Goal: Register for event/course

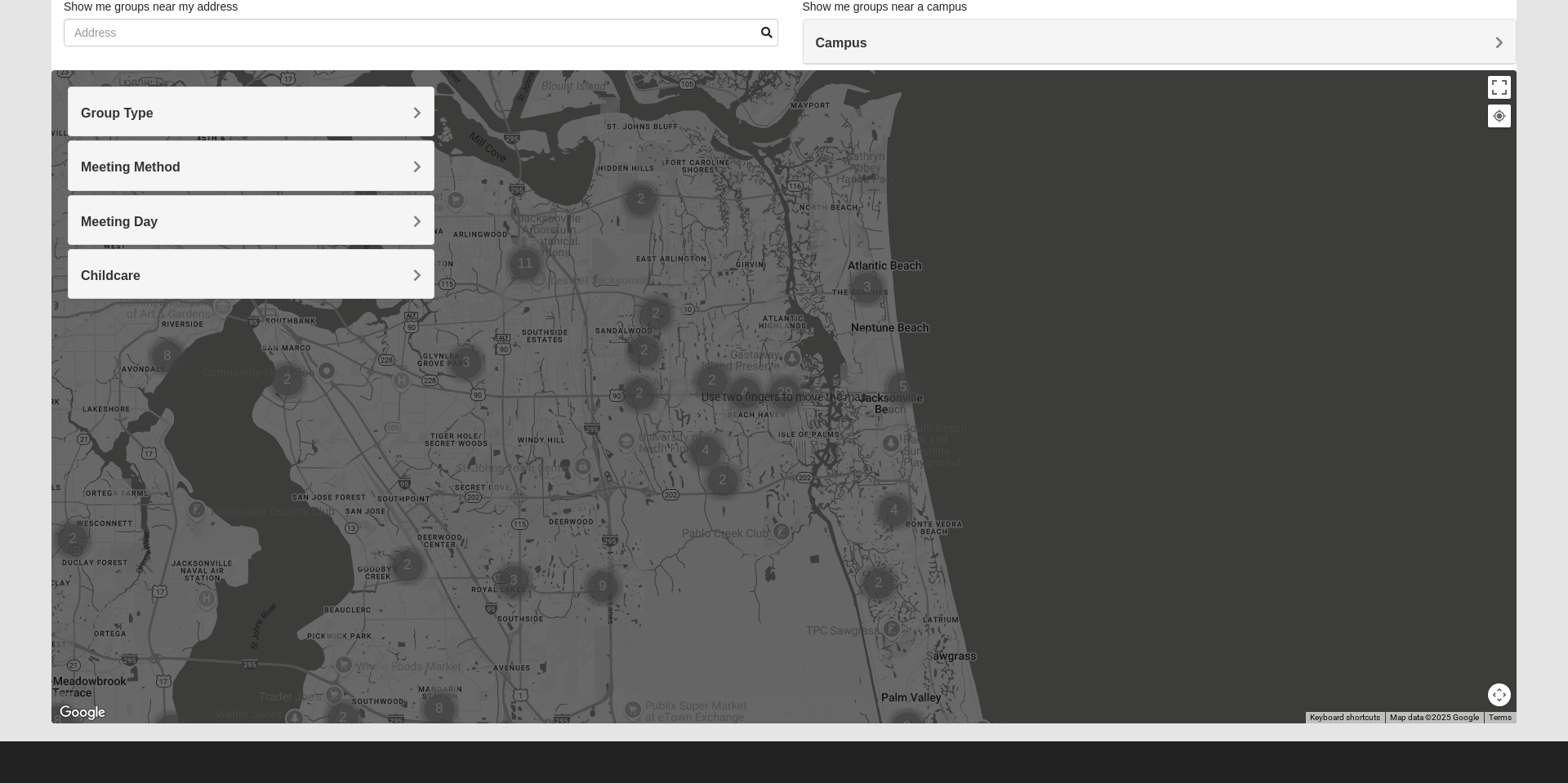
scroll to position [116, 0]
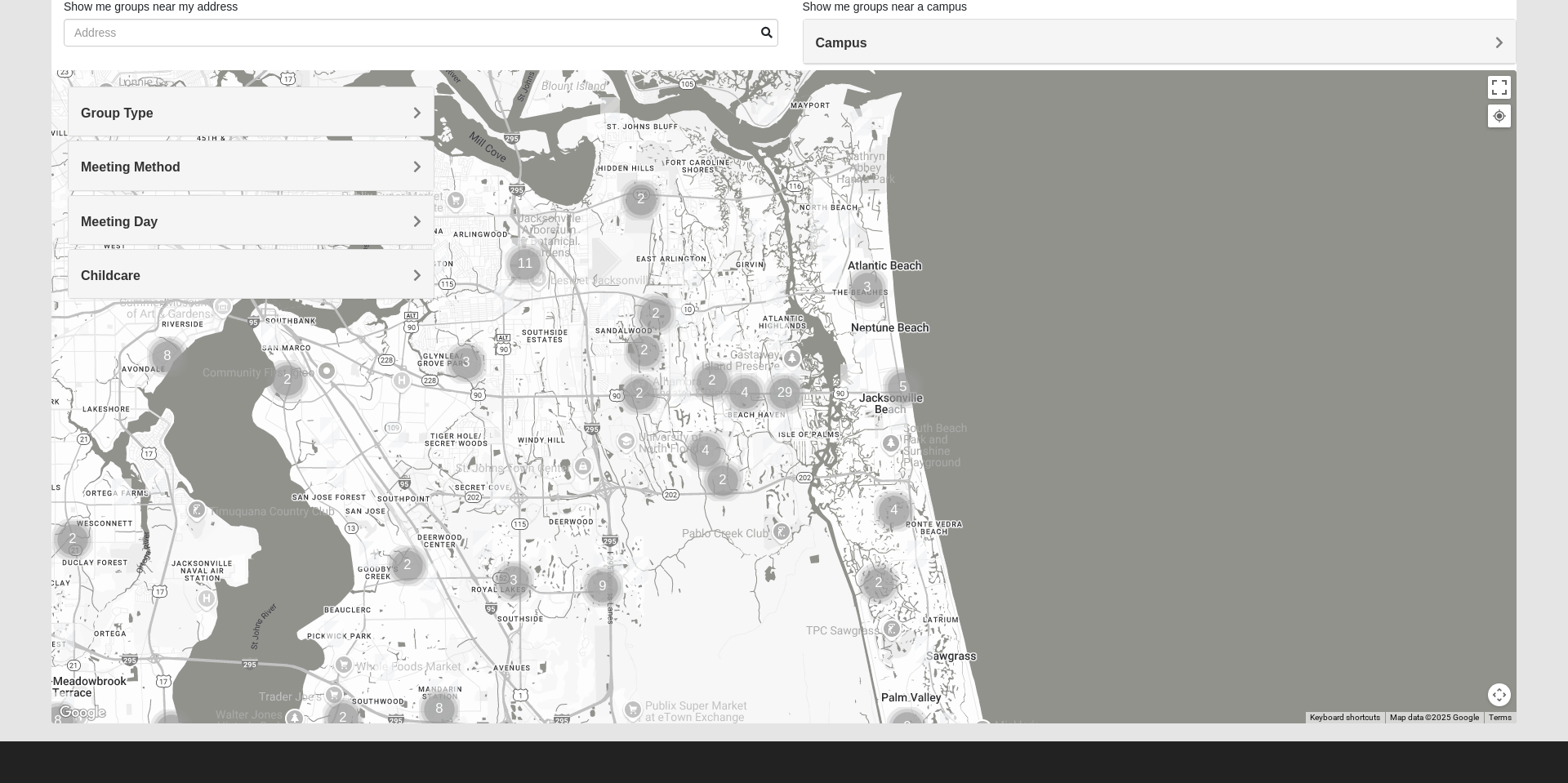
click at [1037, 51] on h4 "Campus" at bounding box center [1160, 43] width 689 height 15
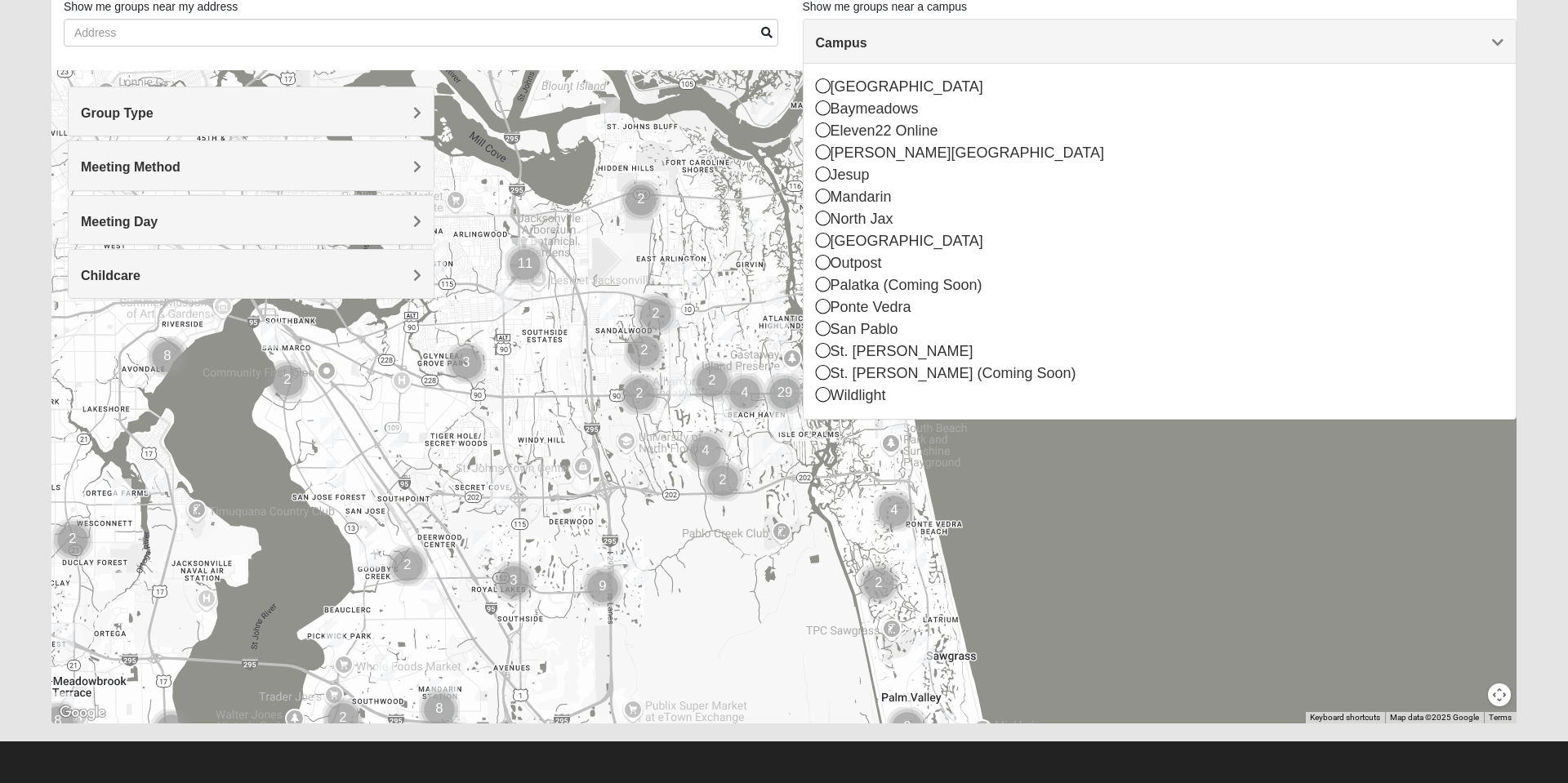
click at [819, 219] on icon at bounding box center [823, 217] width 14 height 14
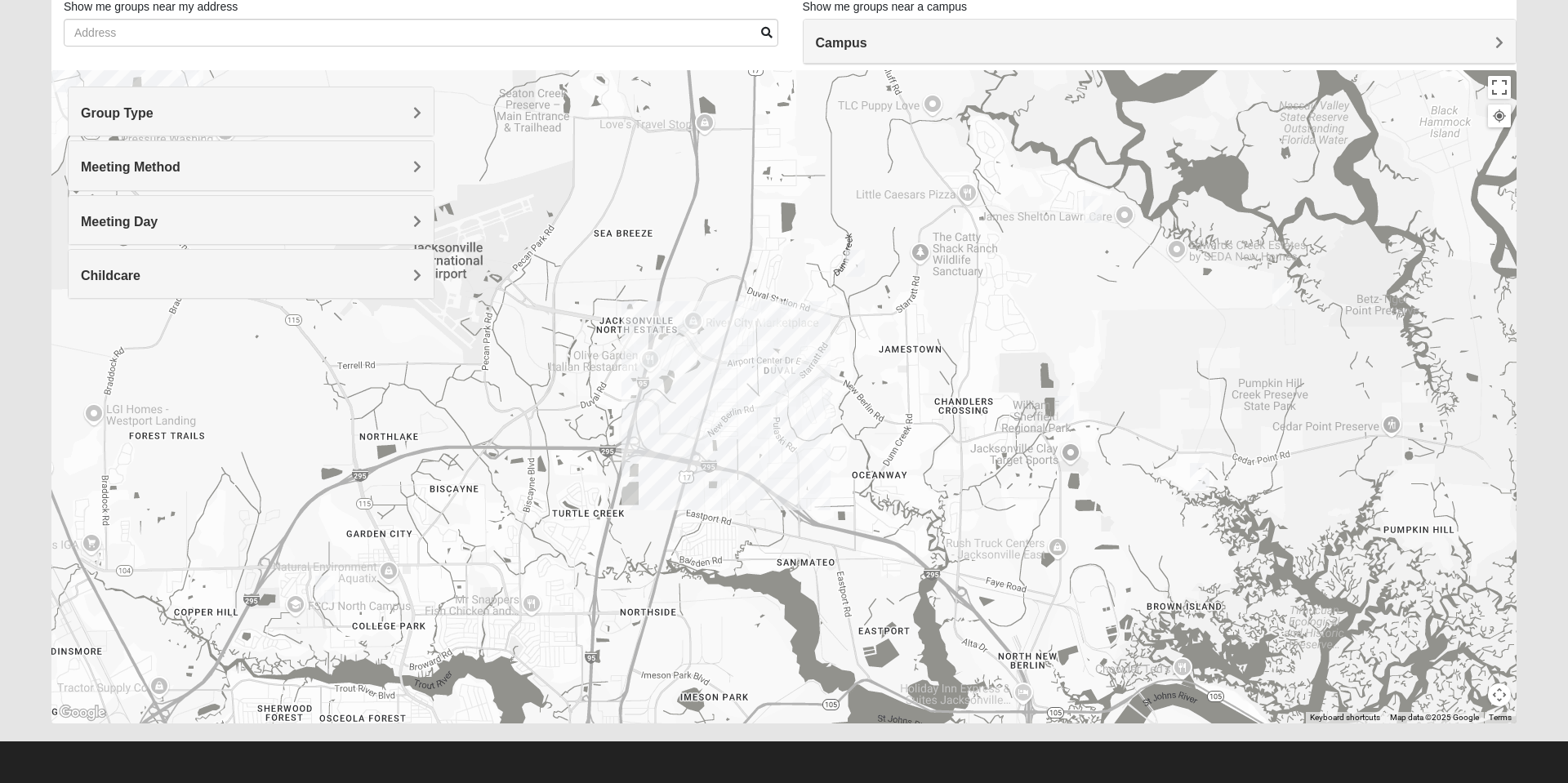
click at [359, 274] on h4 "Childcare" at bounding box center [251, 275] width 340 height 15
click at [87, 317] on icon at bounding box center [88, 320] width 14 height 14
click at [1095, 212] on img "Womens Gallaher 32226" at bounding box center [1092, 210] width 33 height 40
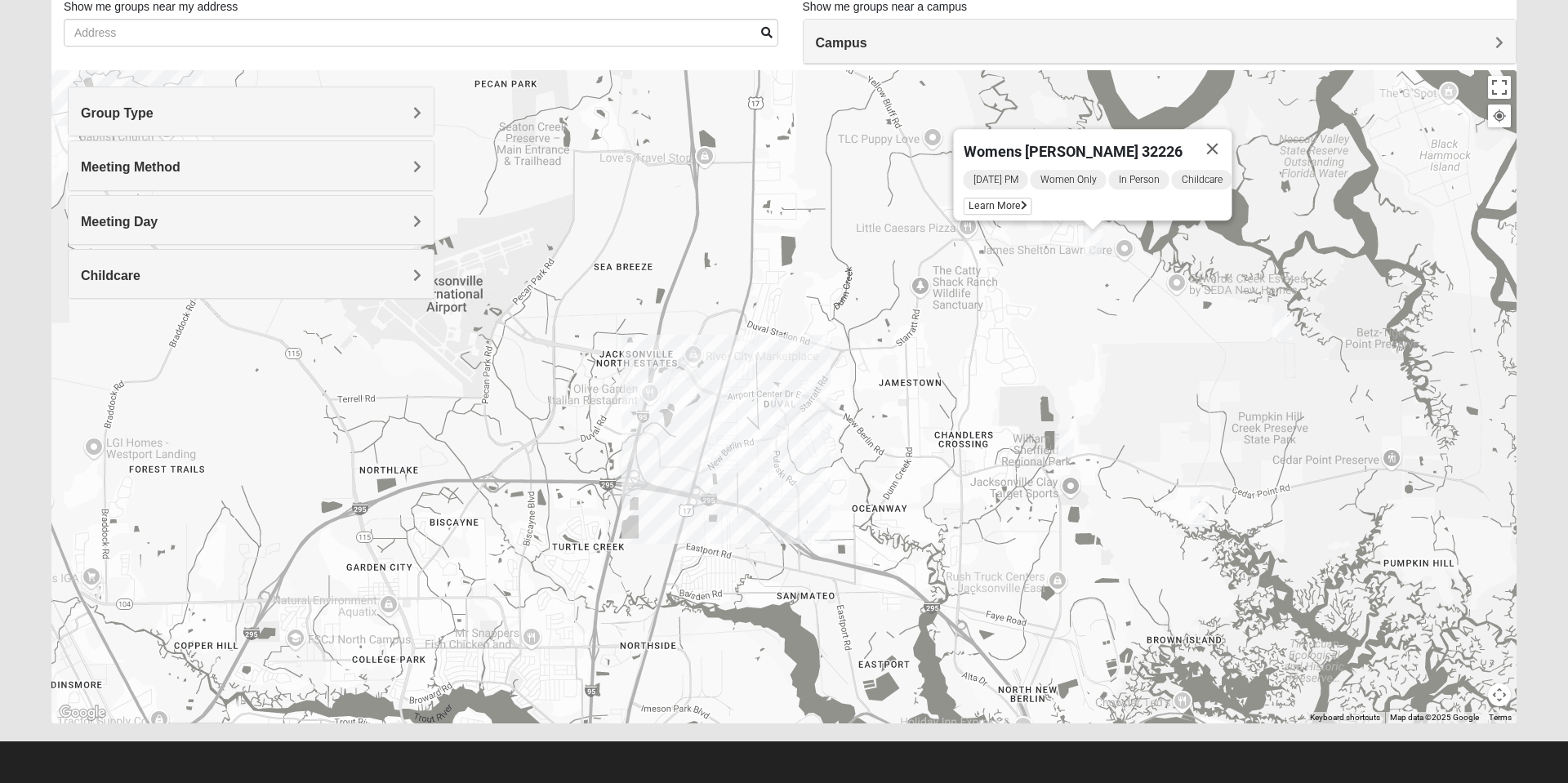
click at [1283, 320] on img "Womens Mckenzie 32226" at bounding box center [1283, 327] width 33 height 40
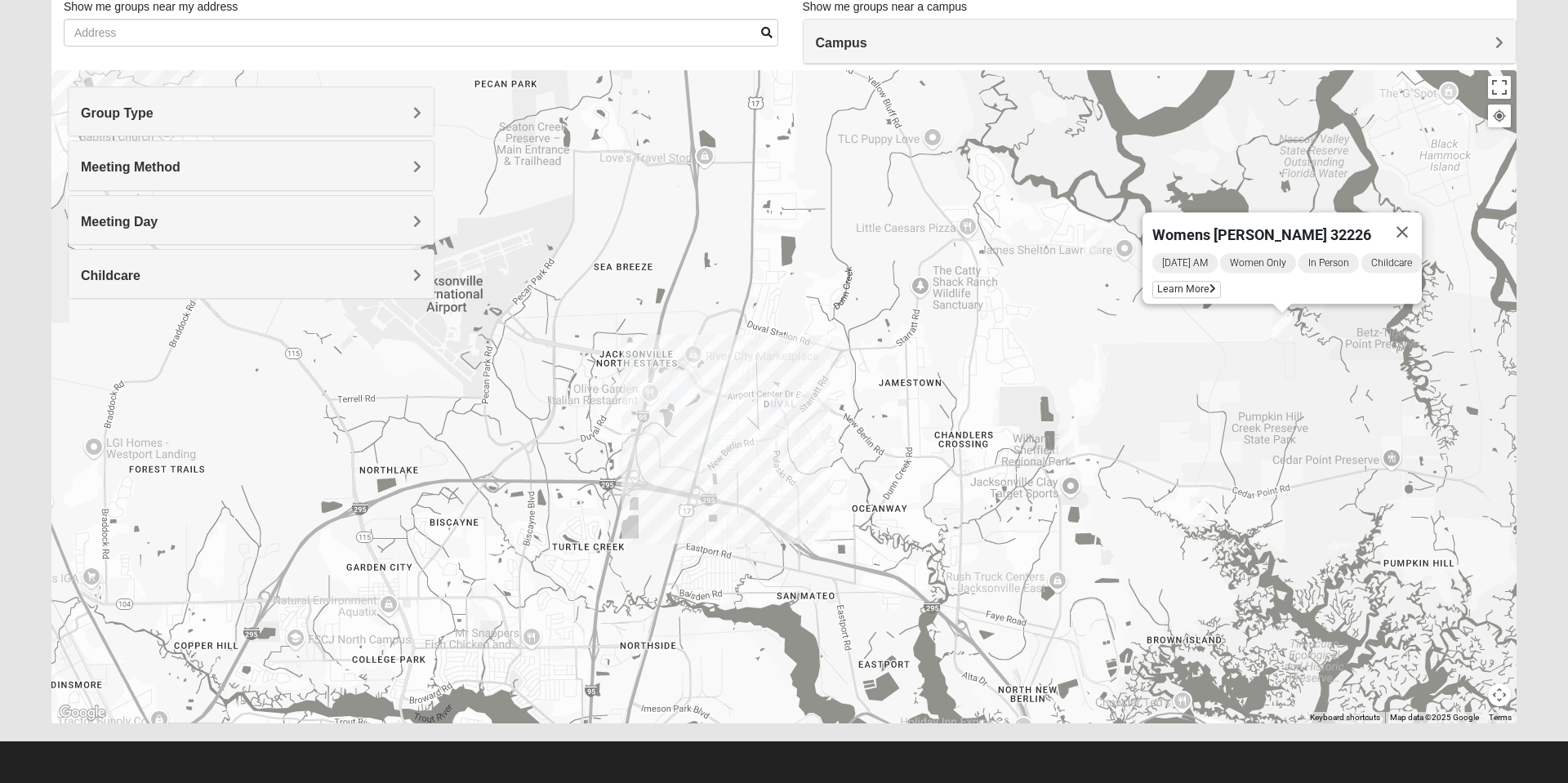
click at [1203, 503] on img "Womens Craig 32226" at bounding box center [1200, 510] width 33 height 40
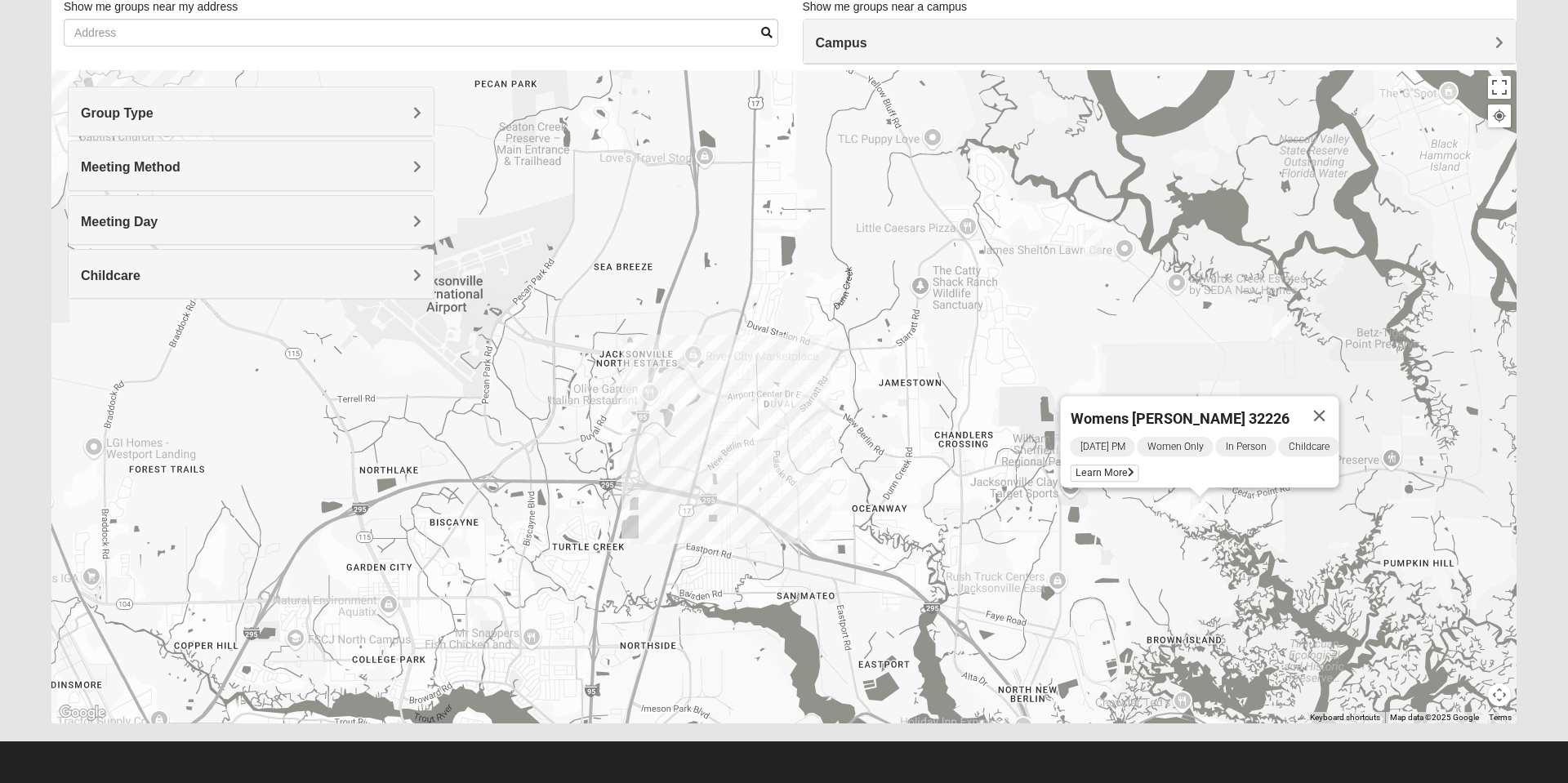
click at [1126, 512] on div "Womens Craig 32226 Tuesday PM Women Only In Person Childcare Learn More" at bounding box center [784, 397] width 1465 height 653
click at [1332, 398] on button "Close" at bounding box center [1320, 415] width 40 height 40
click at [1063, 449] on img "Mixed Lancaster 32226" at bounding box center [1064, 443] width 33 height 40
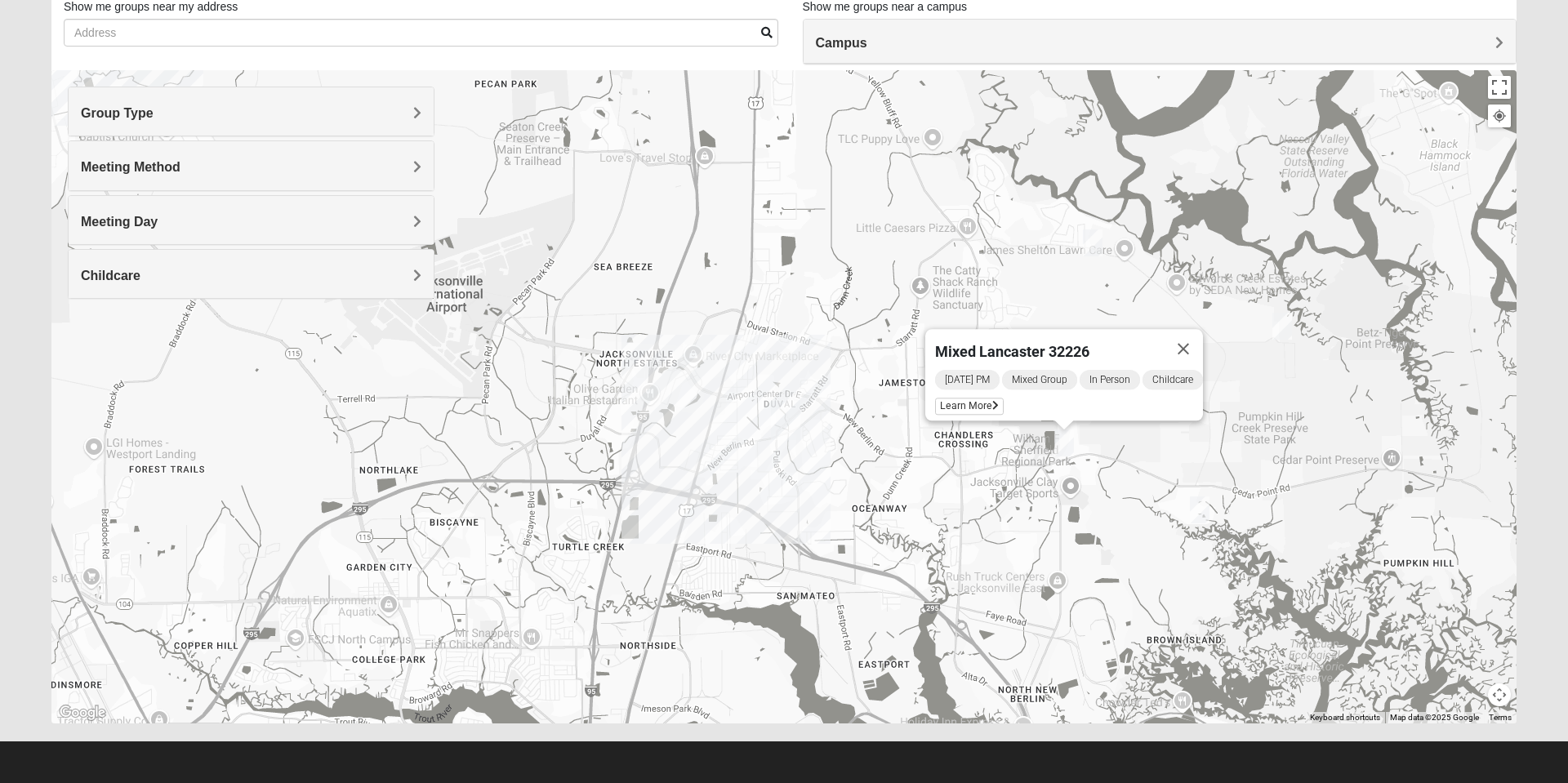
click at [776, 429] on img "North Jax" at bounding box center [786, 421] width 42 height 52
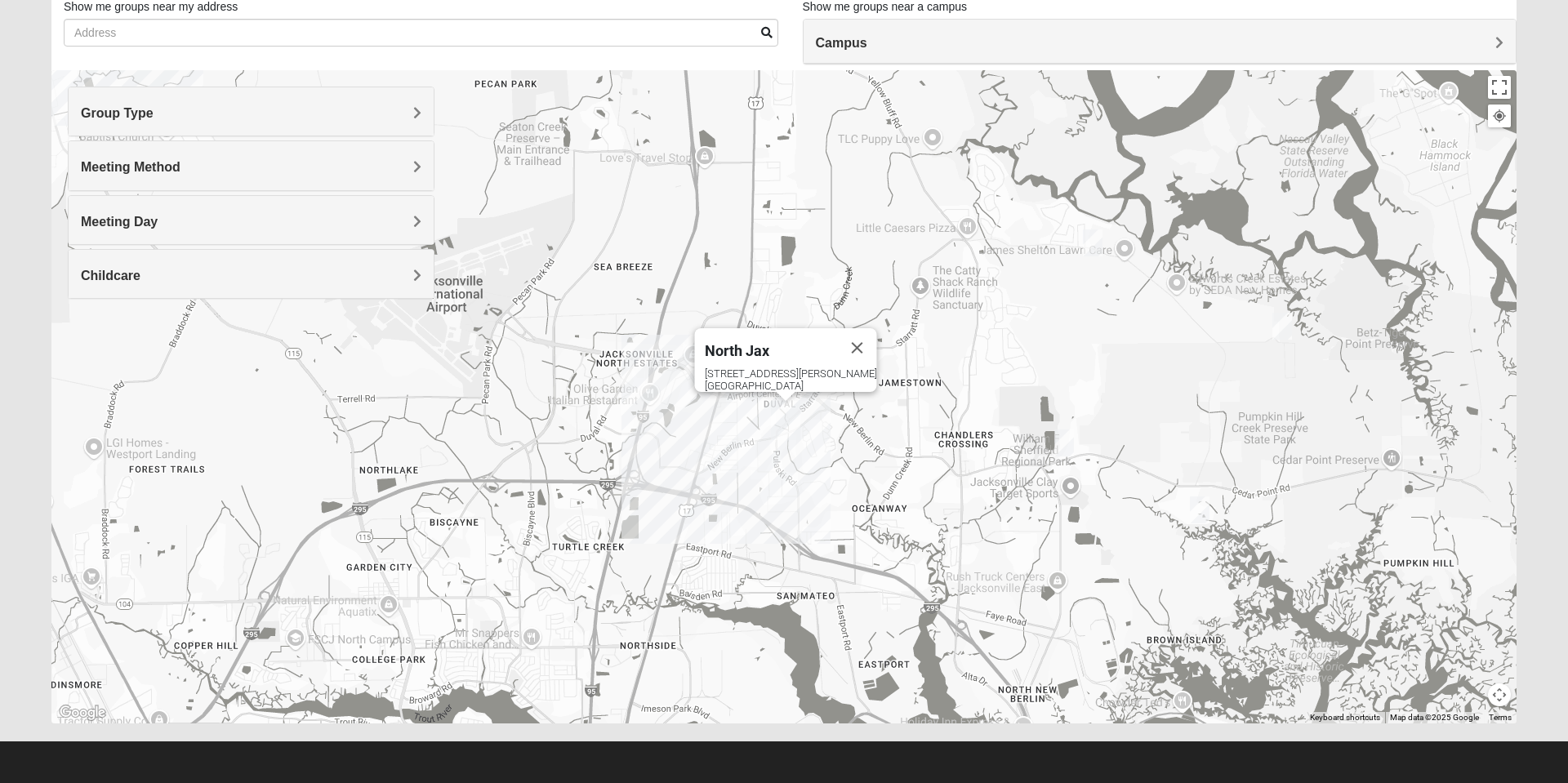
click at [770, 430] on img "North Jax" at bounding box center [786, 421] width 42 height 52
click at [774, 441] on img "North Jax" at bounding box center [786, 421] width 42 height 52
click at [777, 440] on img "North Jax" at bounding box center [786, 421] width 42 height 52
click at [787, 441] on img "North Jax" at bounding box center [786, 421] width 42 height 52
click at [838, 340] on button "Close" at bounding box center [857, 348] width 40 height 40
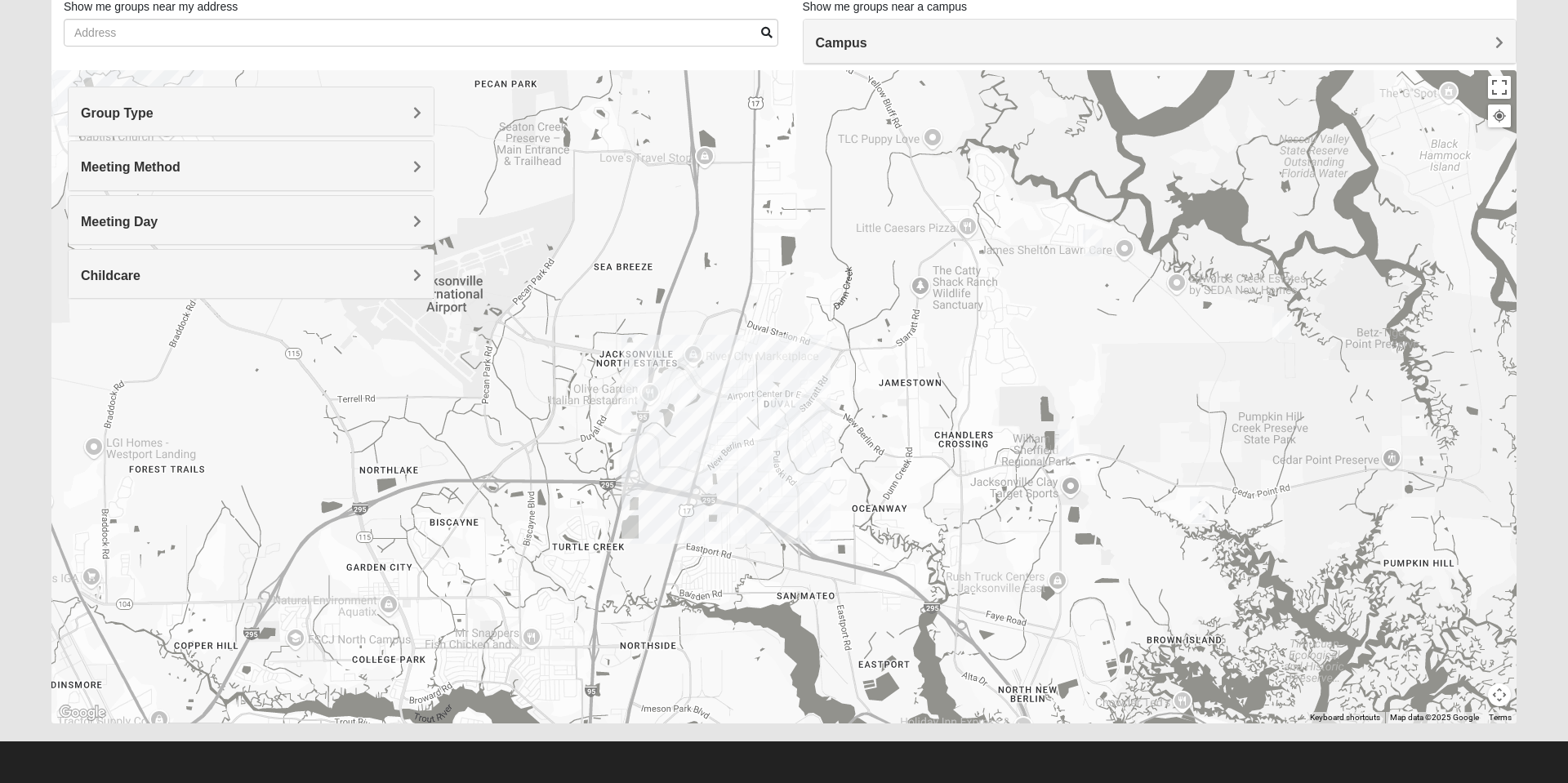
click at [768, 445] on img "North Jax" at bounding box center [786, 421] width 42 height 52
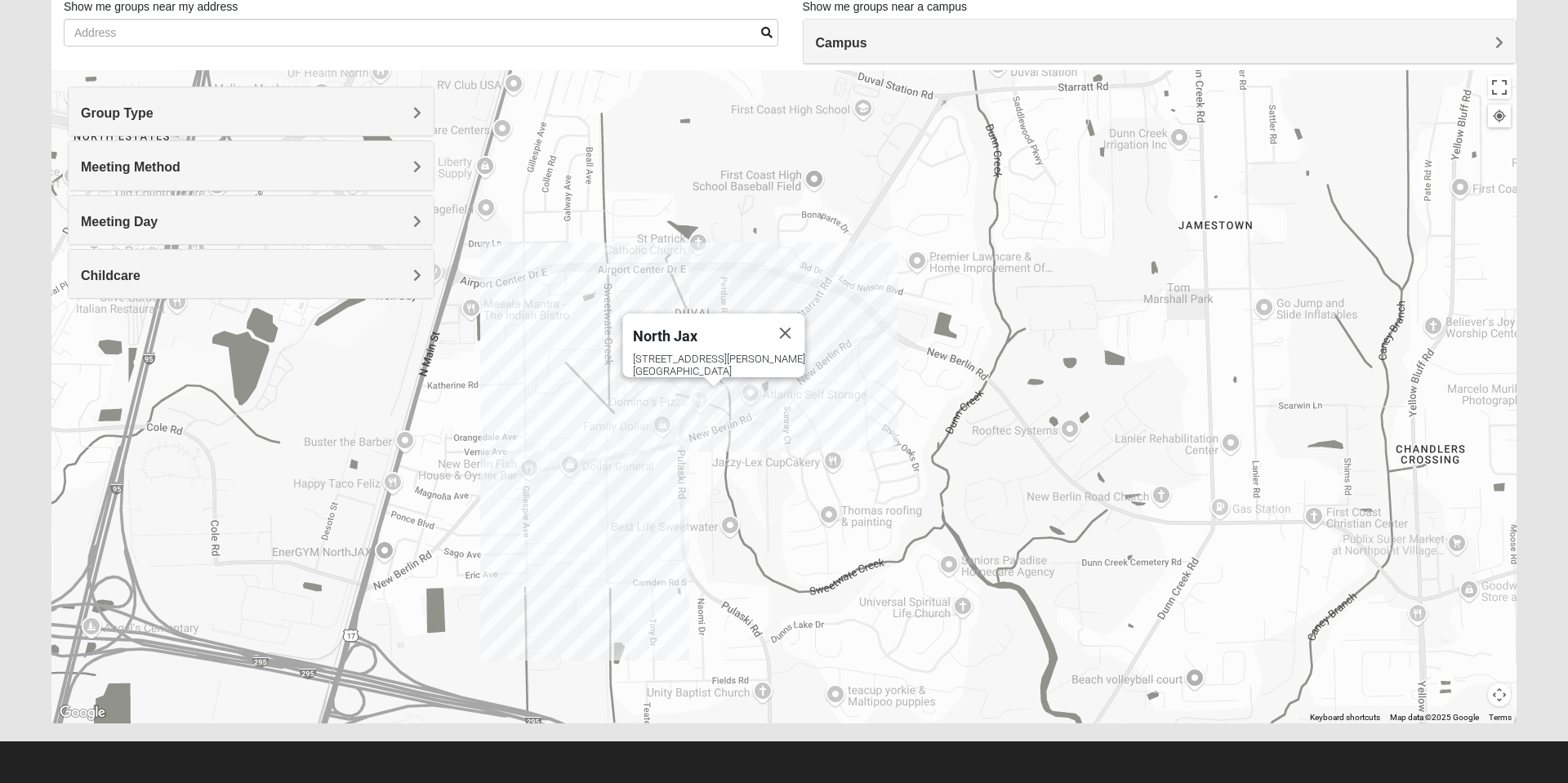
click at [680, 422] on img "On Campus Mixed Gunsolus/Haldenwang 32218" at bounding box center [686, 408] width 33 height 40
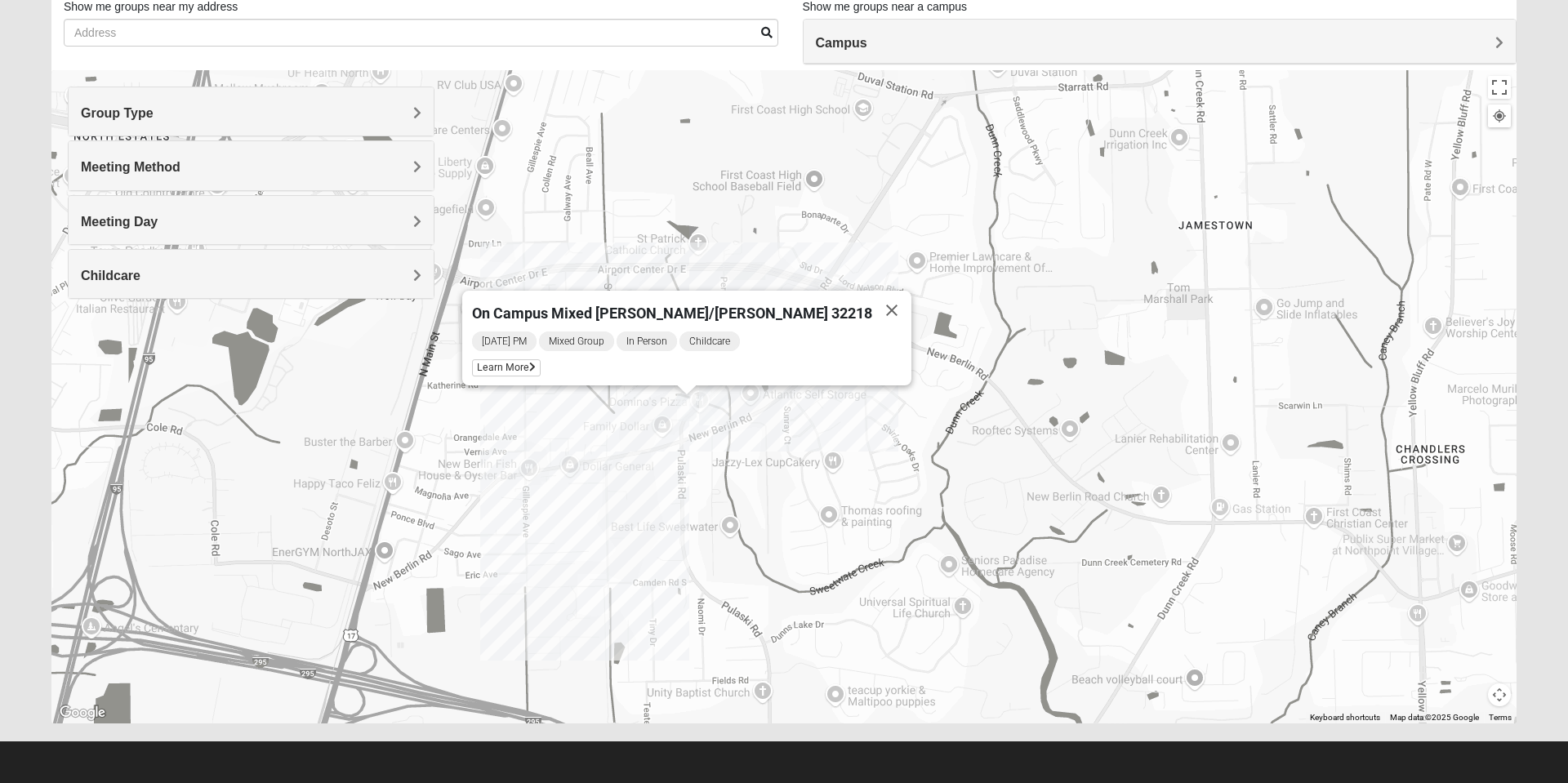
click at [872, 311] on button "Close" at bounding box center [892, 310] width 40 height 40
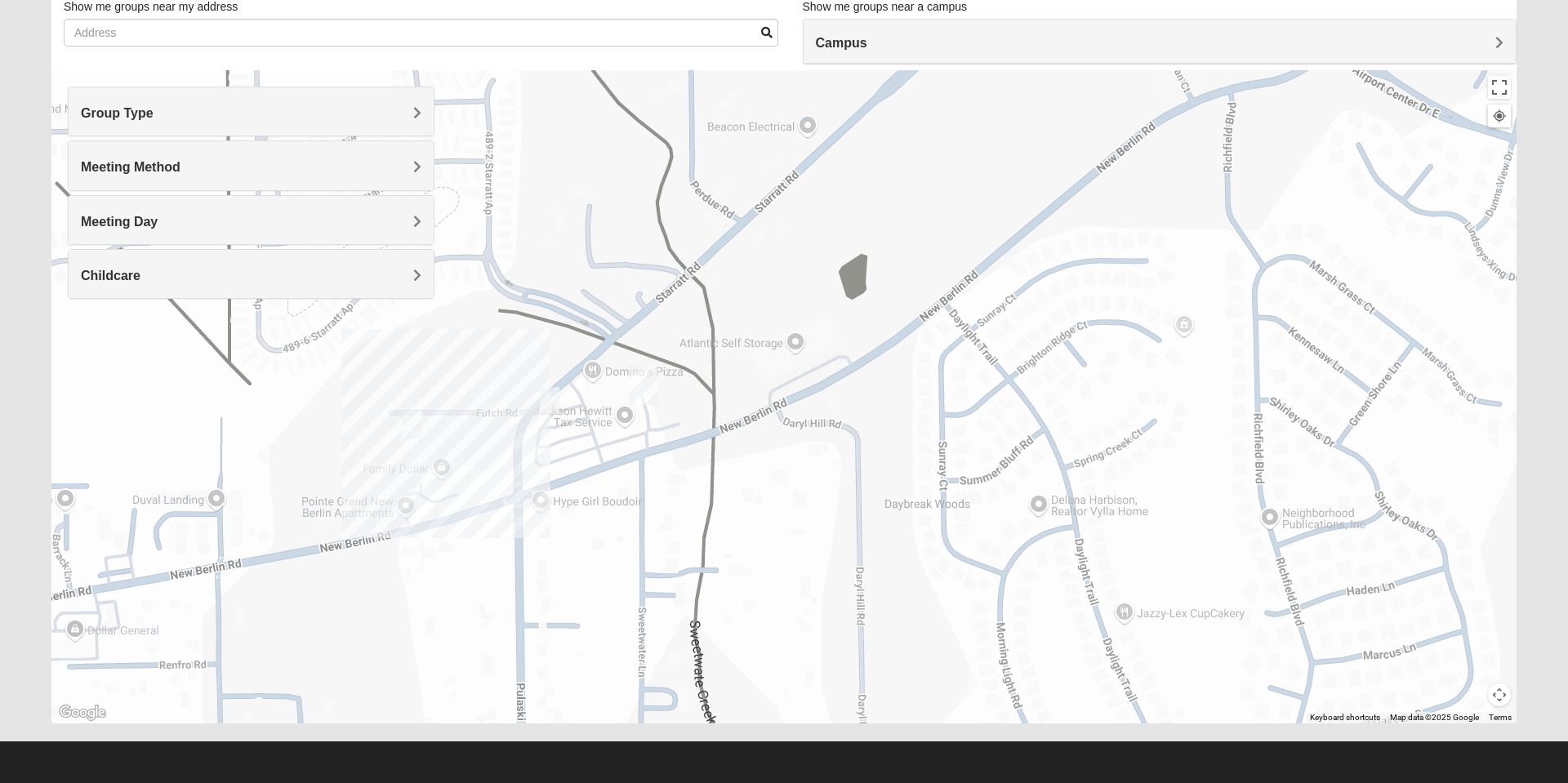
click at [549, 401] on img "On Campus Mixed Gunsolus/Haldenwang 32218" at bounding box center [549, 401] width 33 height 40
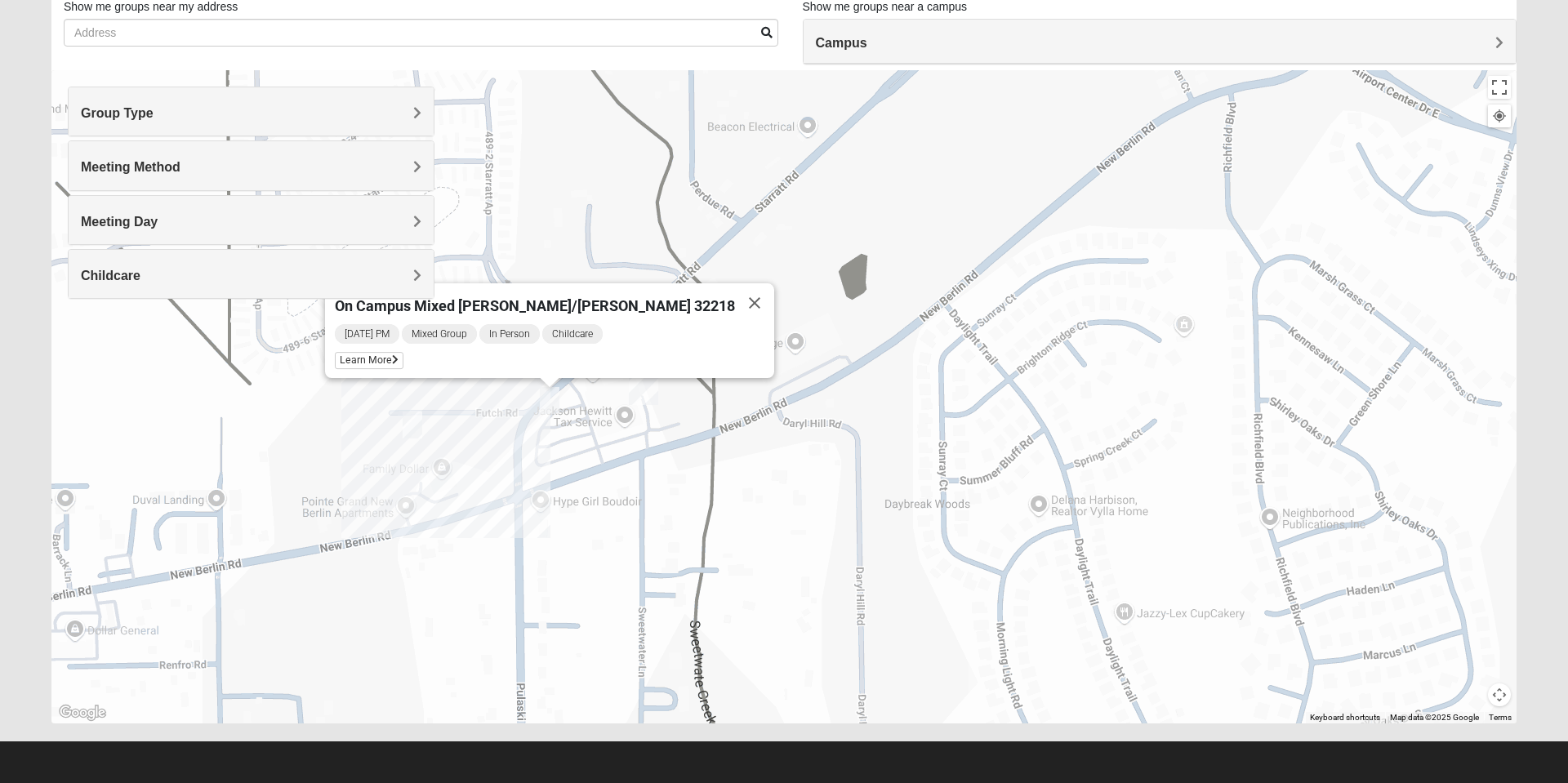
click at [414, 427] on img "On Campus Mixed Bales/Kentzell 32218" at bounding box center [412, 425] width 33 height 40
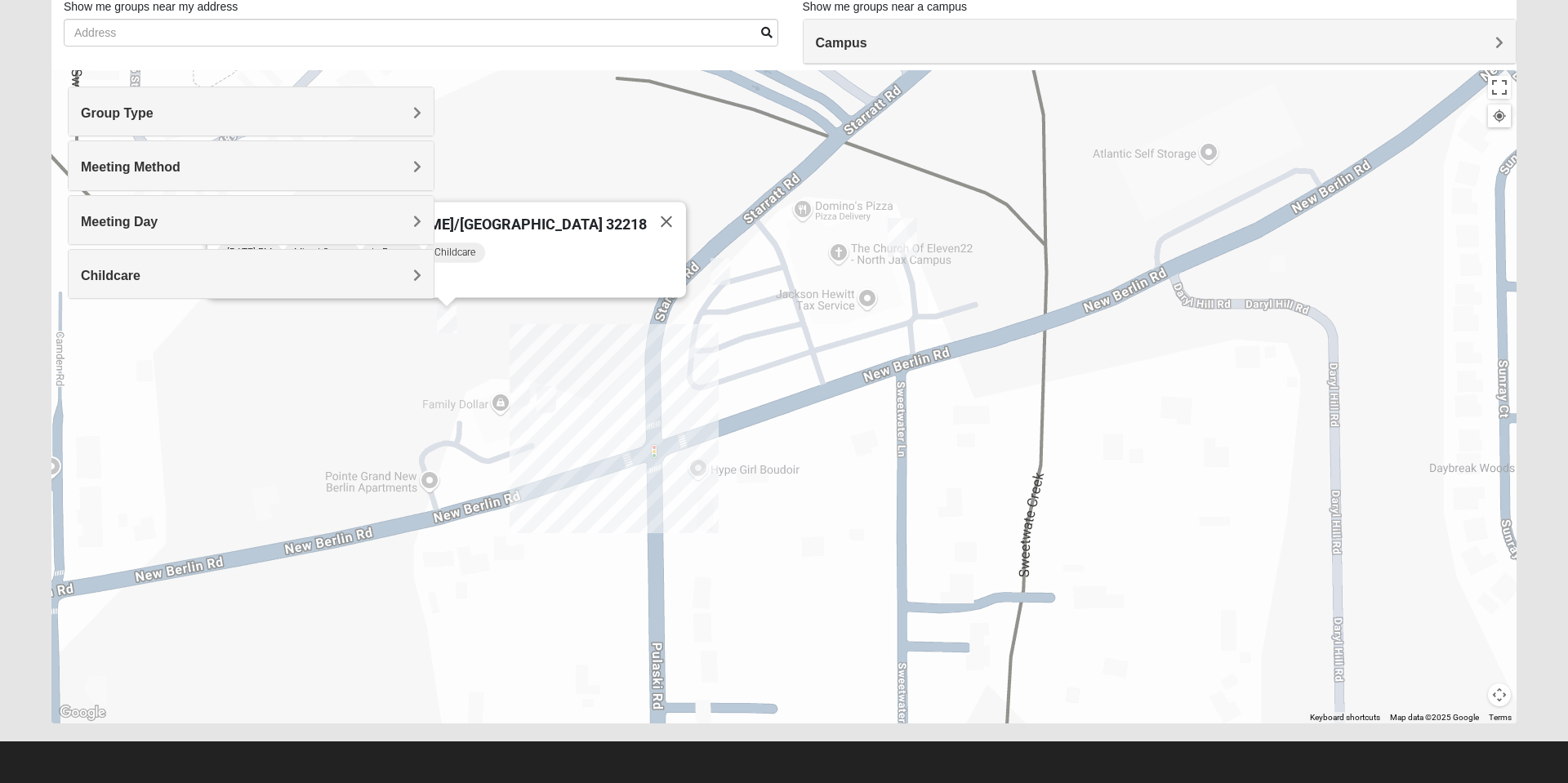
click at [547, 406] on img "On Campus Womens Smith 32218" at bounding box center [547, 400] width 33 height 40
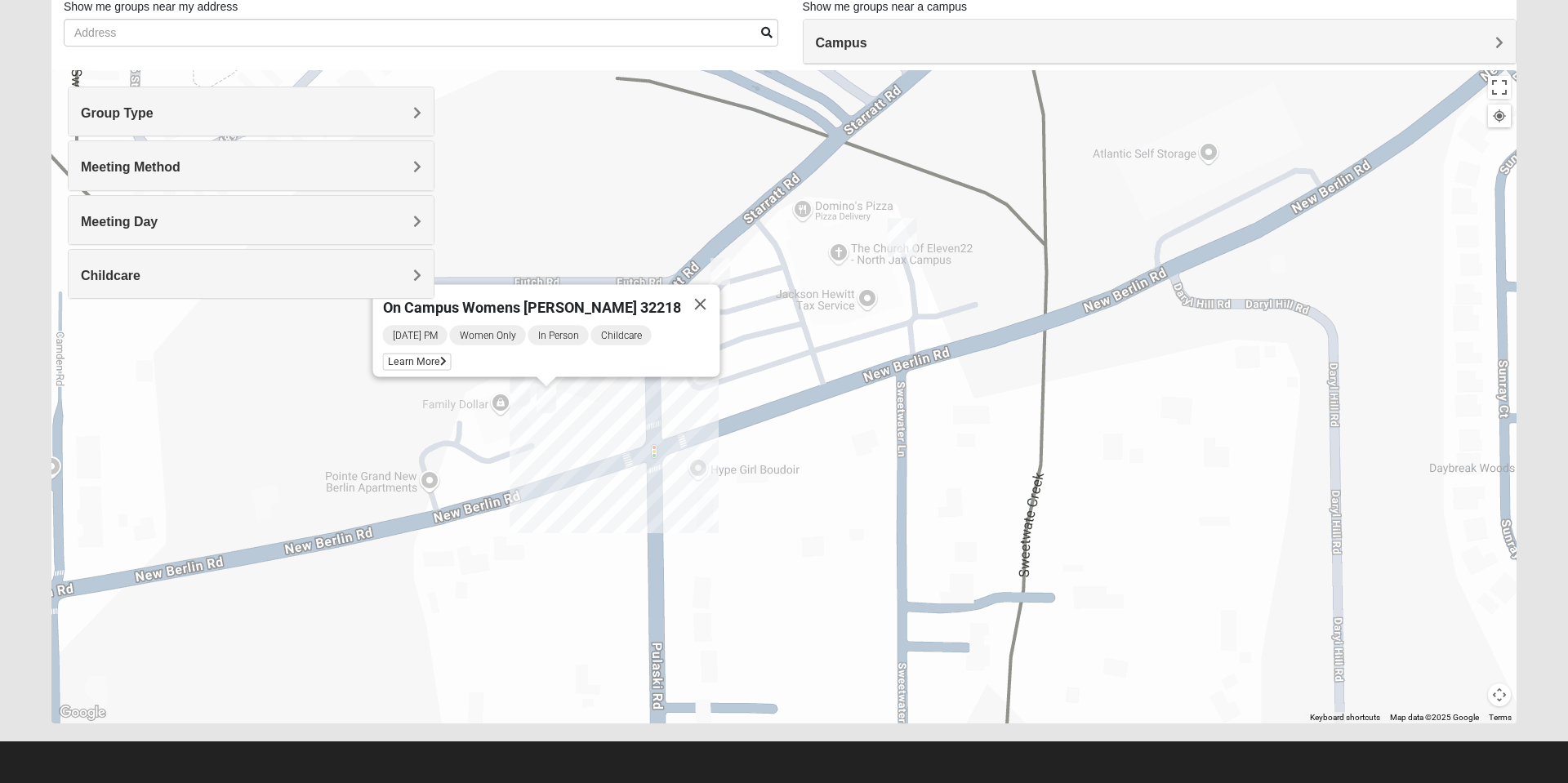
click at [517, 393] on img "On Campus Womens Lousignont 32218" at bounding box center [520, 393] width 33 height 40
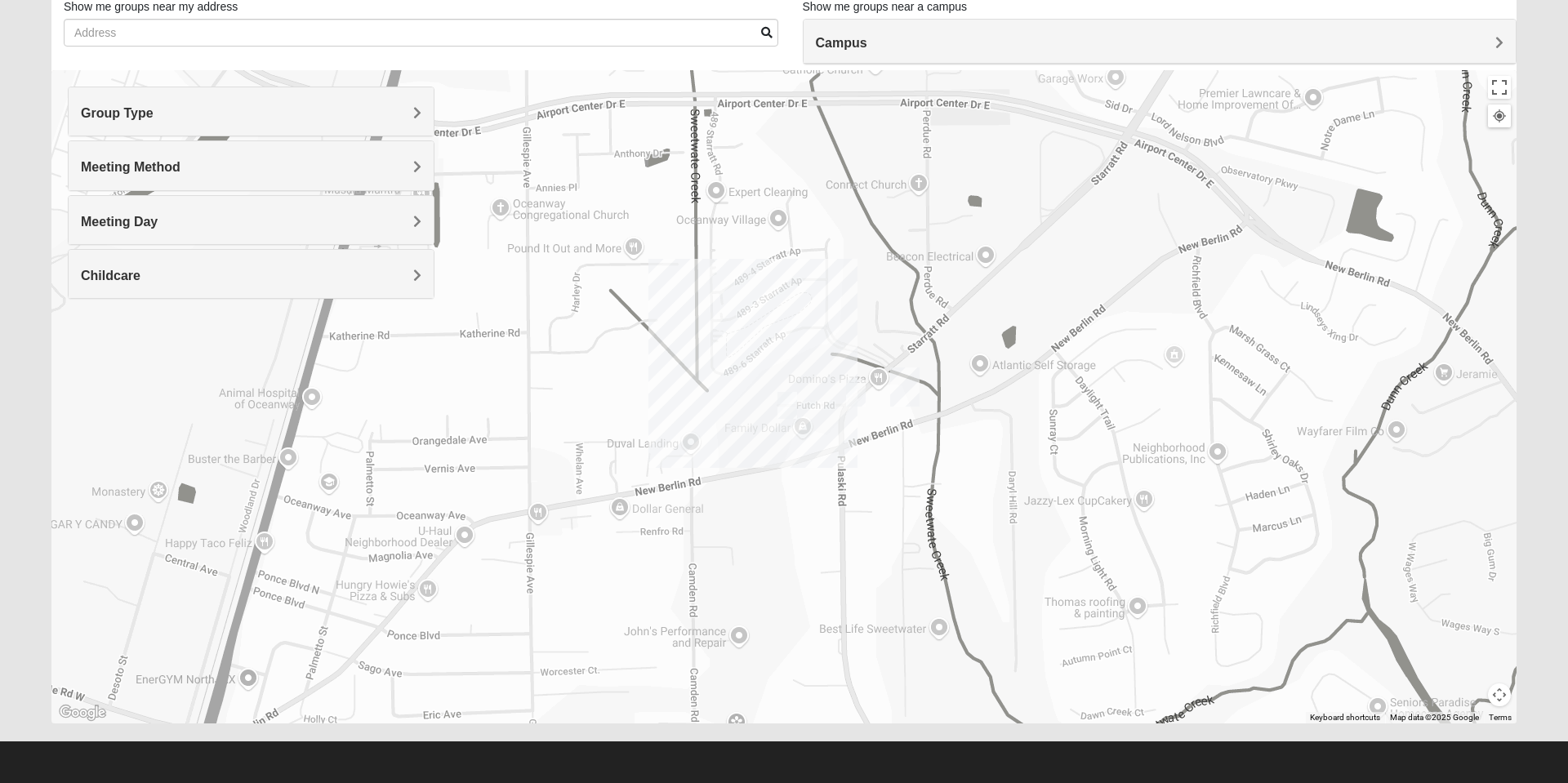
click at [251, 130] on div "Group Type" at bounding box center [251, 111] width 365 height 48
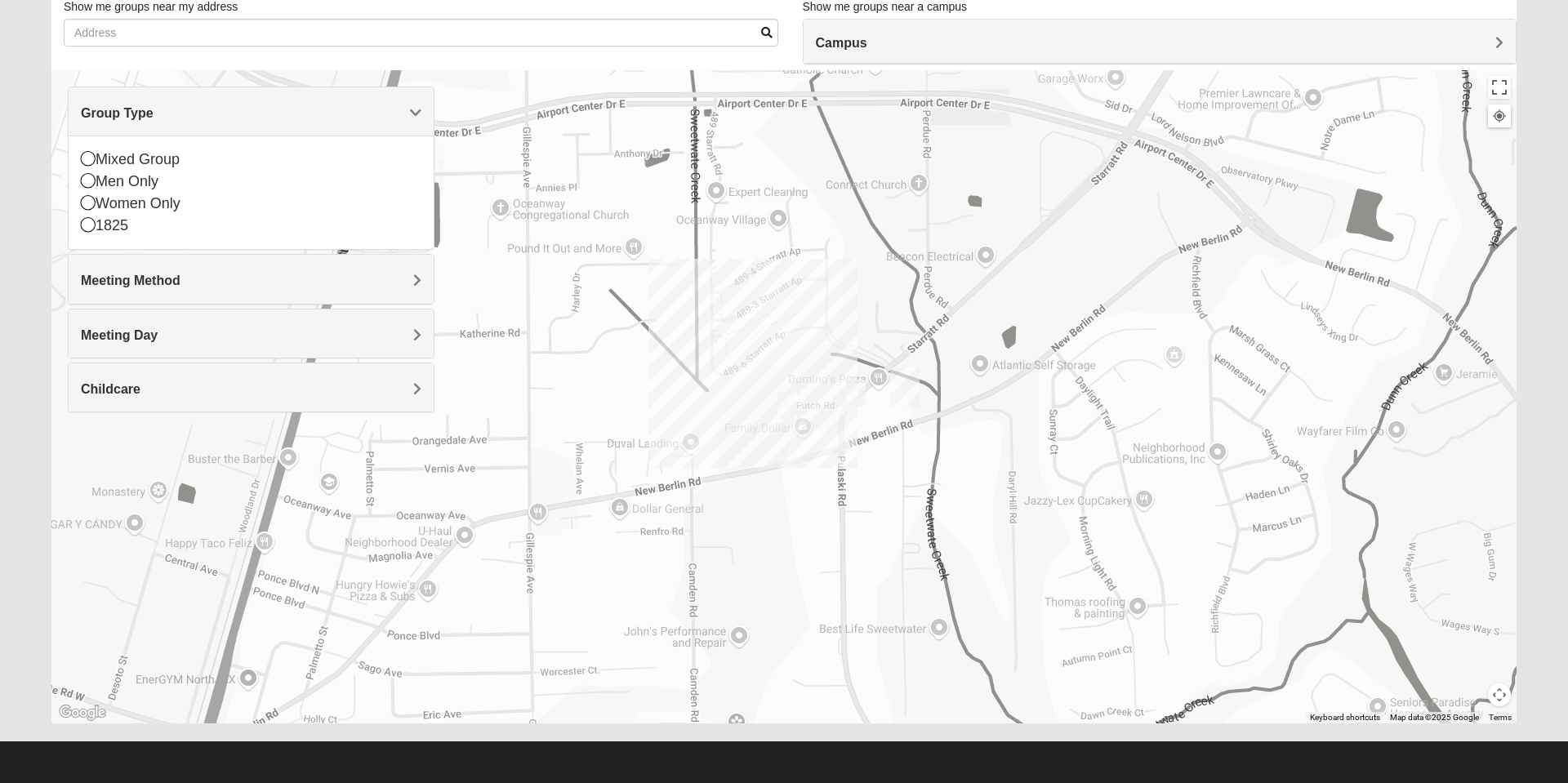
click at [95, 161] on div "Mixed Group" at bounding box center [251, 160] width 340 height 22
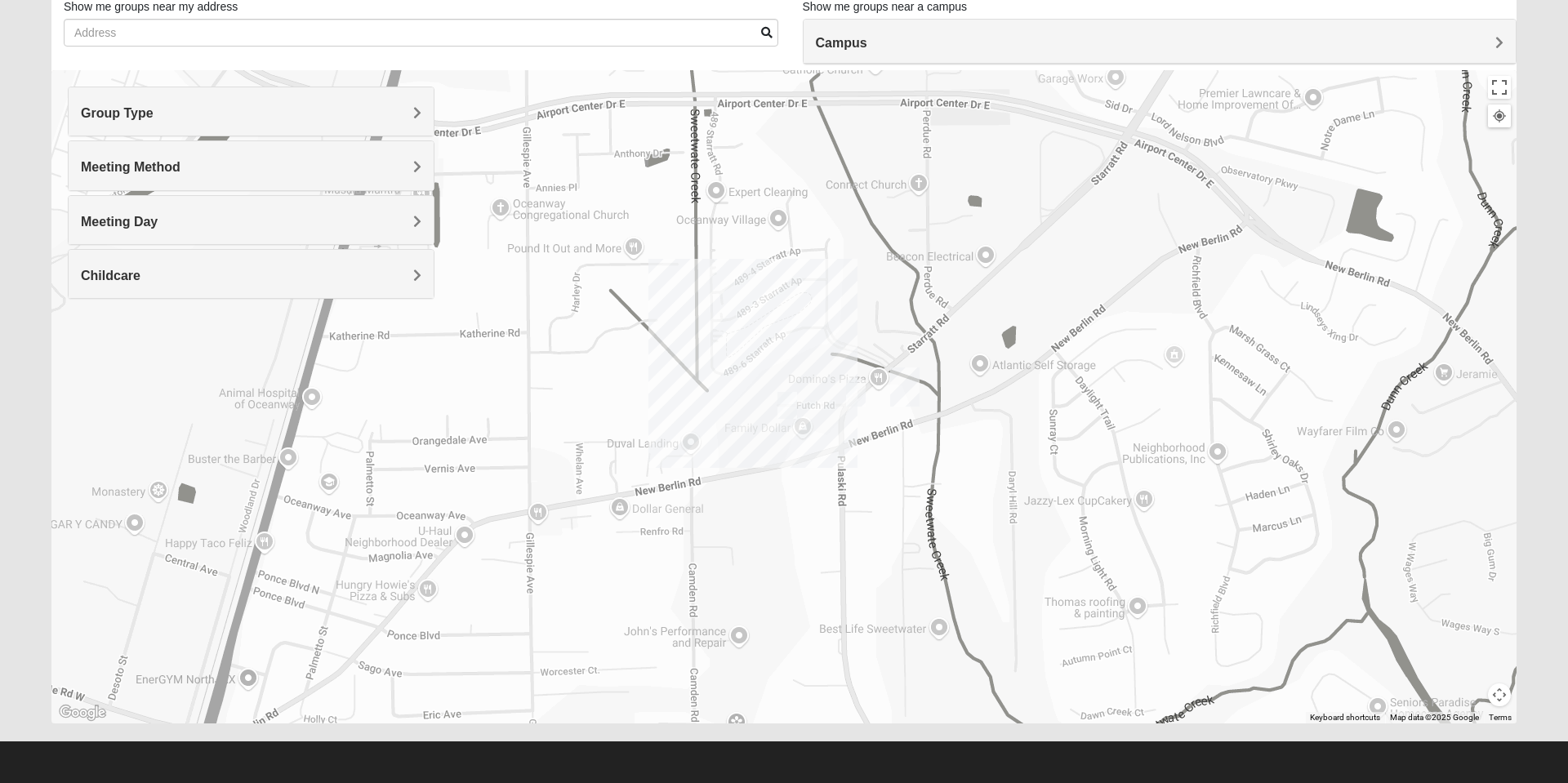
click at [323, 177] on div "Meeting Method" at bounding box center [251, 165] width 365 height 48
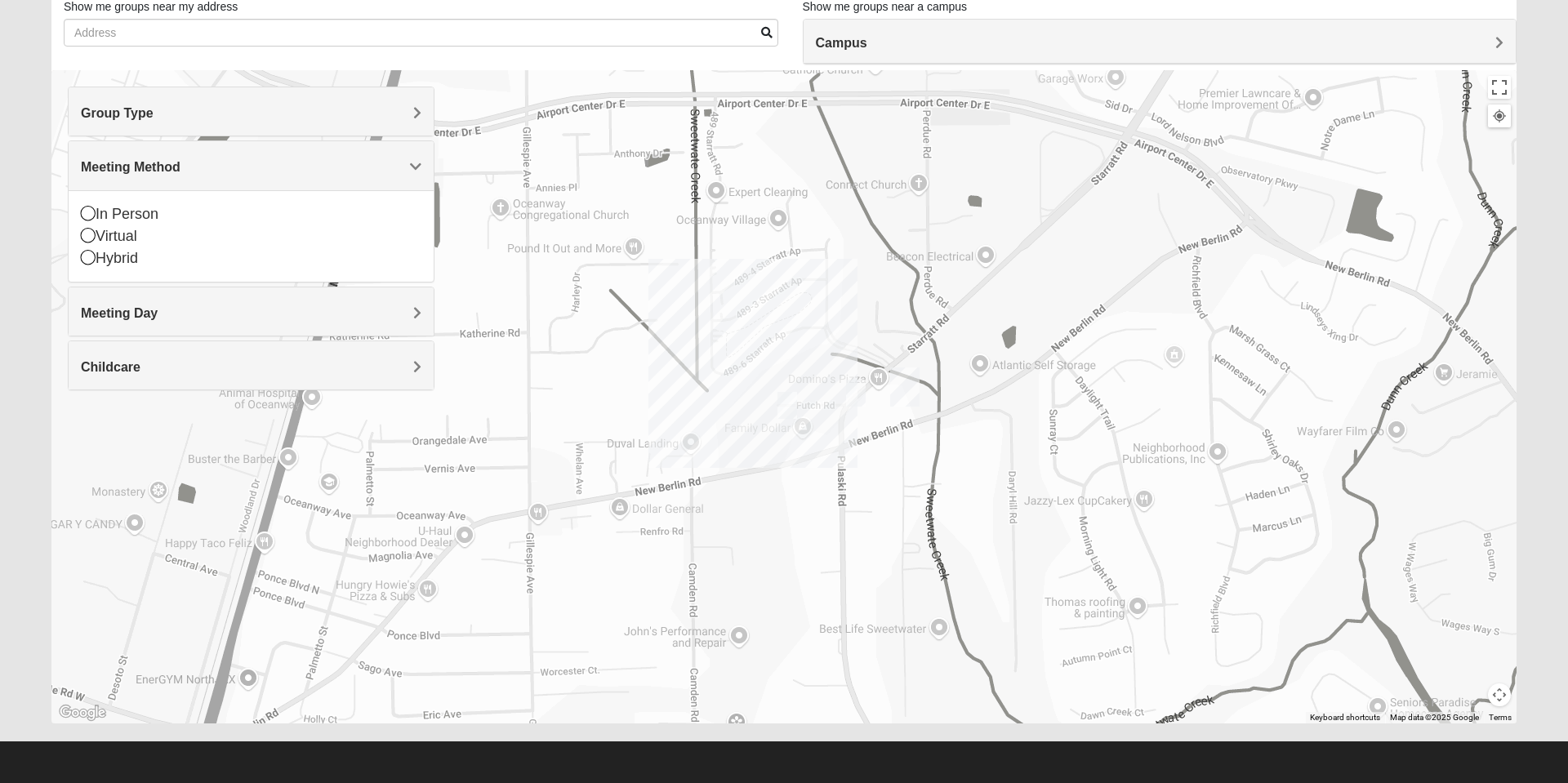
click at [88, 233] on icon at bounding box center [88, 235] width 14 height 14
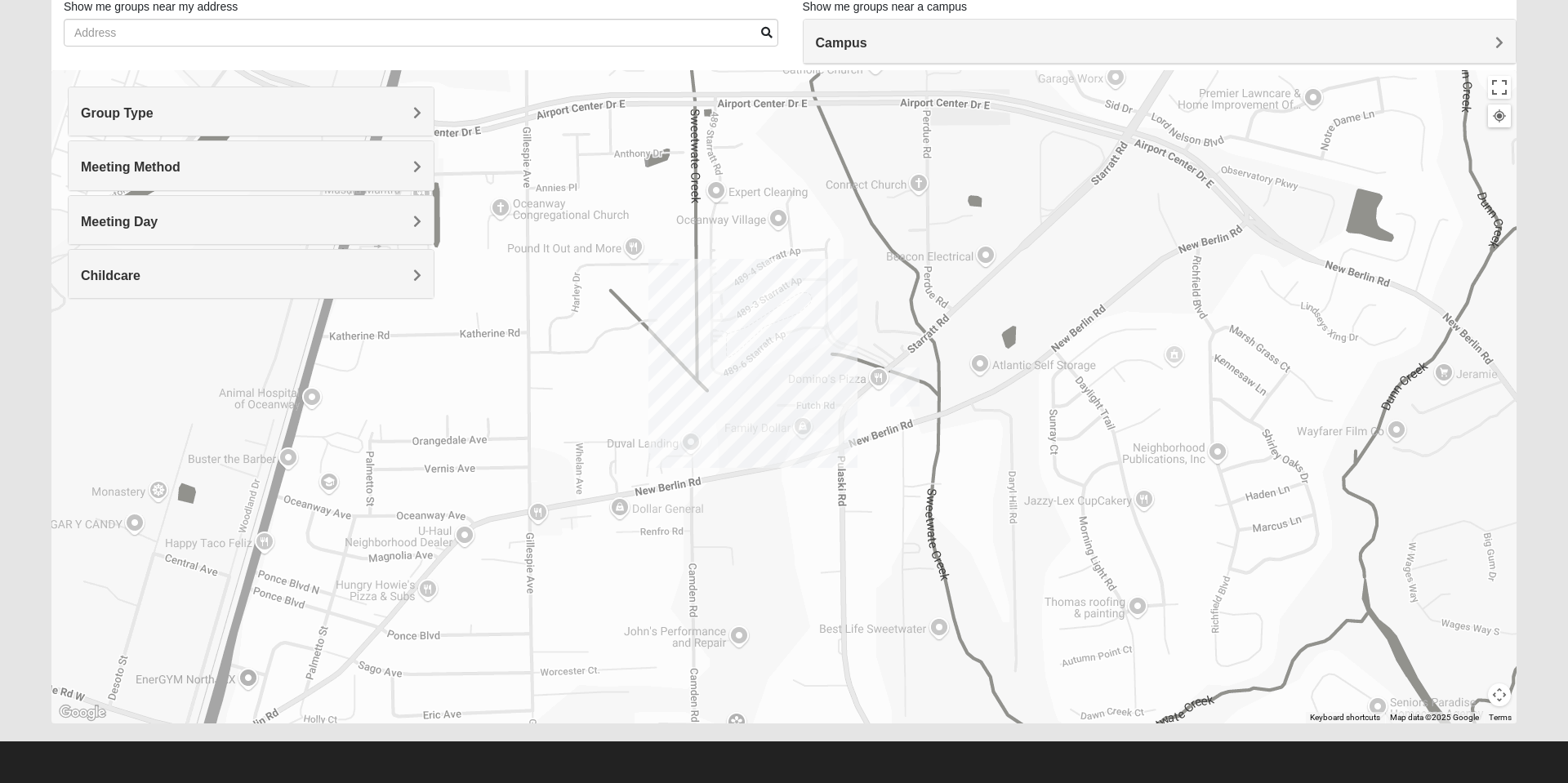
click at [259, 173] on h4 "Meeting Method" at bounding box center [251, 167] width 340 height 15
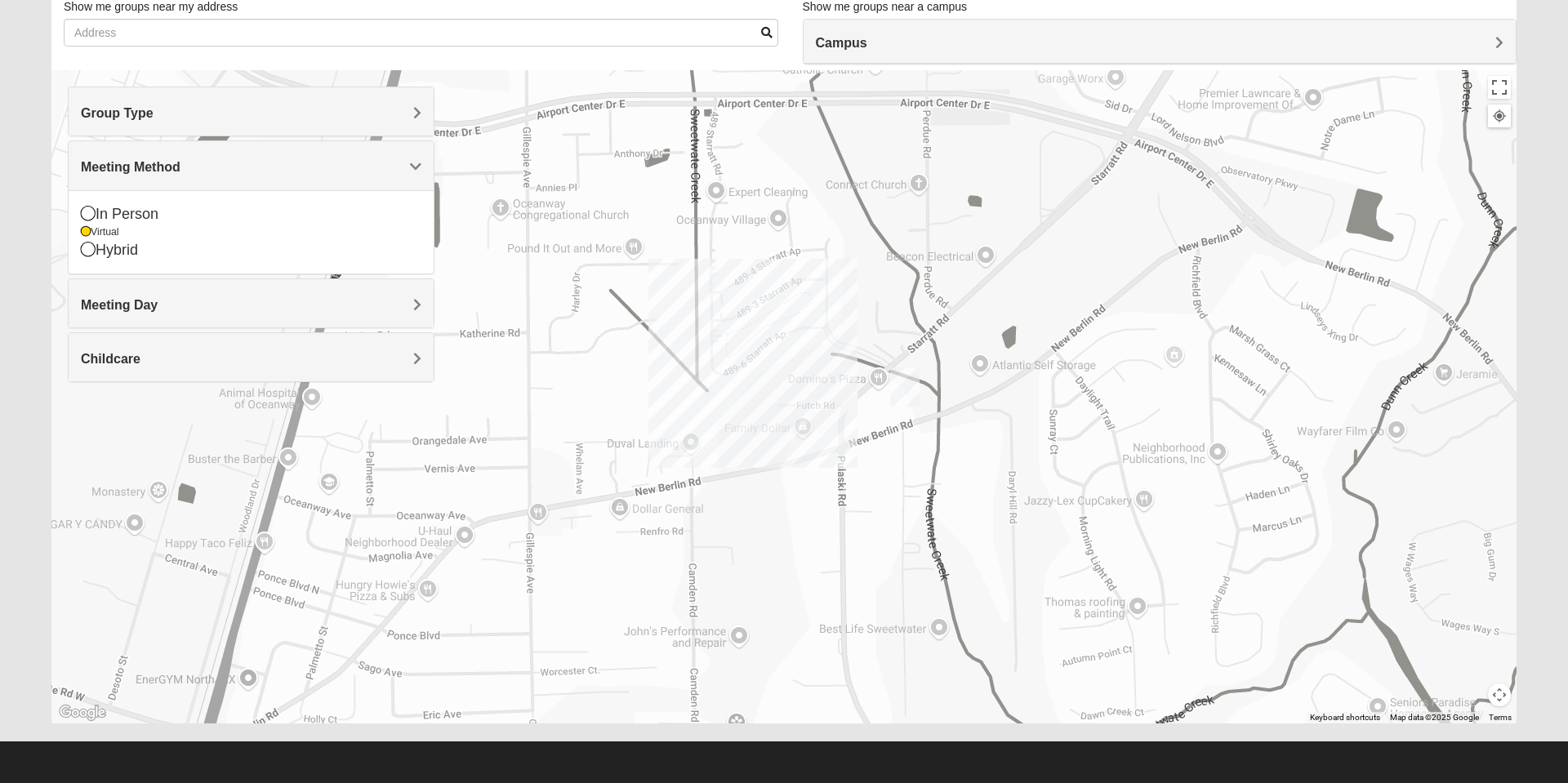
click at [94, 216] on icon at bounding box center [88, 212] width 14 height 14
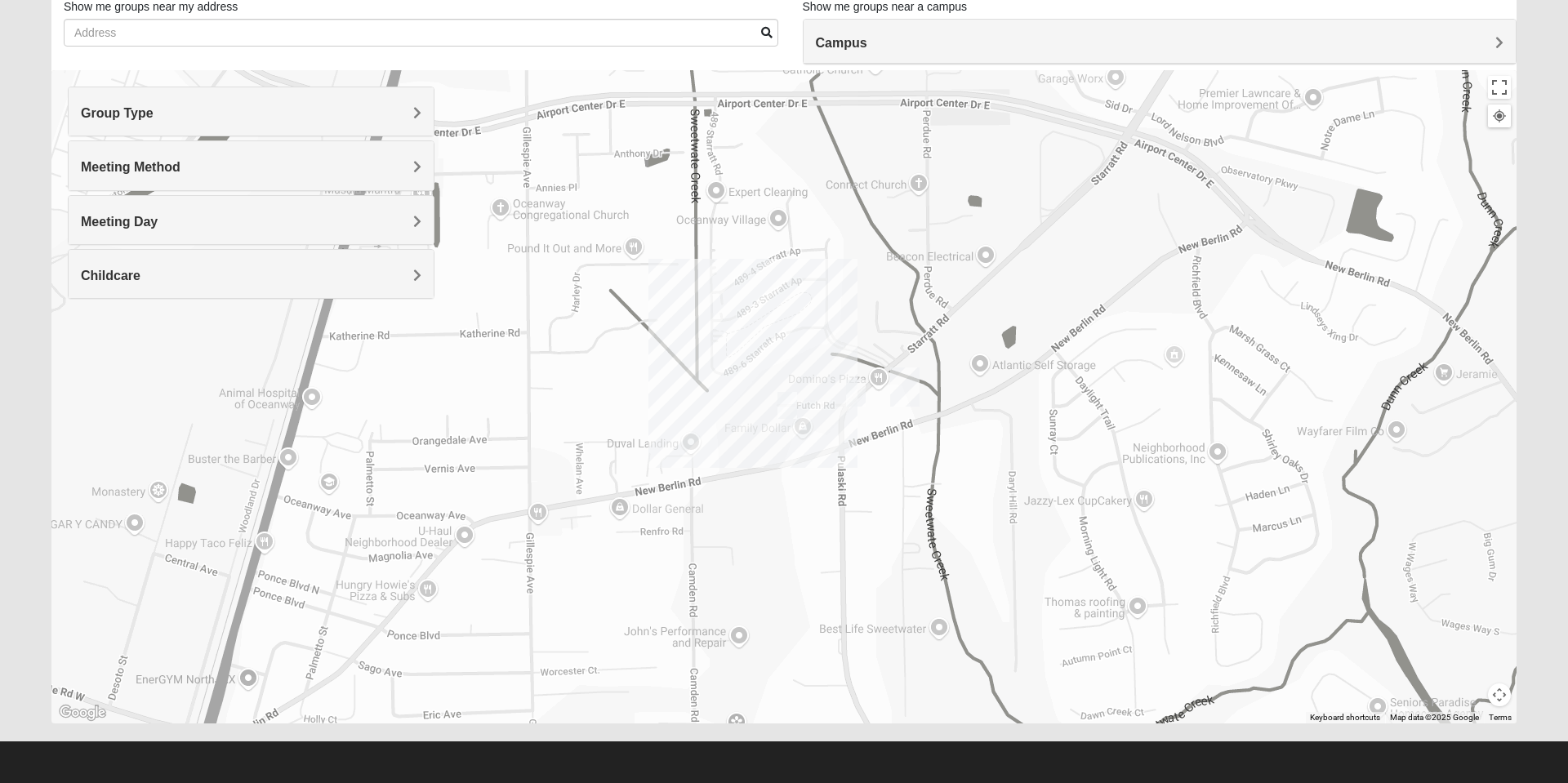
click at [287, 184] on div "Meeting Method" at bounding box center [251, 165] width 365 height 48
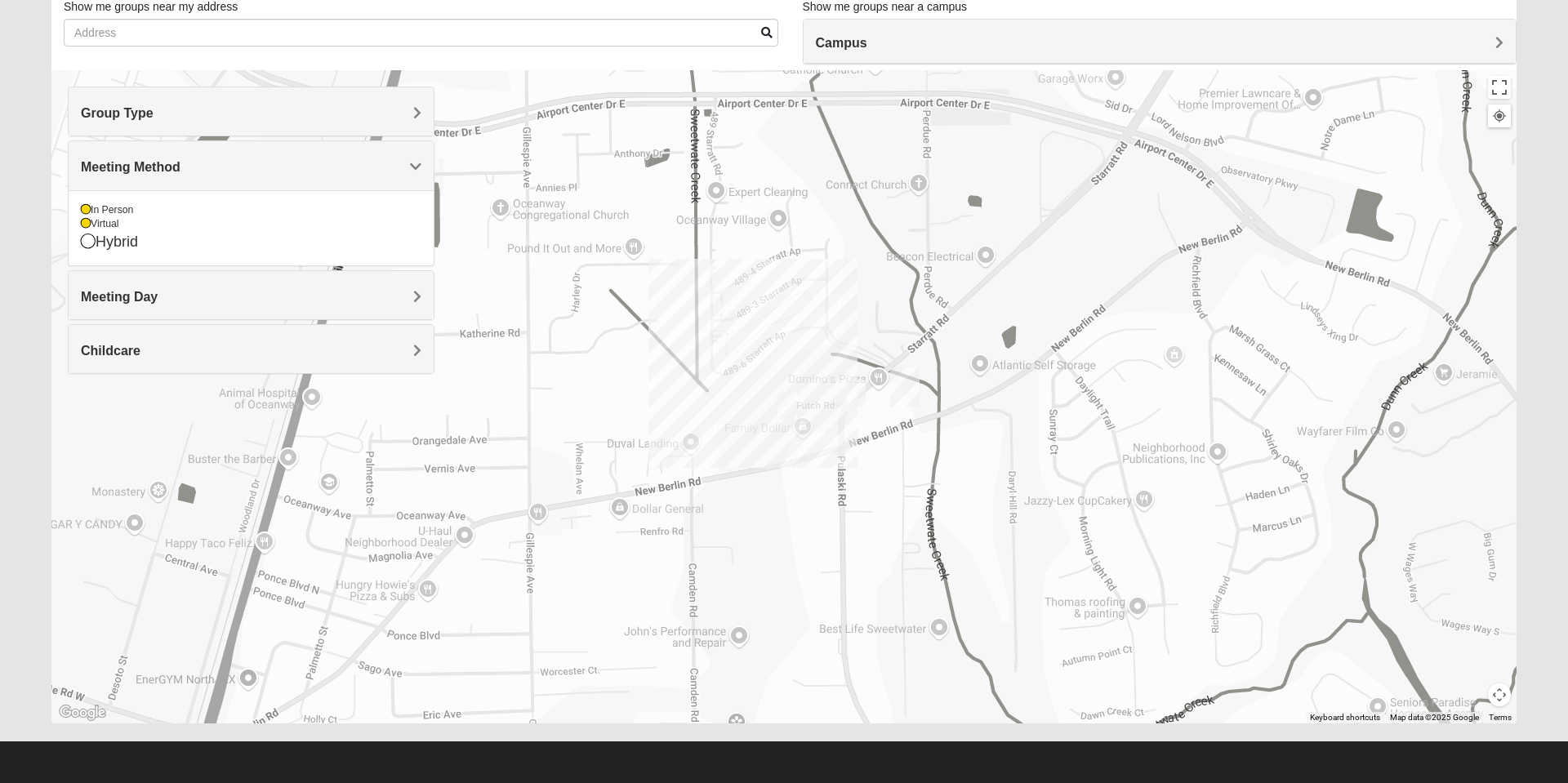
click at [88, 234] on icon at bounding box center [88, 240] width 14 height 14
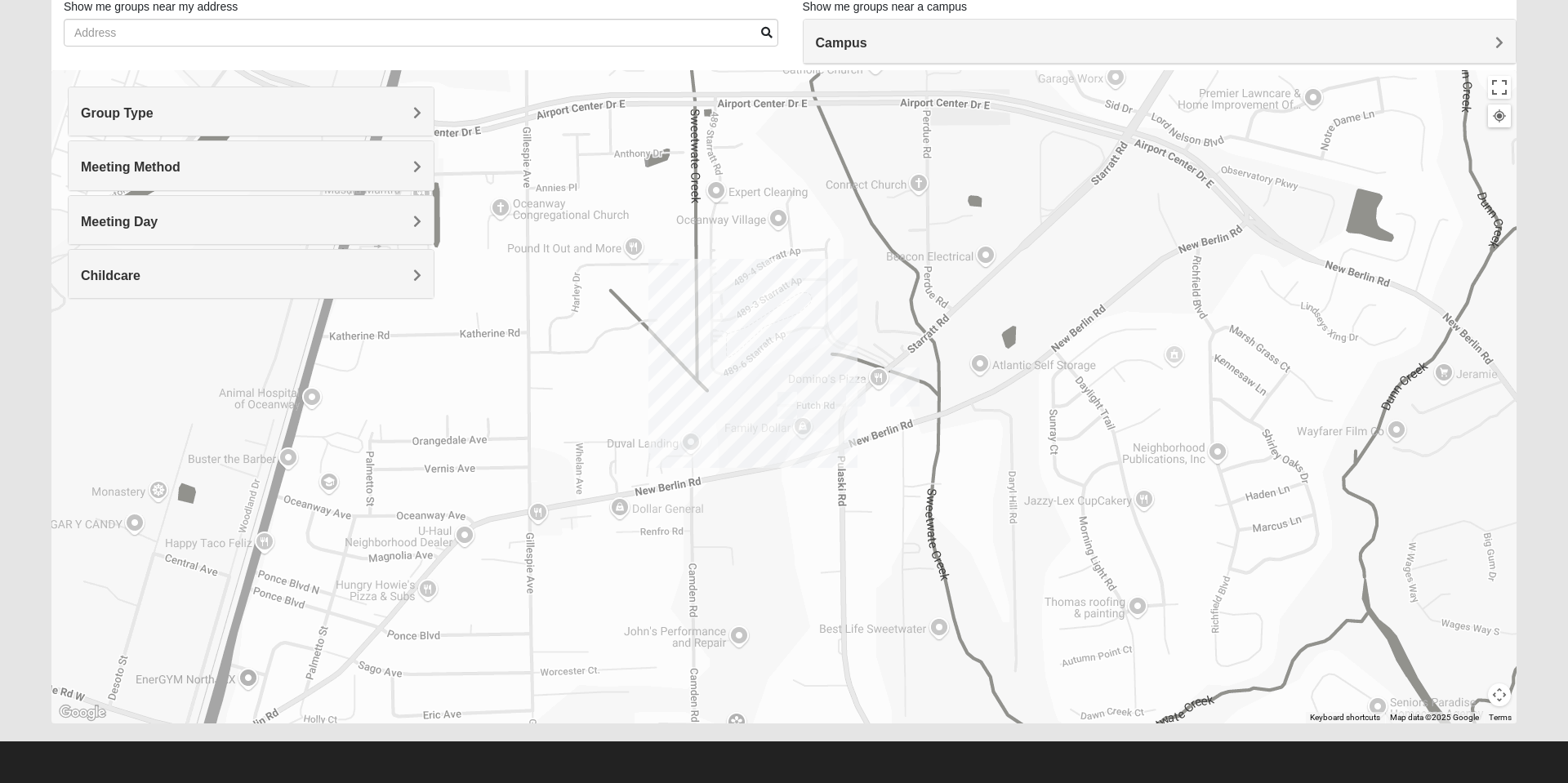
click at [237, 180] on div "Meeting Method" at bounding box center [251, 165] width 365 height 48
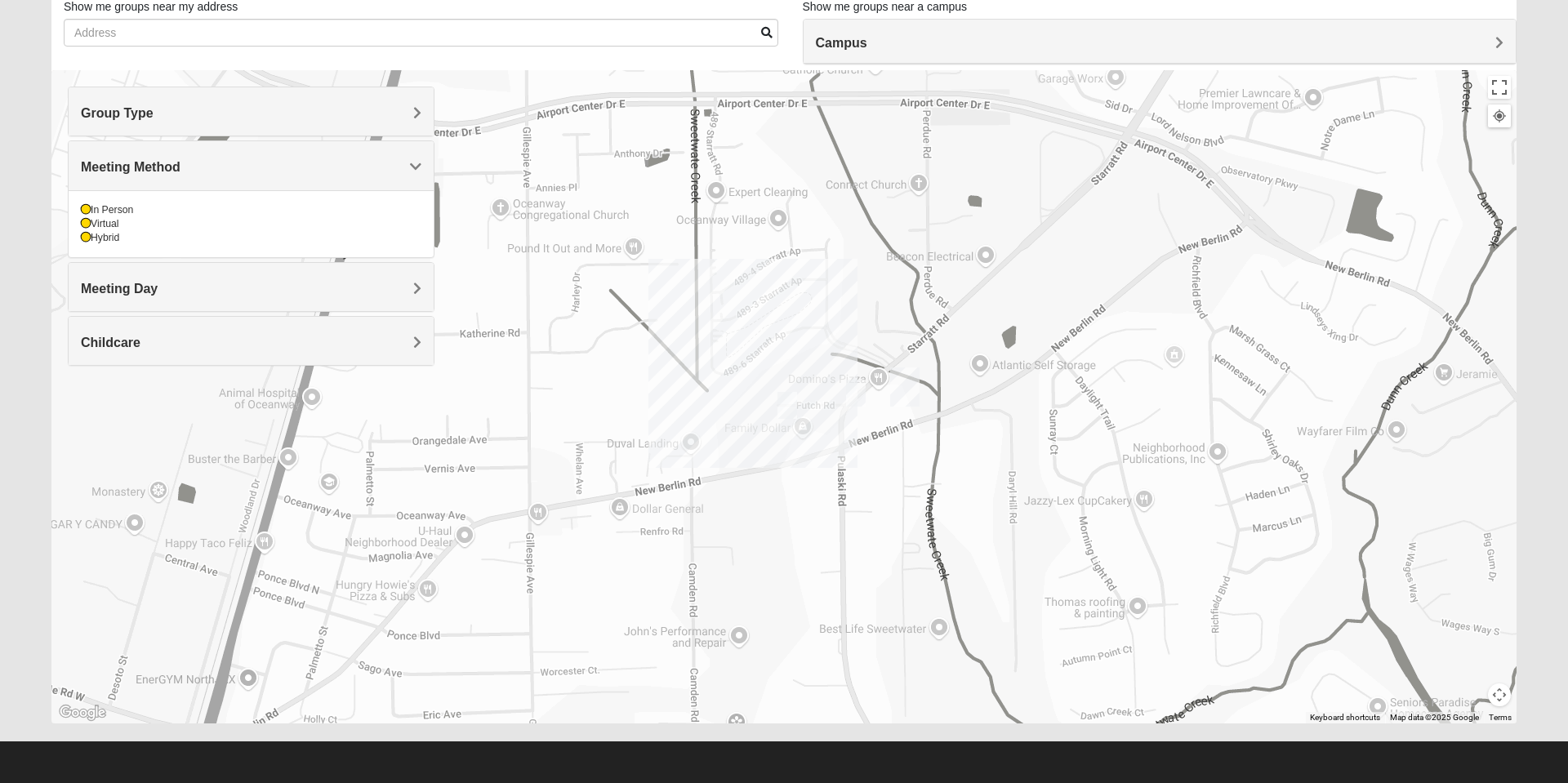
click at [86, 242] on icon at bounding box center [86, 237] width 10 height 10
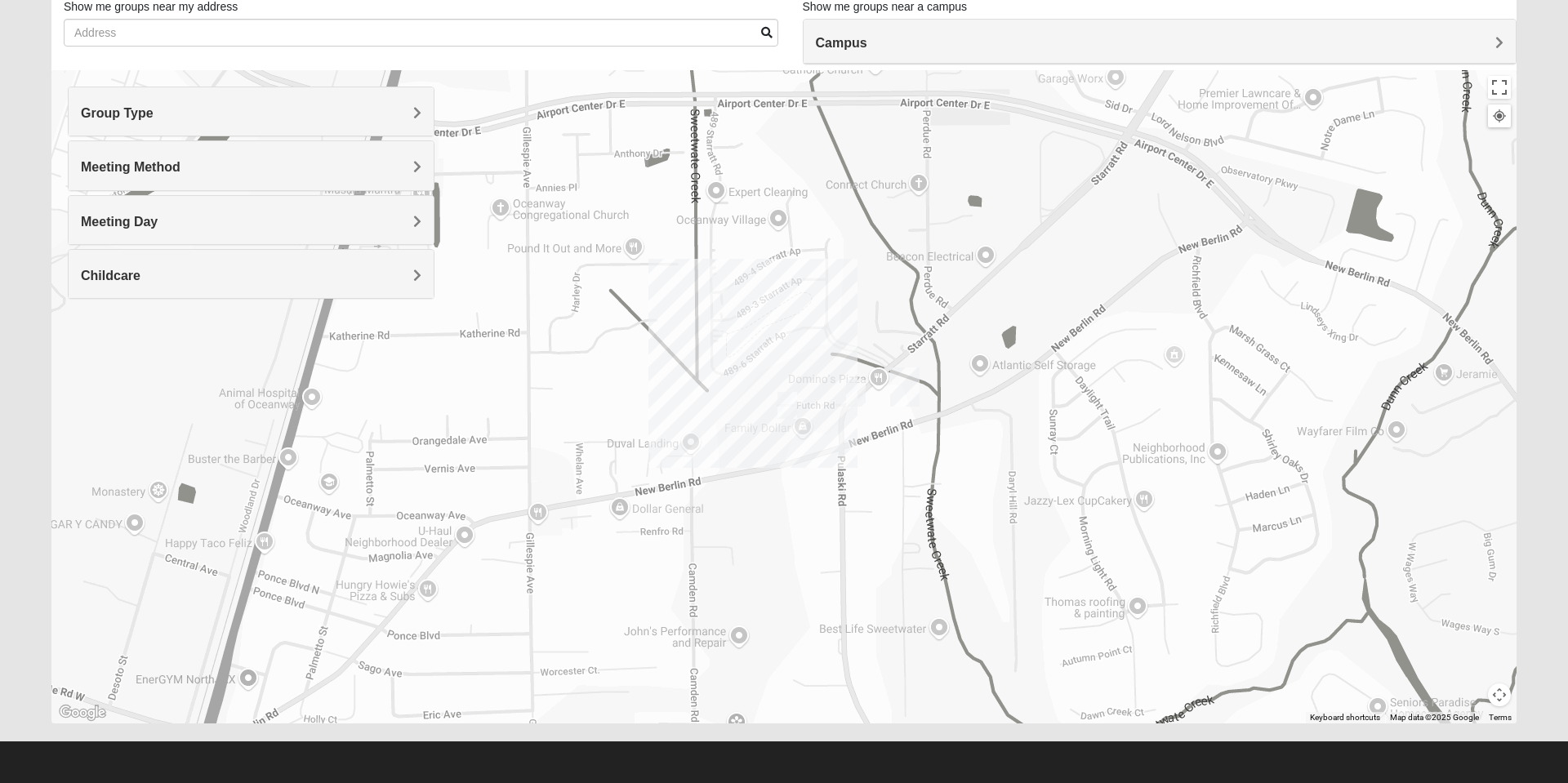
click at [203, 179] on div "Meeting Method" at bounding box center [251, 165] width 365 height 48
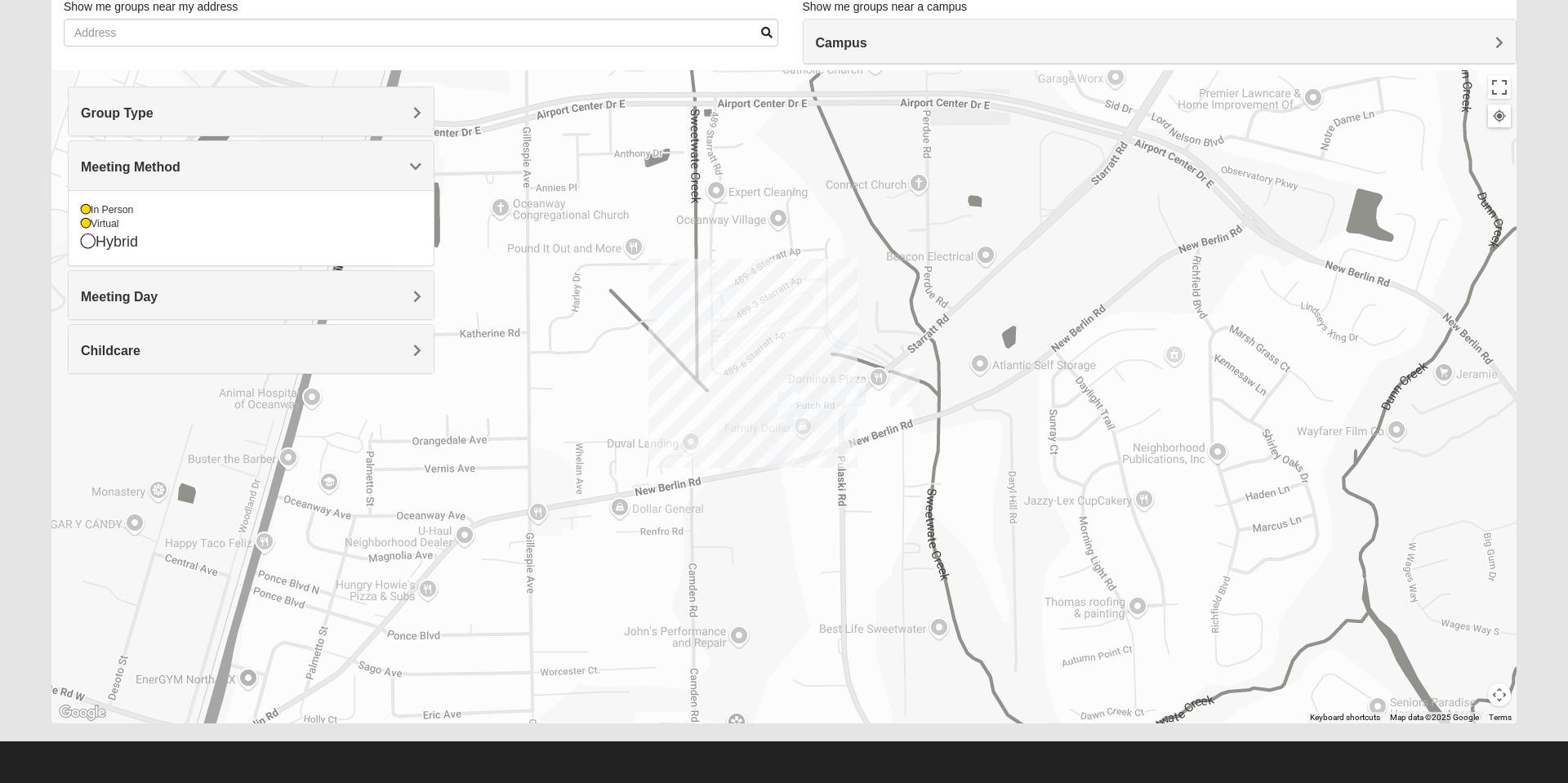
click at [89, 234] on icon at bounding box center [88, 240] width 14 height 14
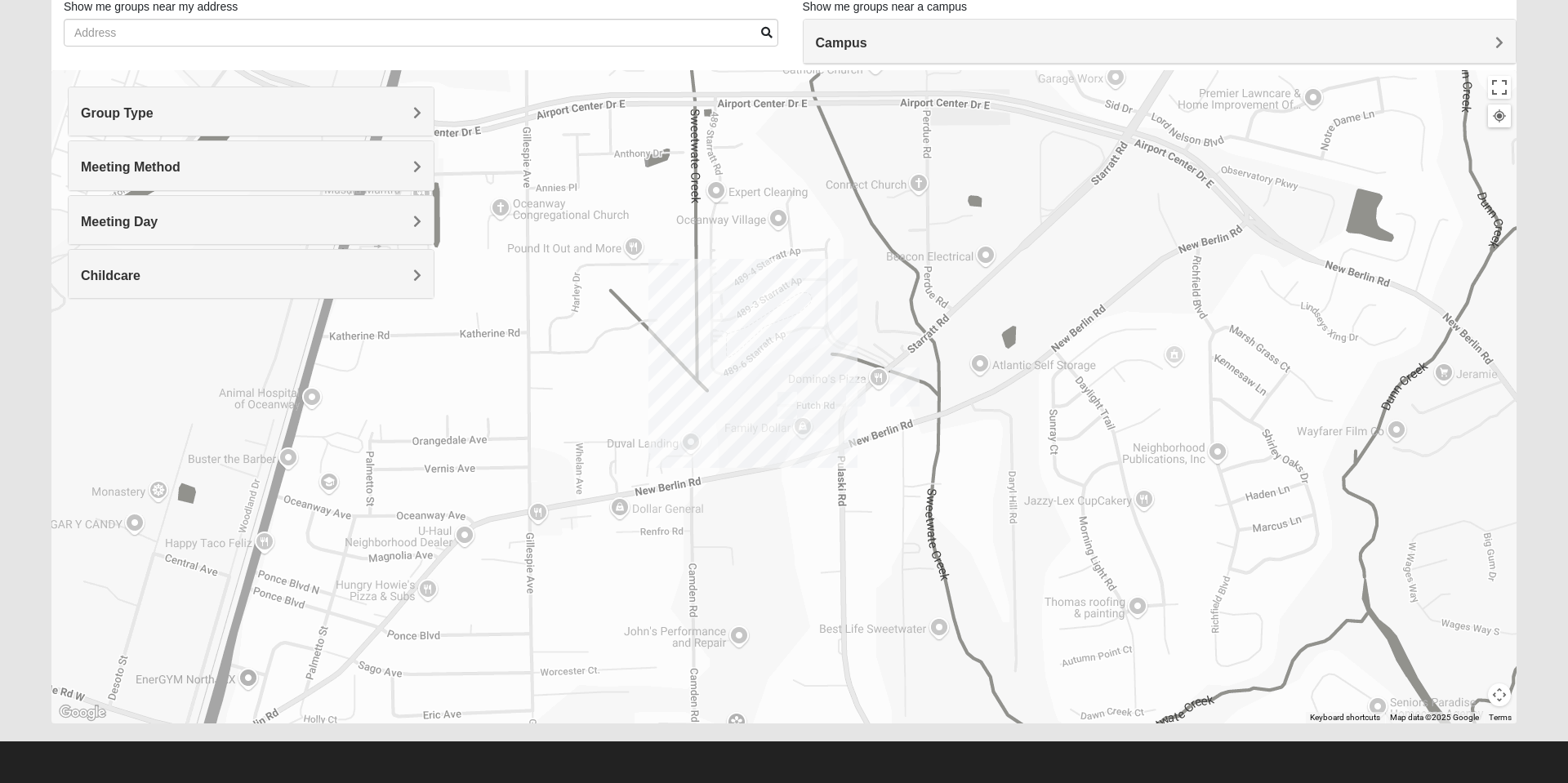
click at [203, 185] on div "Meeting Method" at bounding box center [251, 165] width 365 height 48
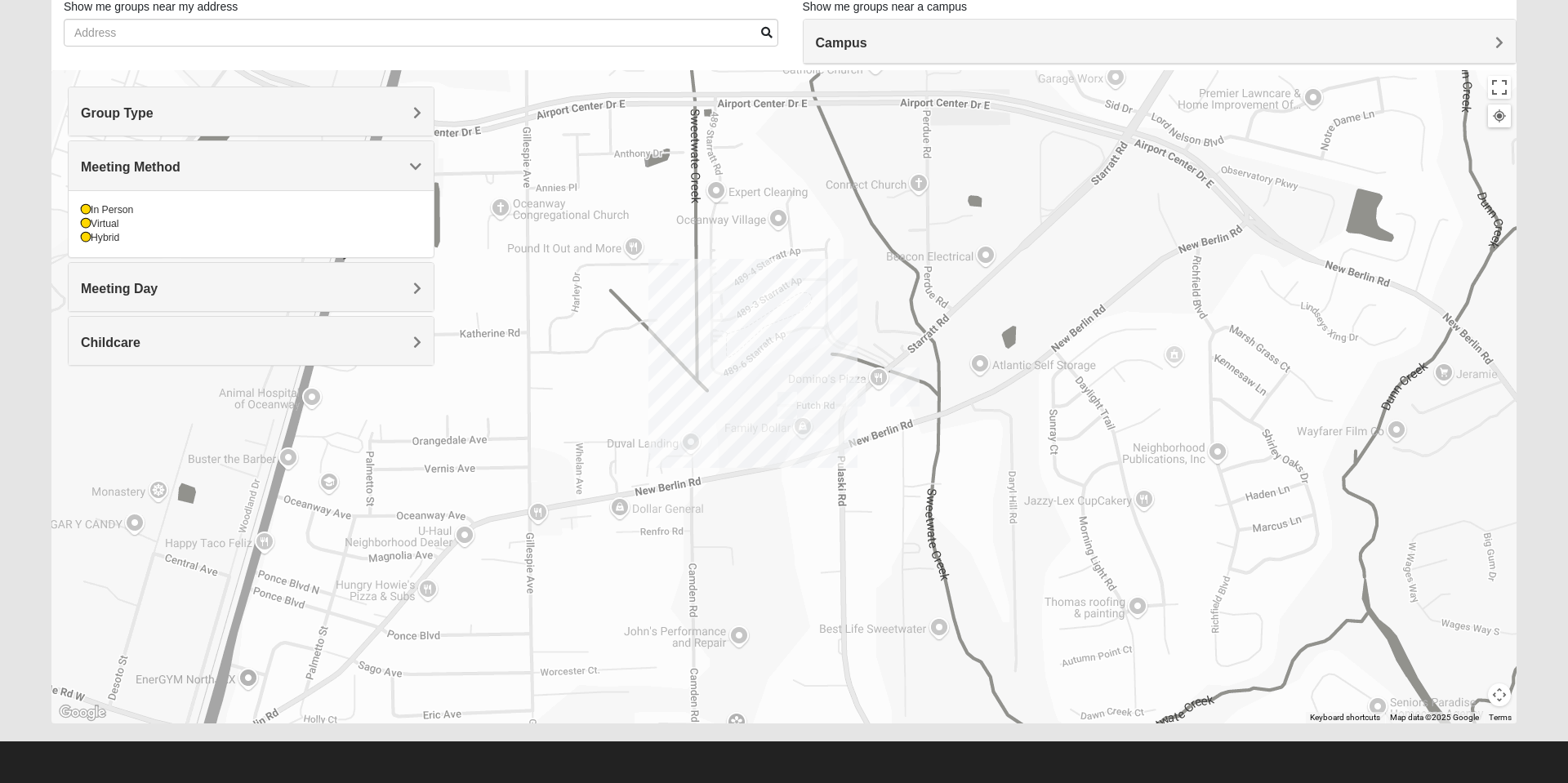
click at [86, 238] on icon at bounding box center [86, 237] width 10 height 10
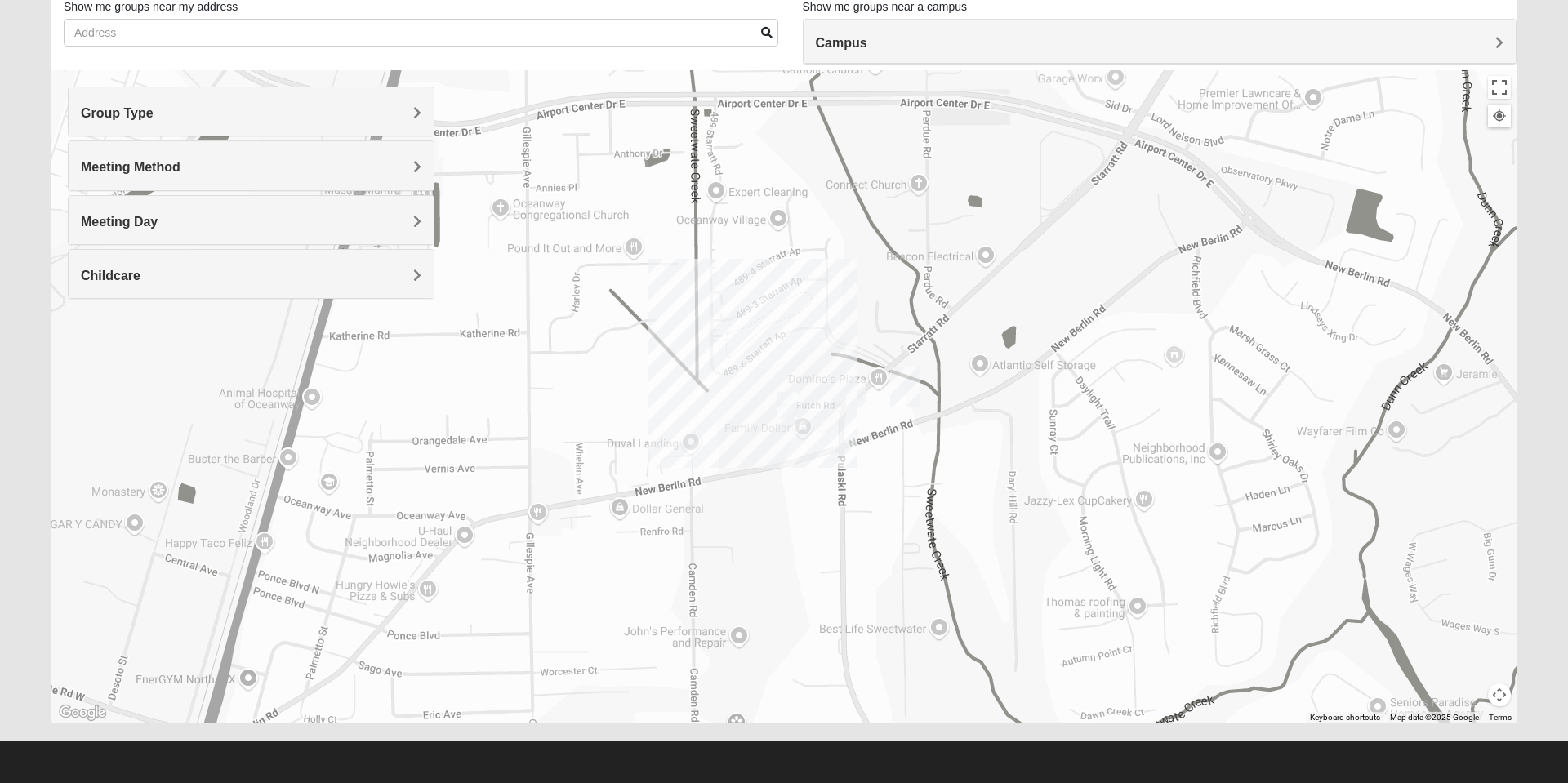
click at [217, 186] on div "Meeting Method" at bounding box center [251, 165] width 365 height 48
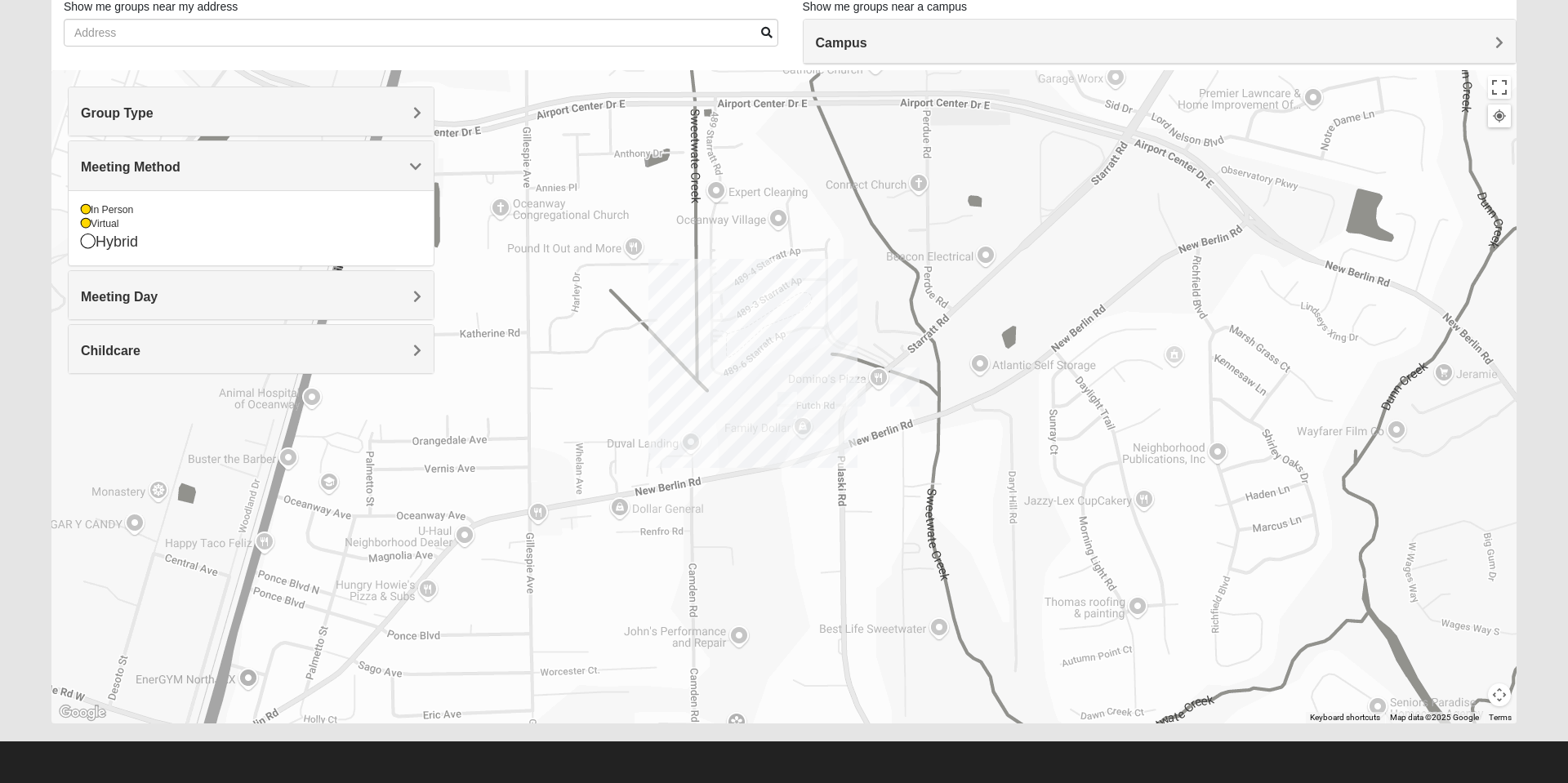
click at [86, 224] on icon at bounding box center [86, 224] width 10 height 10
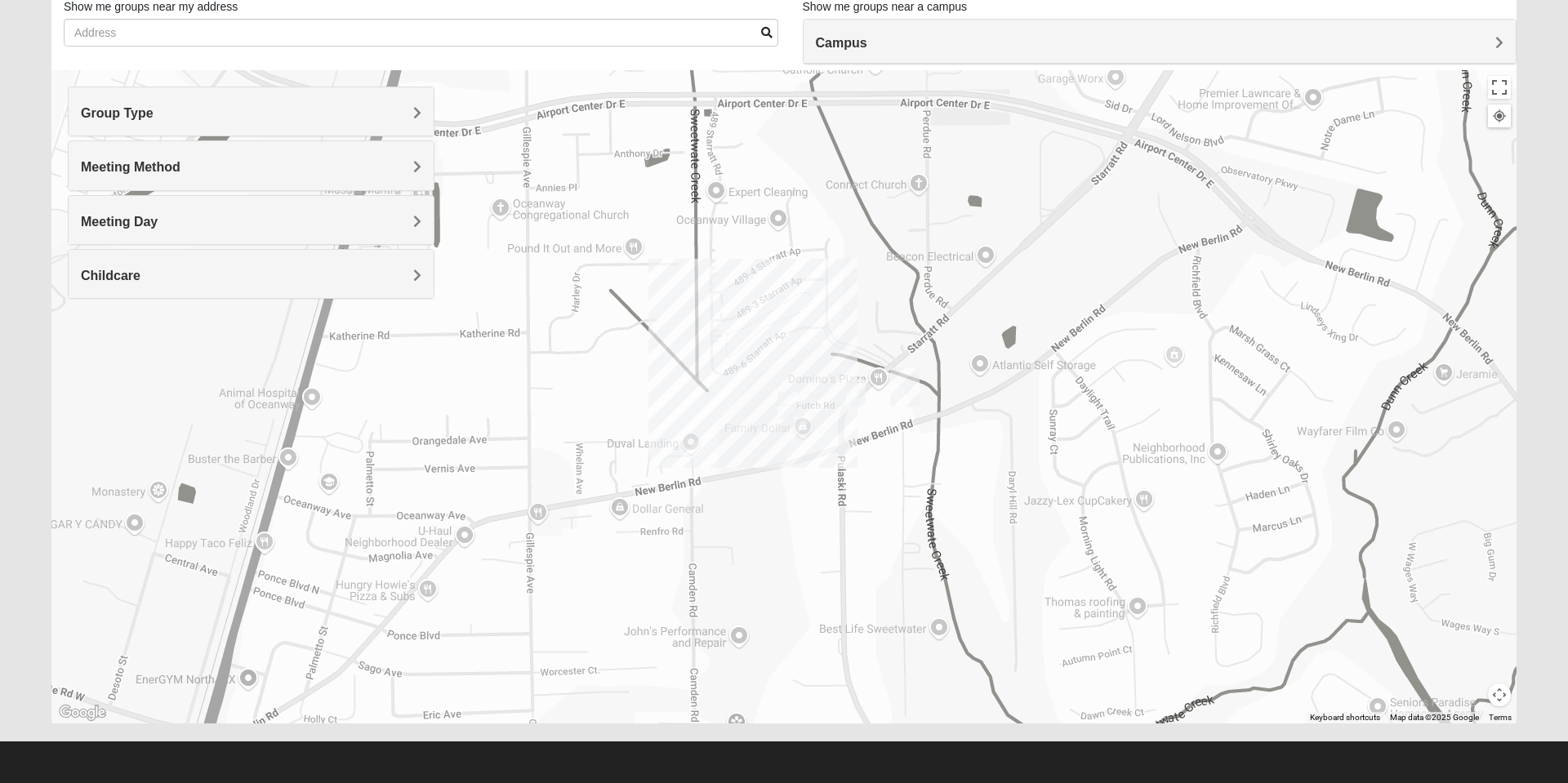
click at [285, 231] on div "Meeting Day" at bounding box center [251, 220] width 365 height 48
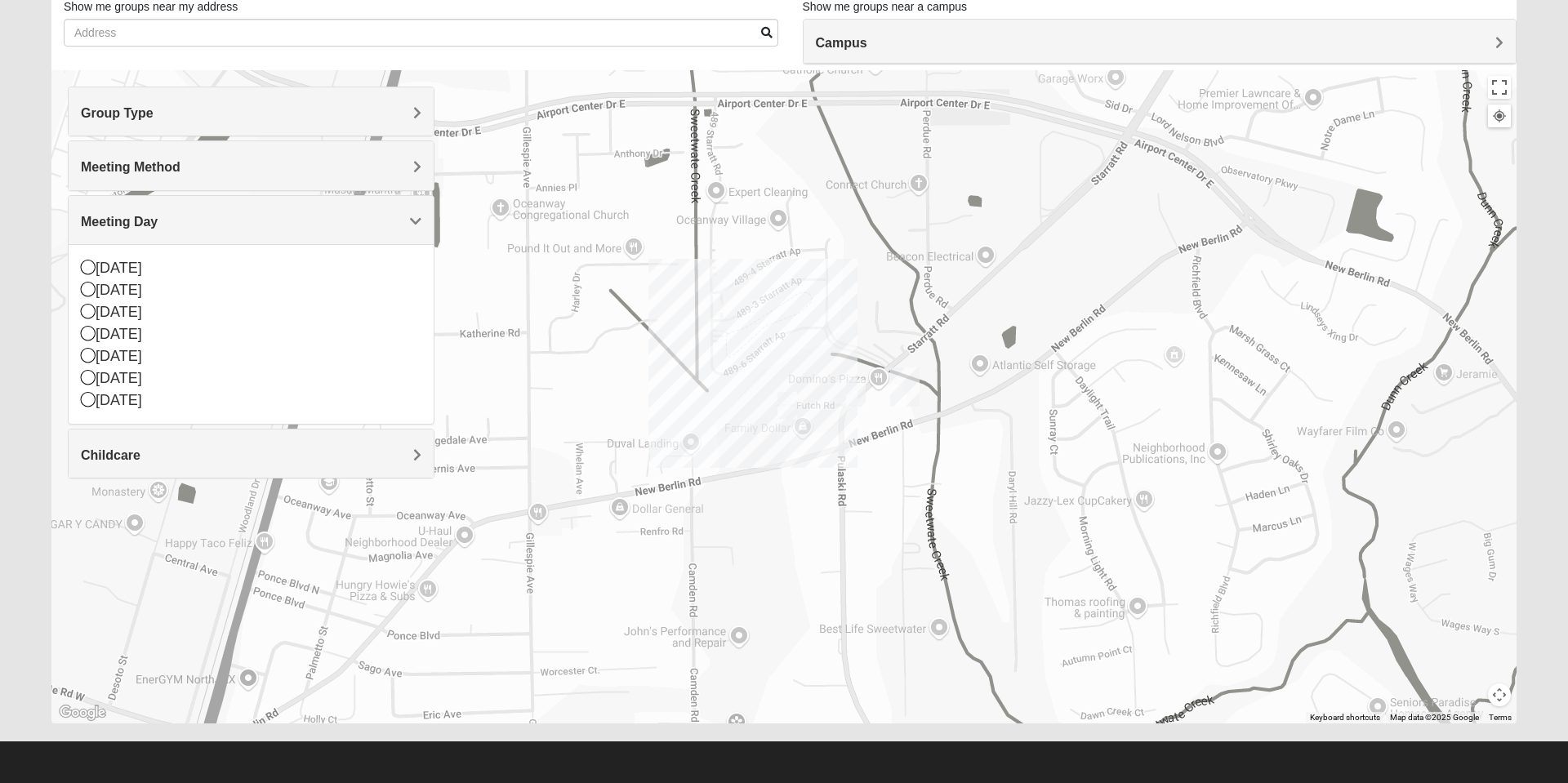
click at [313, 220] on h4 "Meeting Day" at bounding box center [251, 221] width 340 height 15
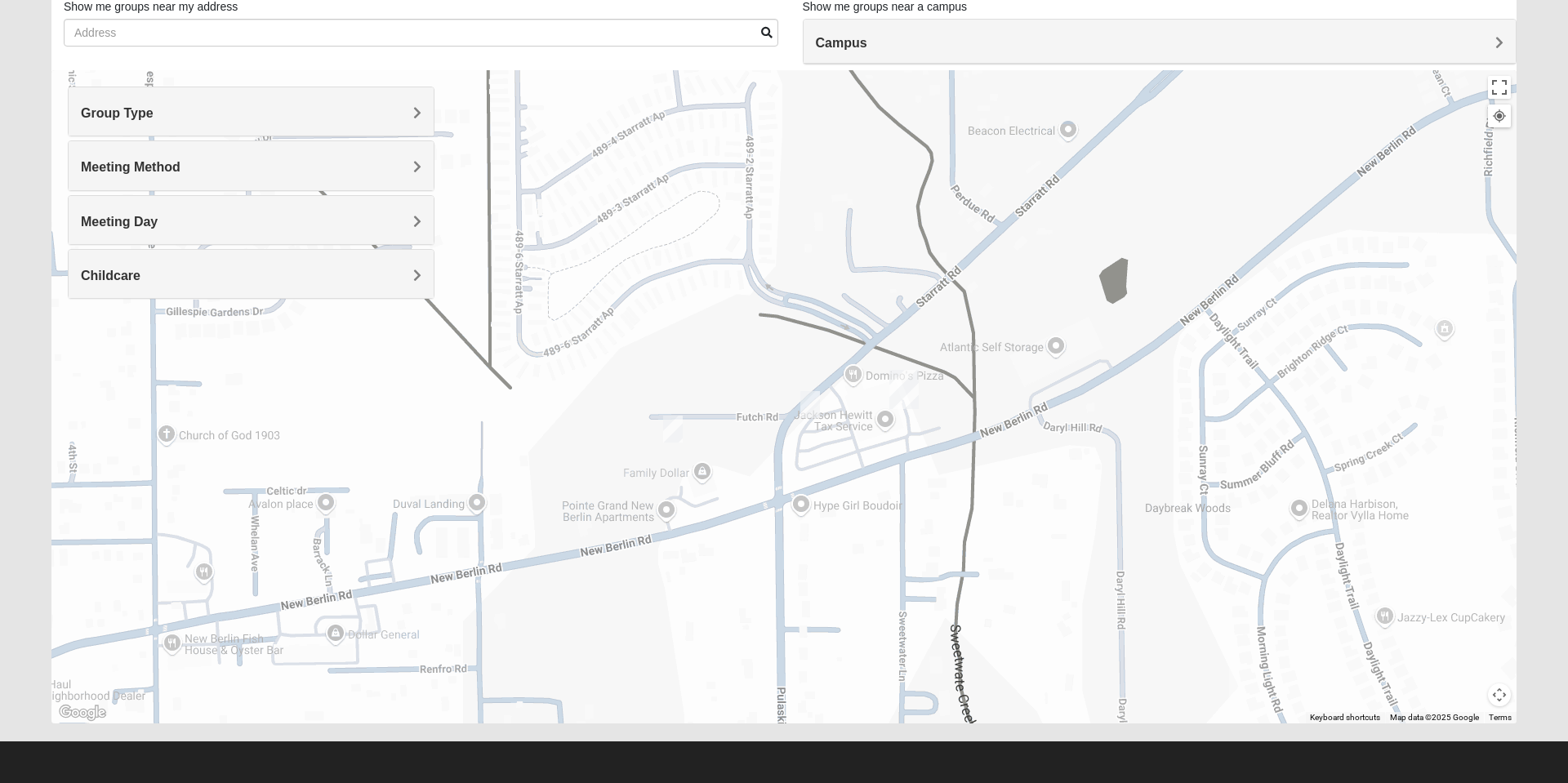
scroll to position [115, 0]
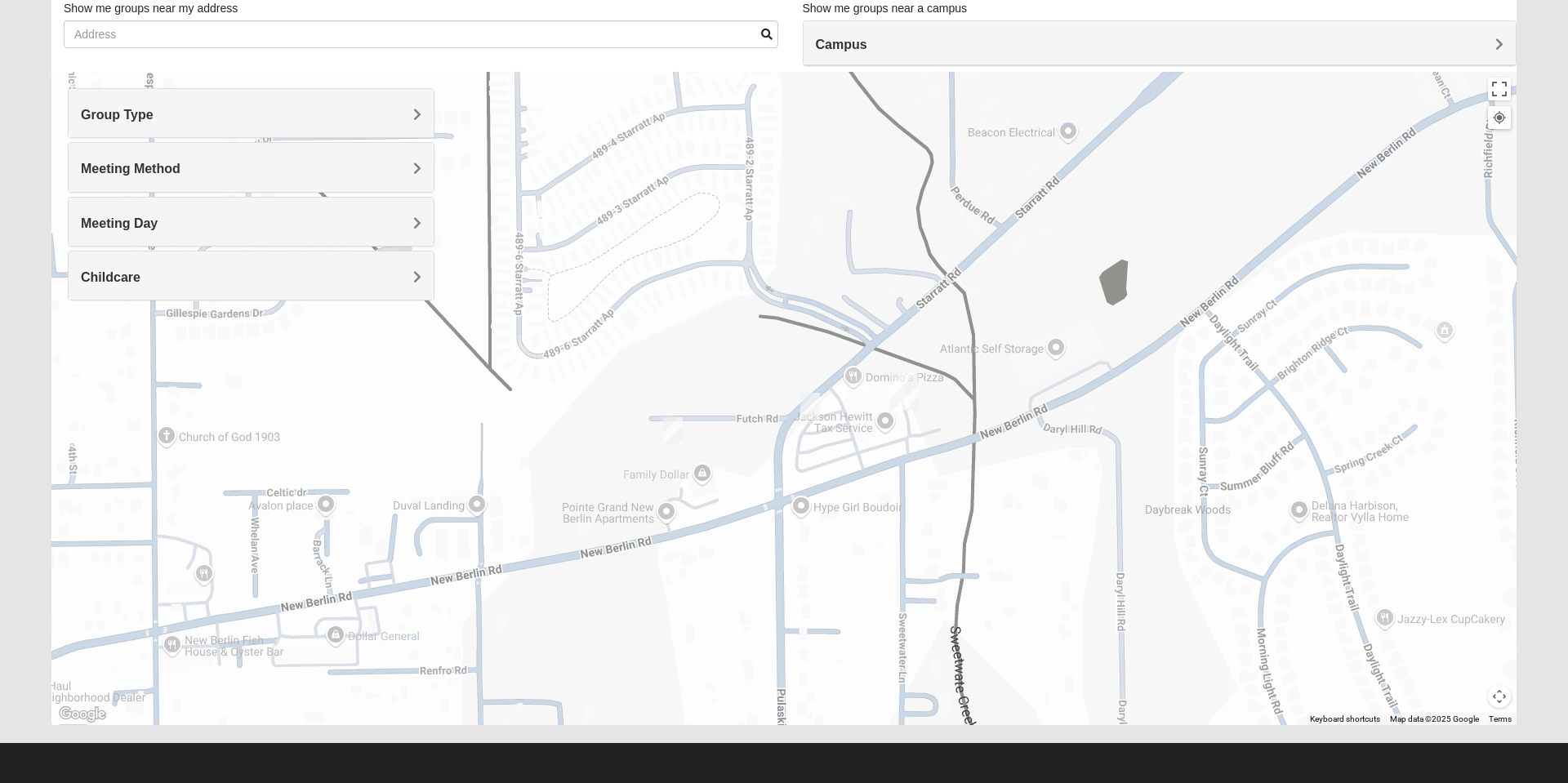
click at [332, 120] on h4 "Group Type" at bounding box center [251, 115] width 340 height 15
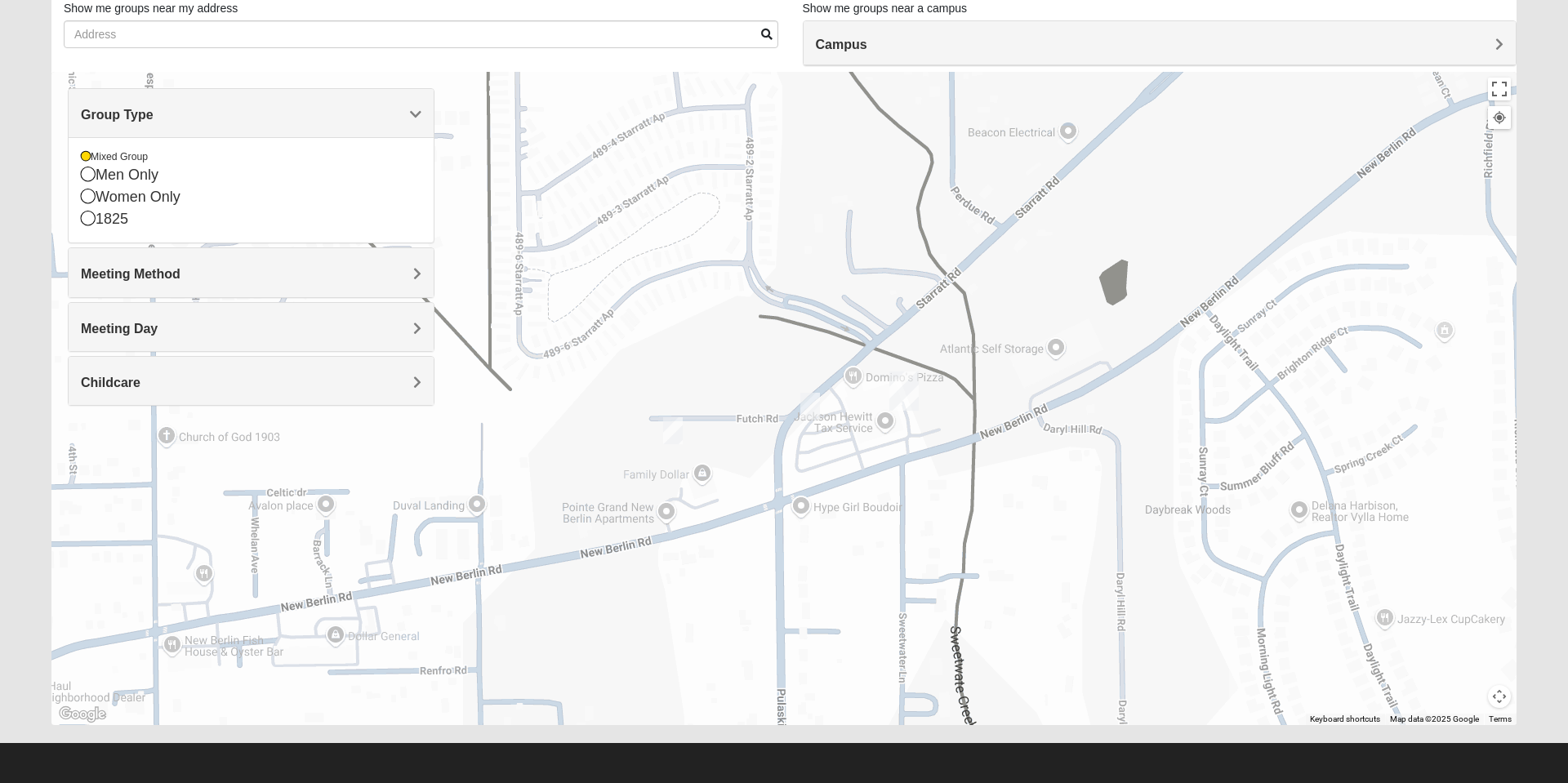
click at [357, 125] on div "Group Type" at bounding box center [251, 113] width 365 height 48
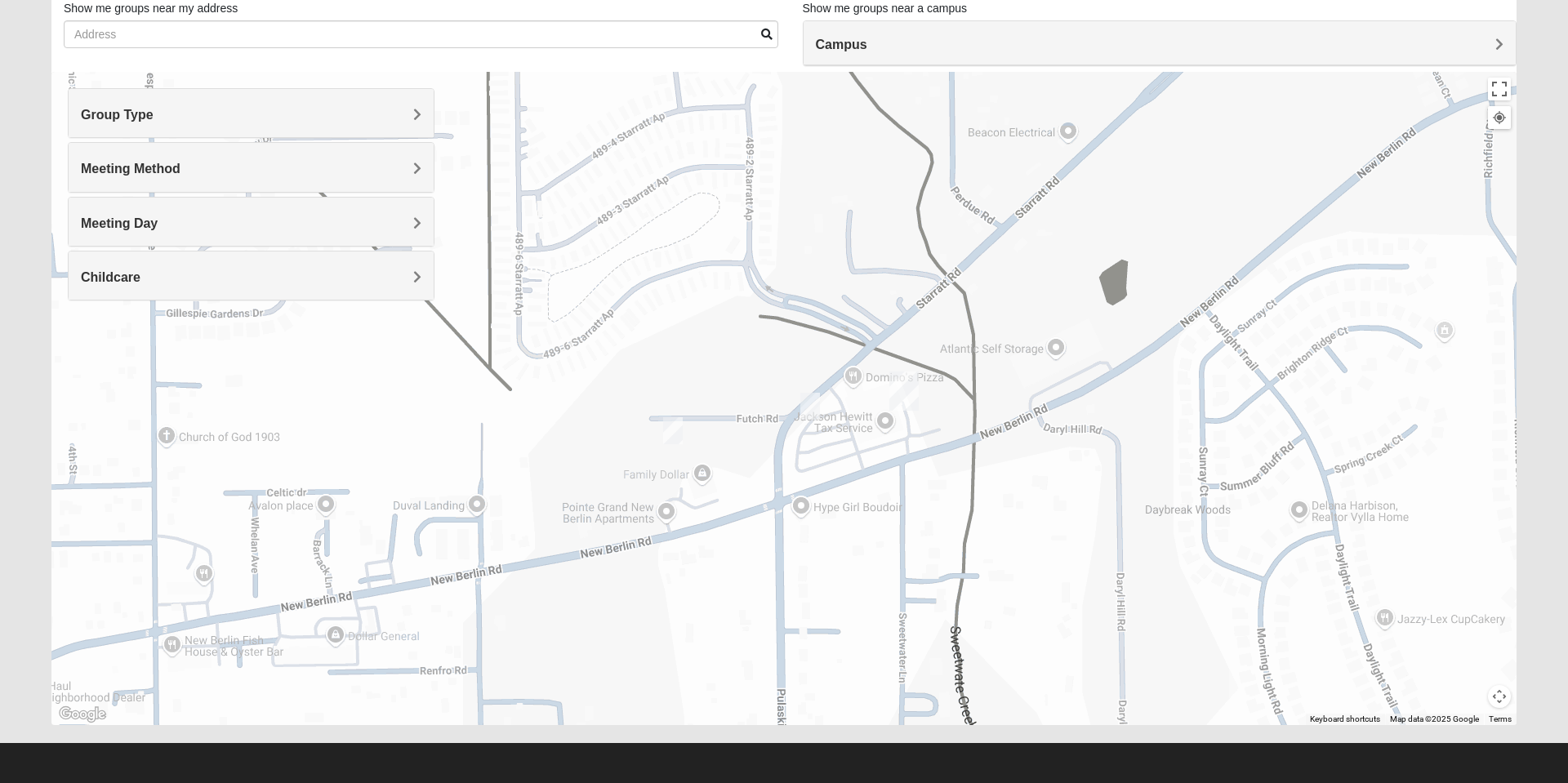
click at [277, 176] on h4 "Meeting Method" at bounding box center [251, 168] width 340 height 15
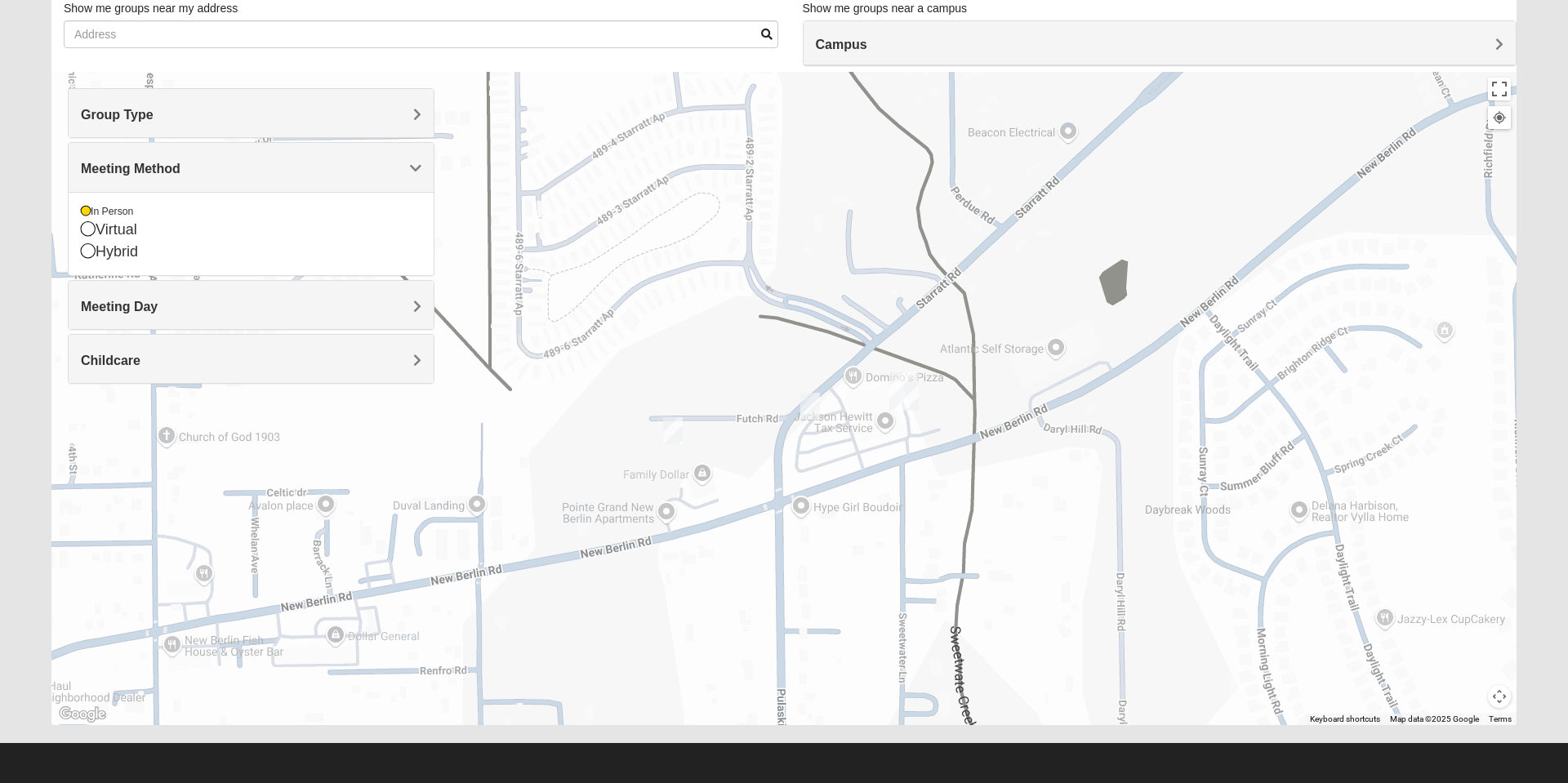
click at [307, 187] on div "Meeting Method" at bounding box center [251, 167] width 365 height 48
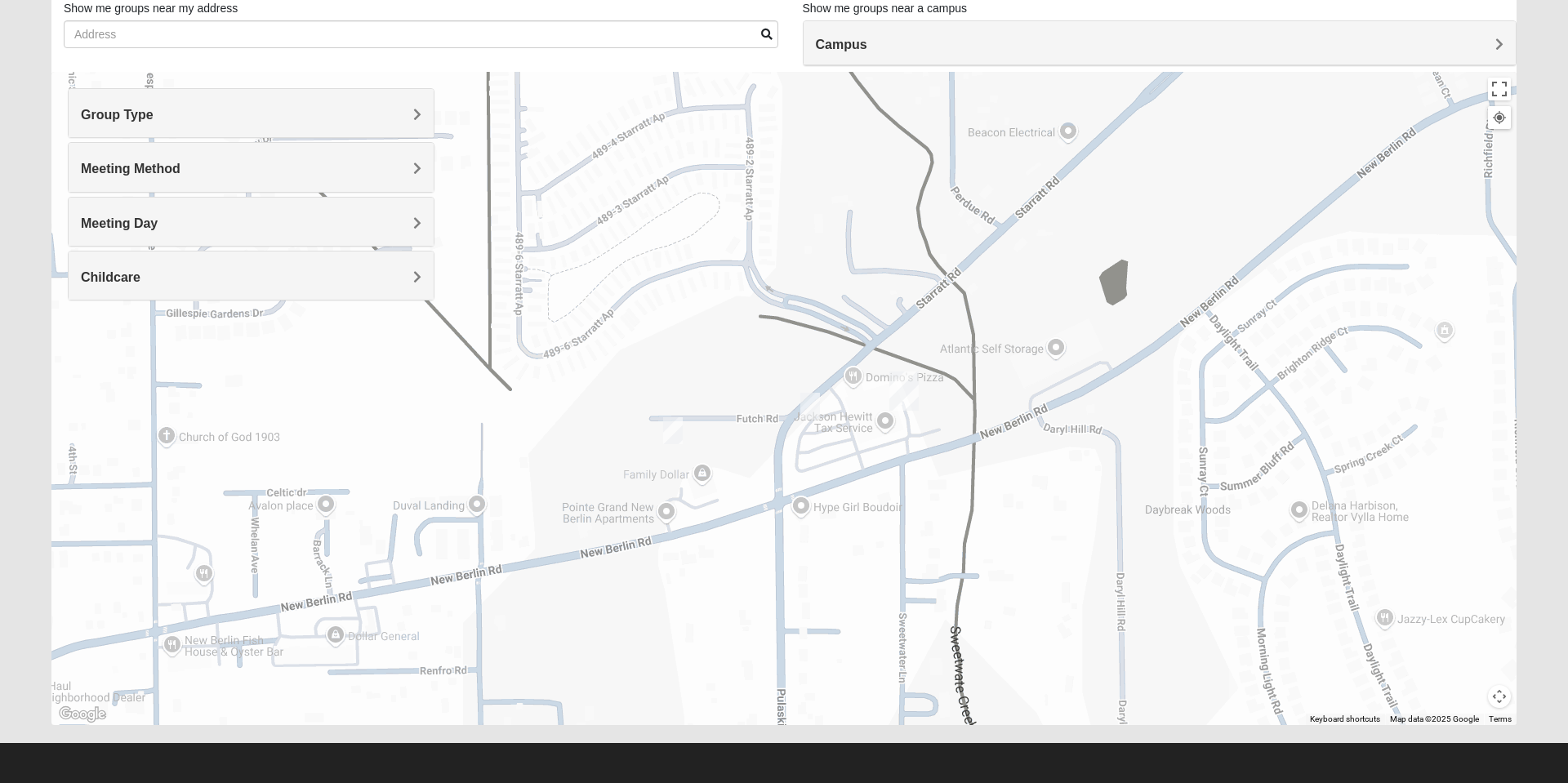
click at [302, 232] on div "Meeting Day" at bounding box center [251, 221] width 365 height 48
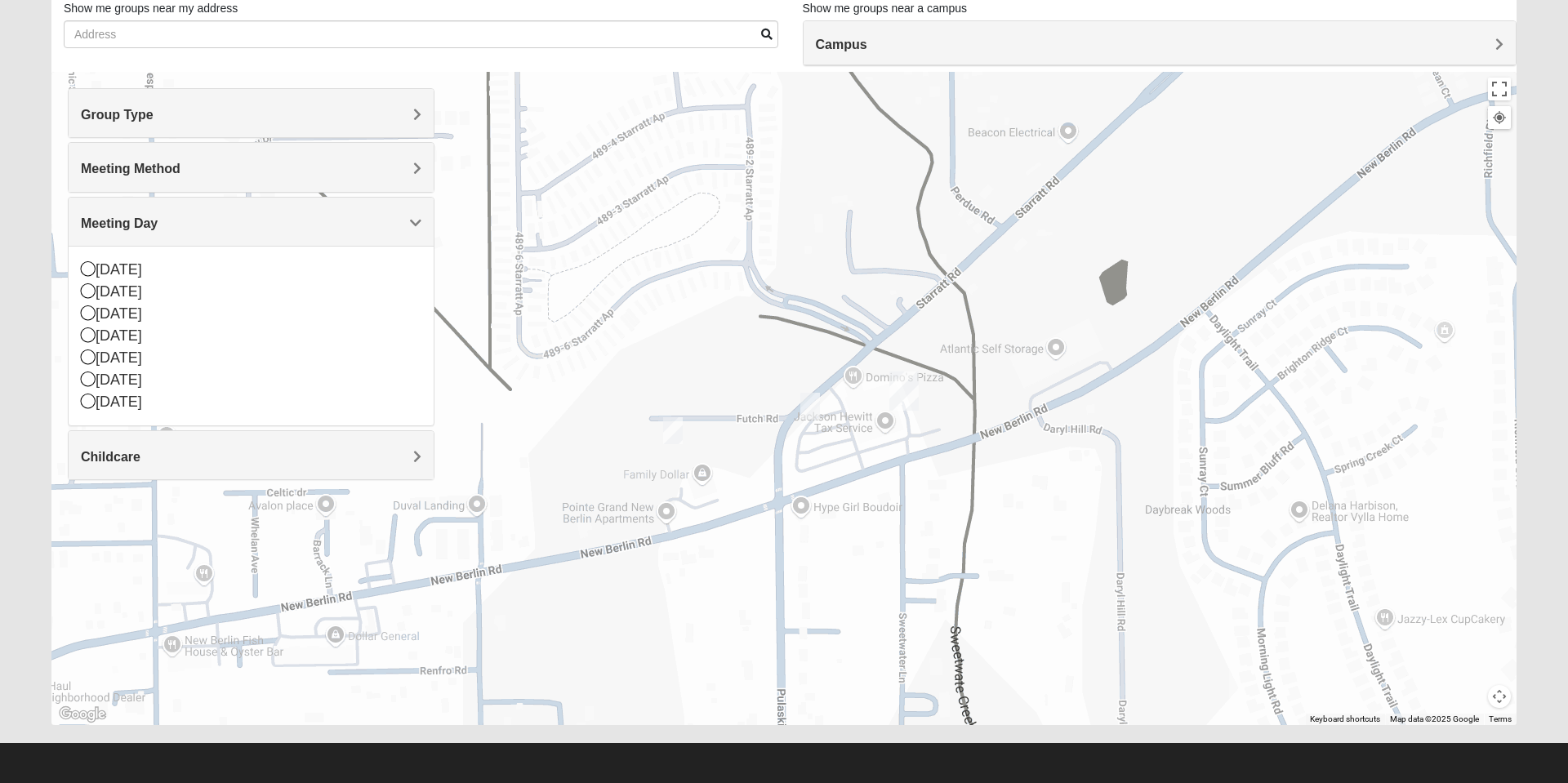
click at [90, 318] on icon at bounding box center [88, 312] width 14 height 14
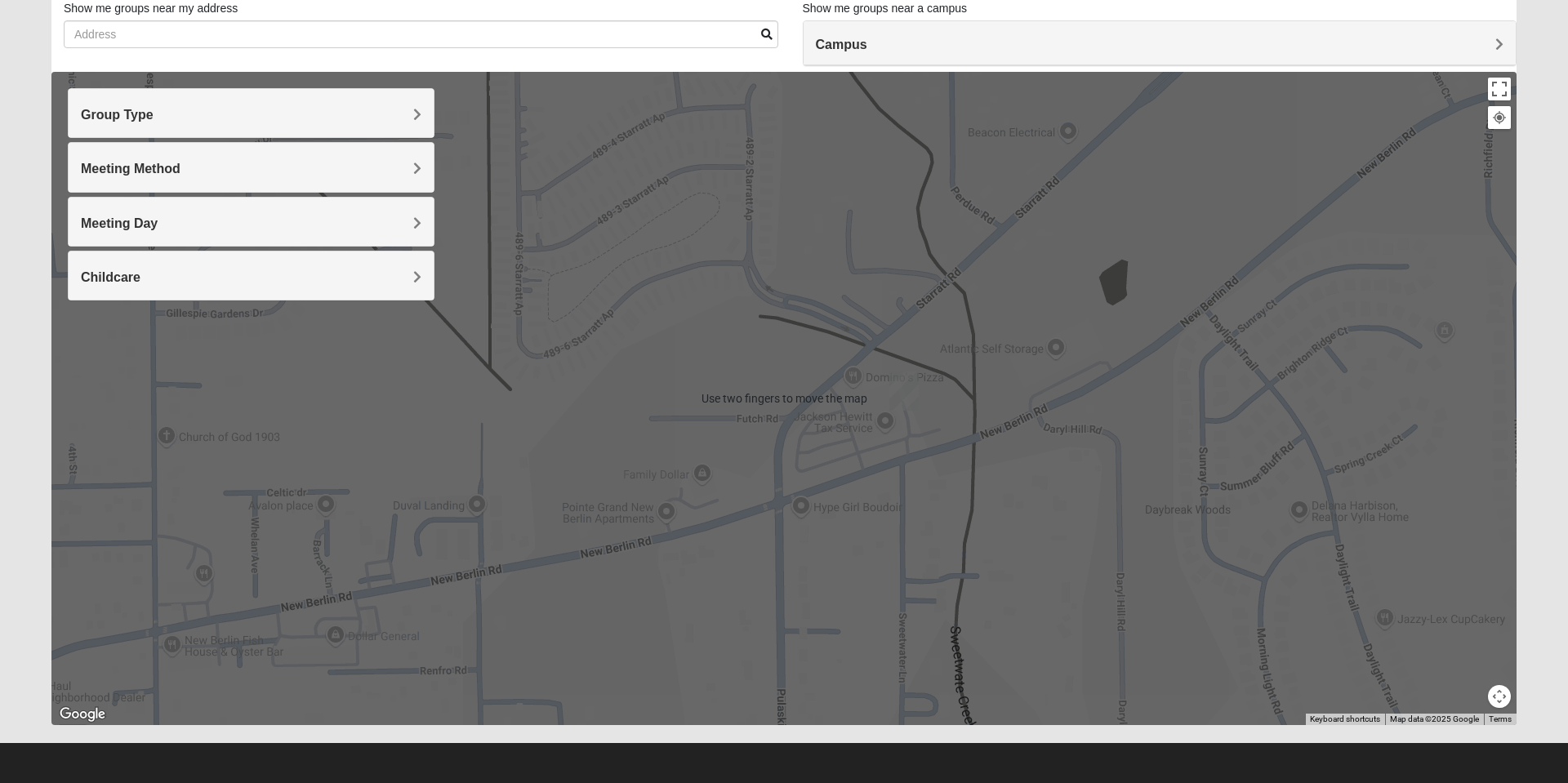
scroll to position [116, 0]
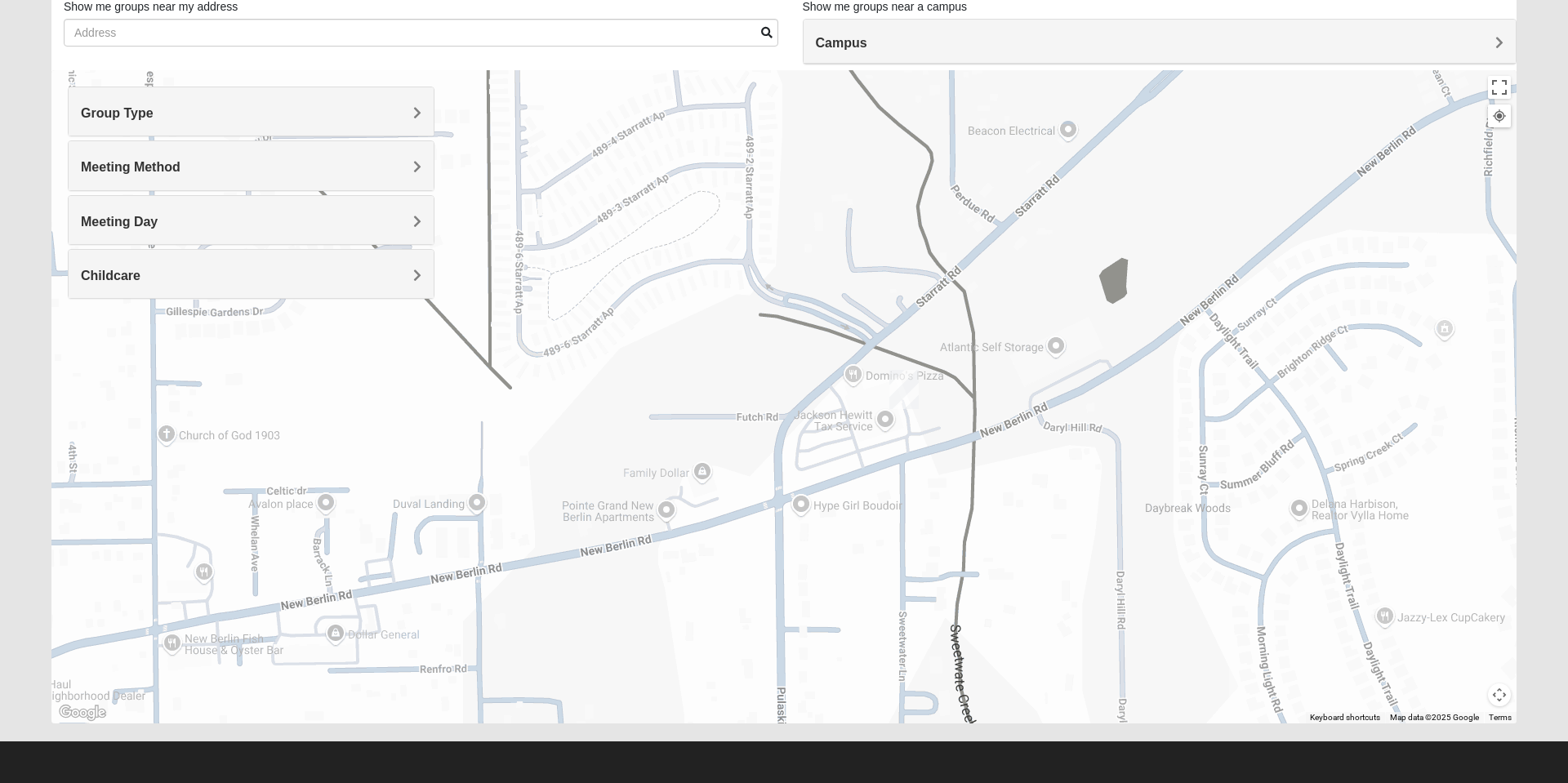
click at [409, 115] on h4 "Group Type" at bounding box center [251, 113] width 340 height 15
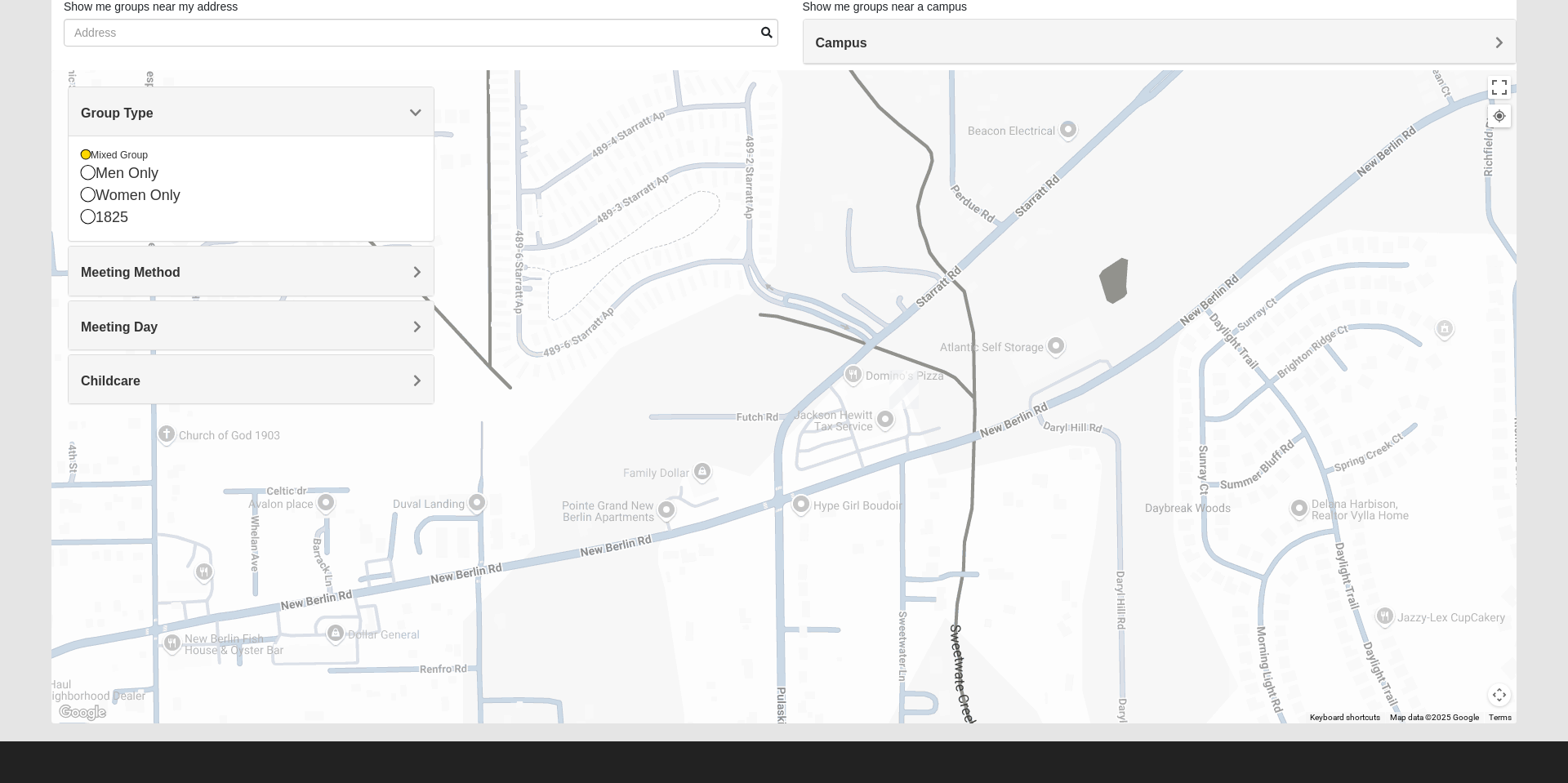
click at [180, 270] on span "Meeting Method" at bounding box center [131, 272] width 99 height 13
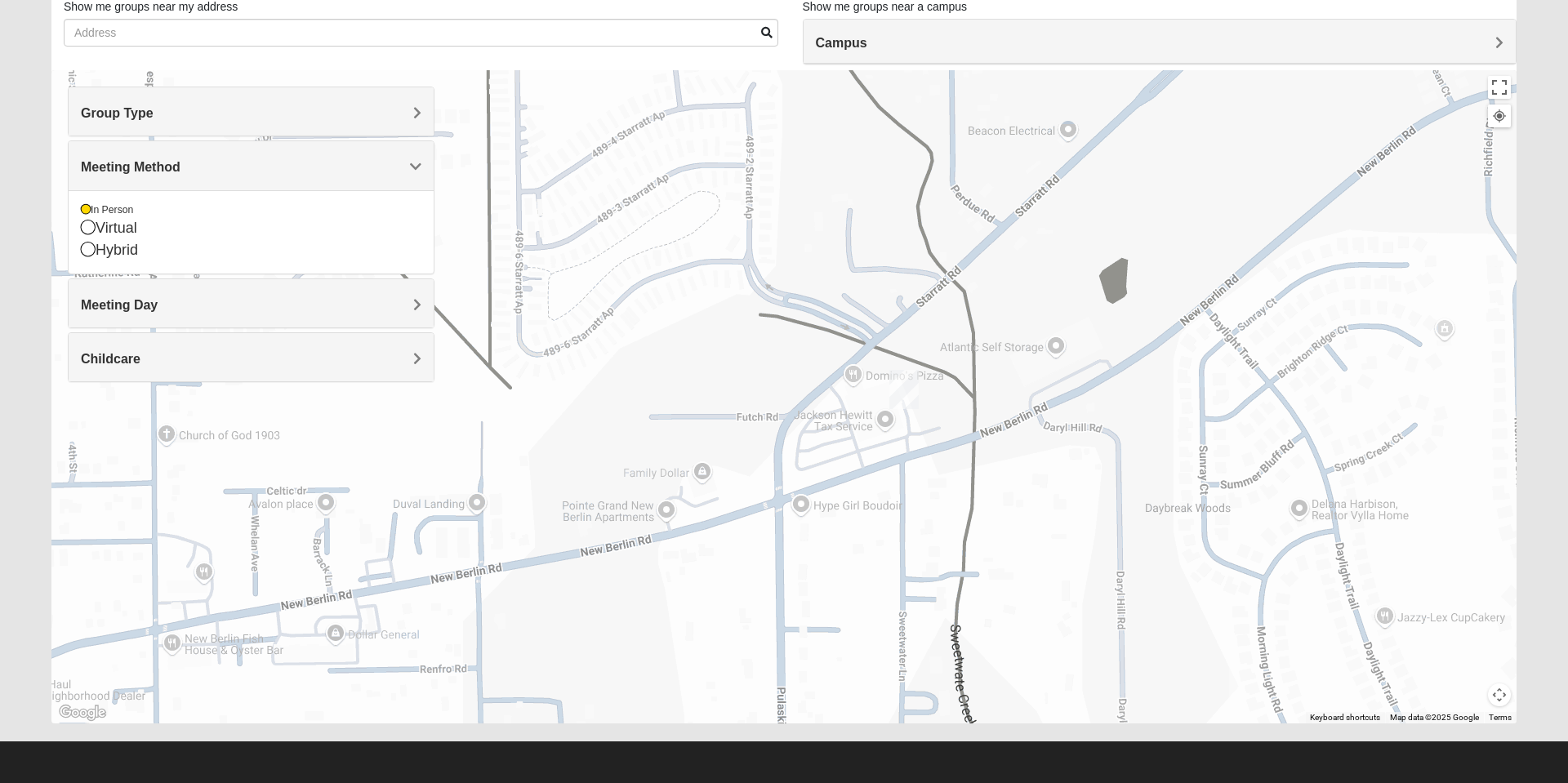
click at [392, 314] on div "Meeting Day" at bounding box center [251, 303] width 365 height 48
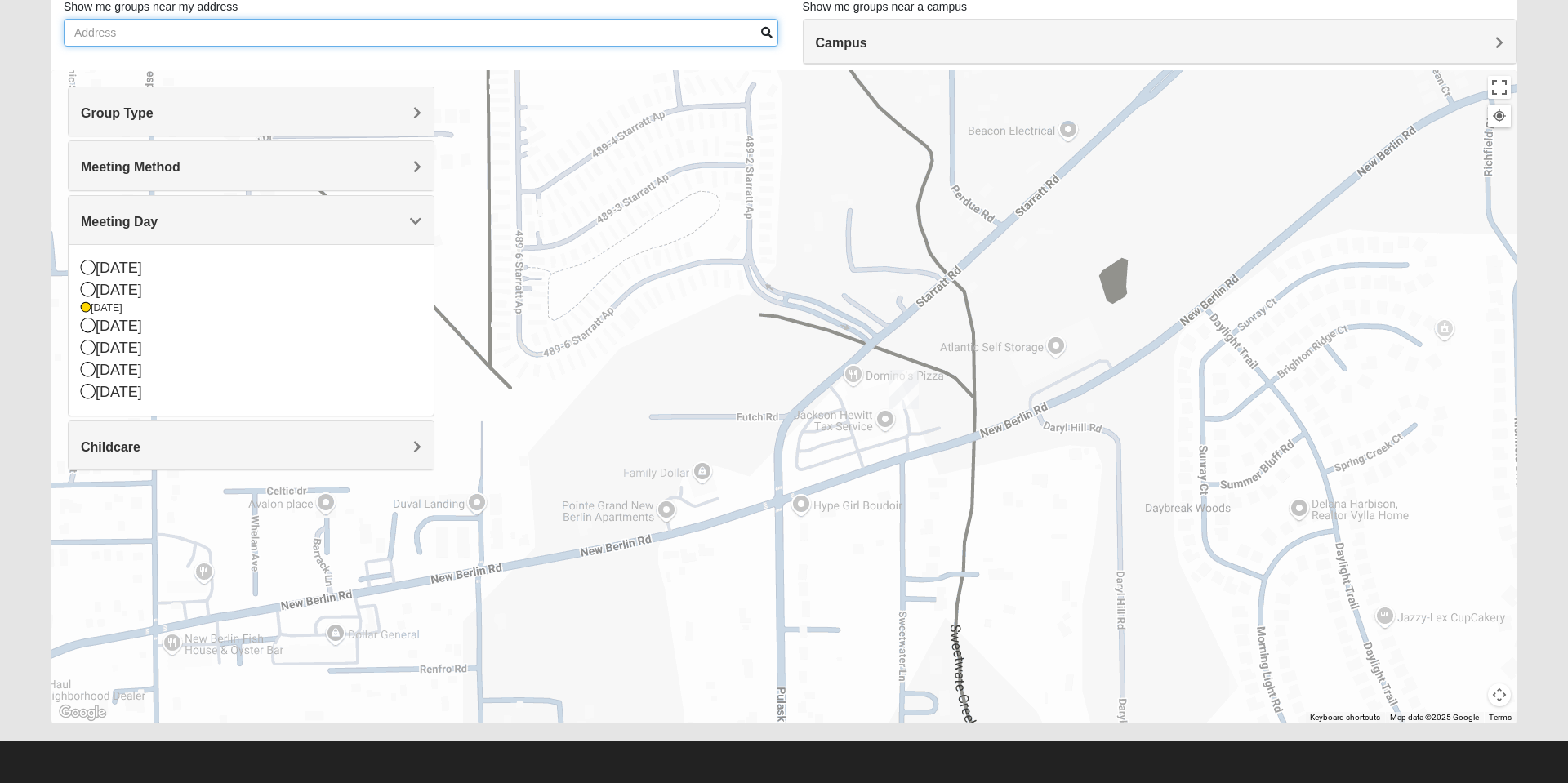
click at [215, 29] on input "Show me groups near my address" at bounding box center [421, 32] width 715 height 28
type input "32208"
click at [762, 33] on span at bounding box center [767, 33] width 12 height 12
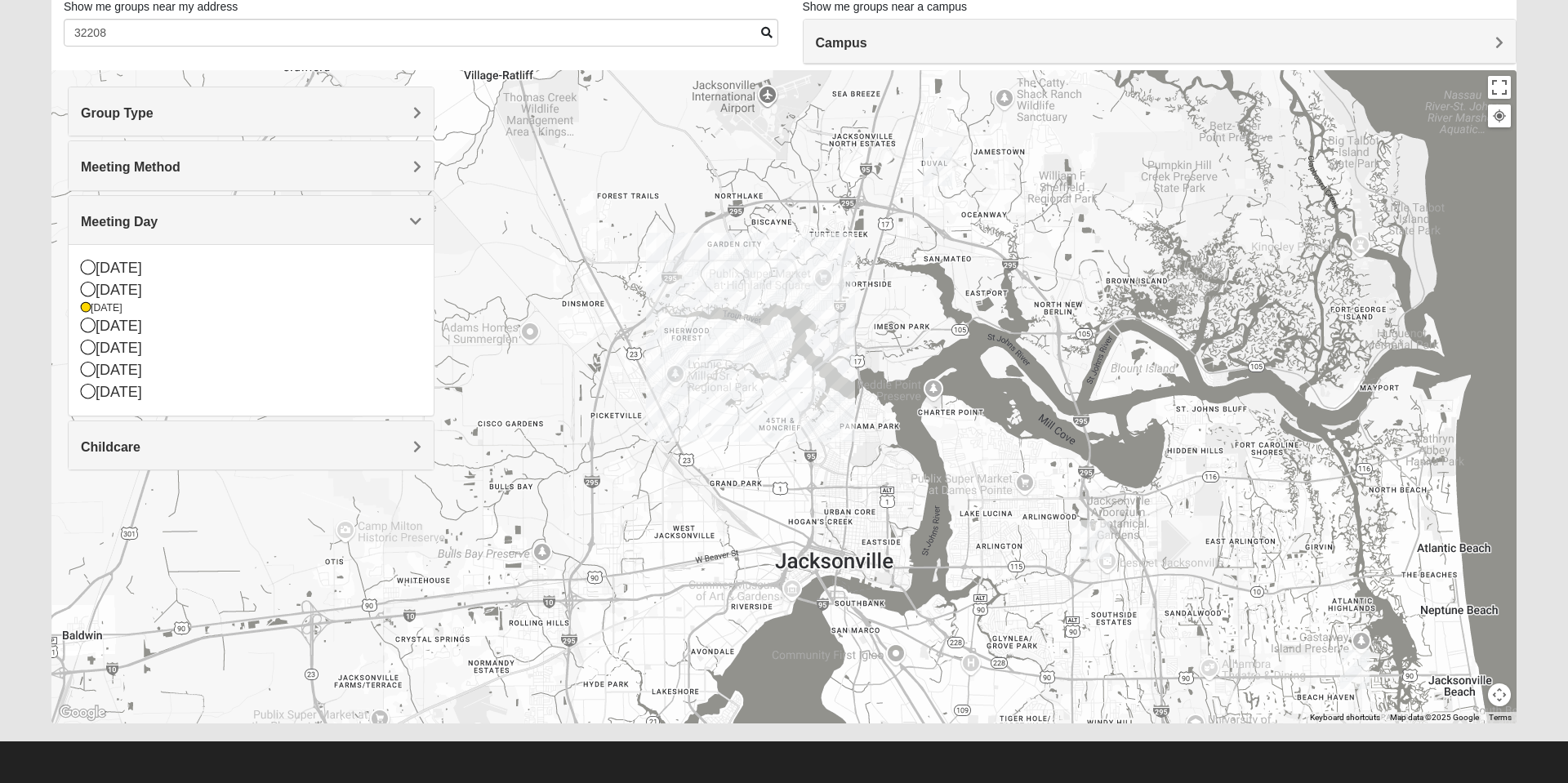
click at [783, 378] on div at bounding box center [784, 397] width 1465 height 653
click at [780, 382] on div at bounding box center [784, 397] width 1465 height 653
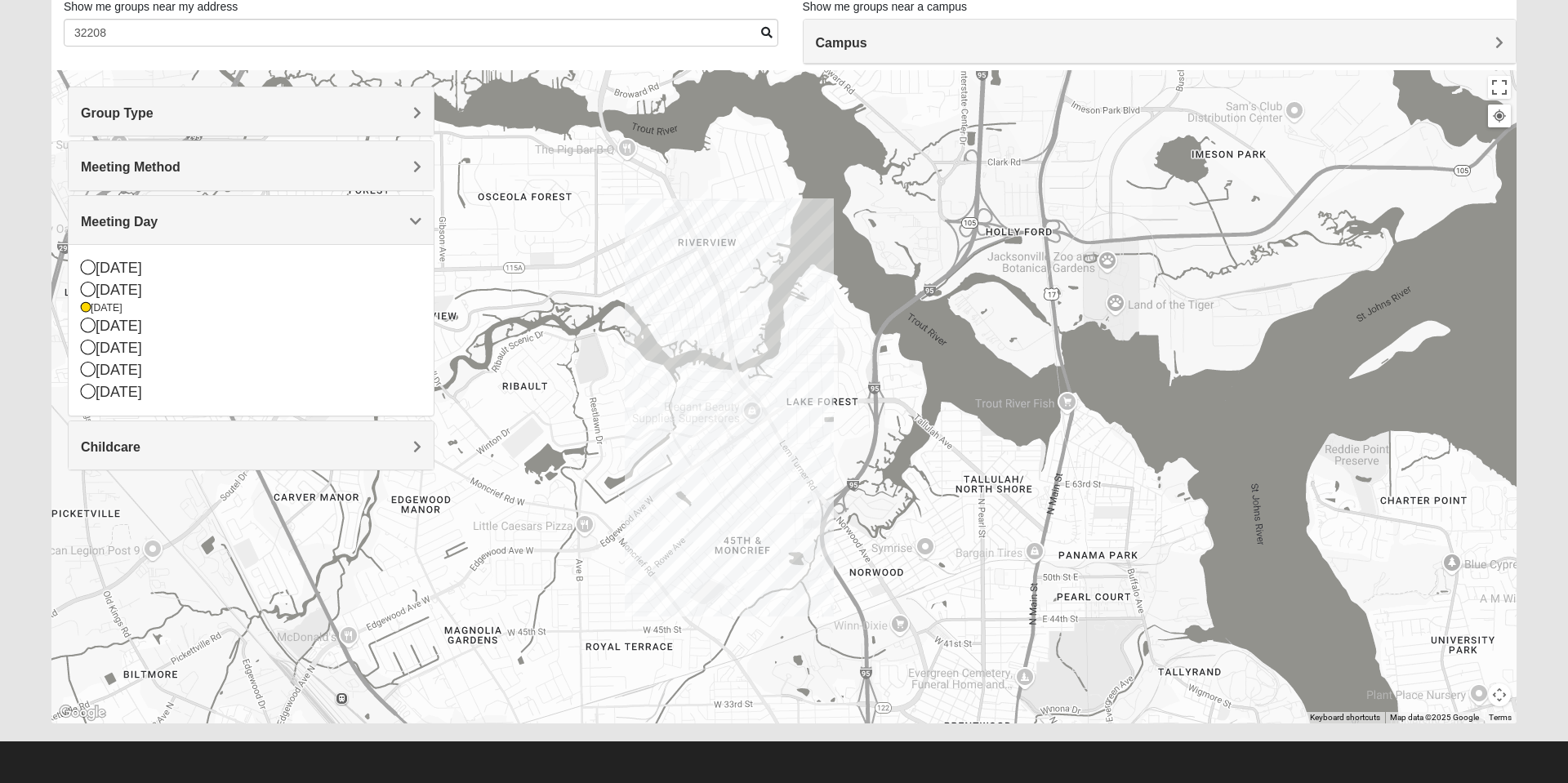
click at [757, 426] on div at bounding box center [784, 397] width 1465 height 653
click at [80, 313] on div "Sunday Monday Tuesday Wednesday Thursday Friday Saturday" at bounding box center [251, 330] width 365 height 172
click at [83, 312] on icon at bounding box center [86, 308] width 10 height 10
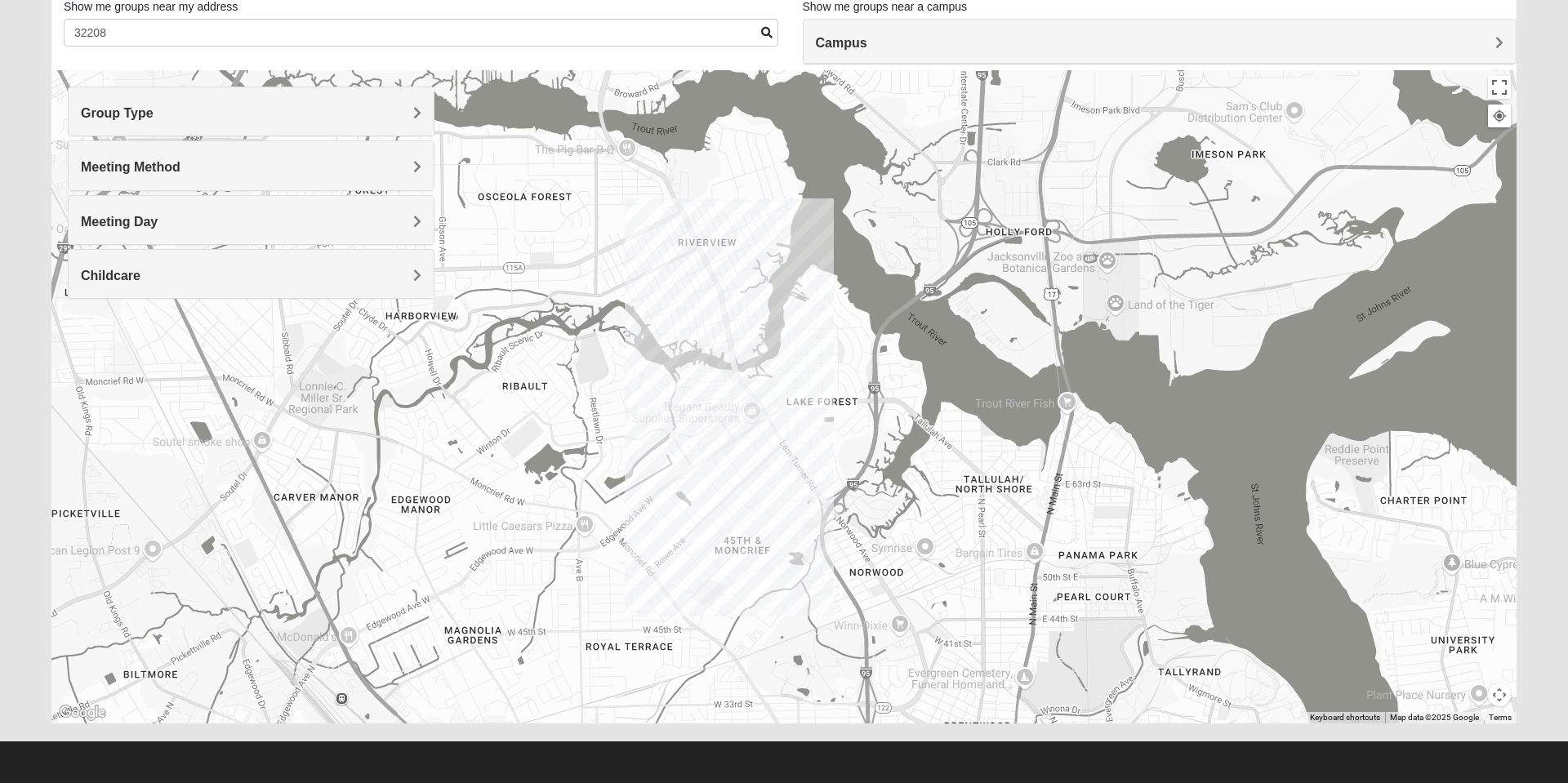
click at [766, 37] on span at bounding box center [767, 33] width 12 height 12
click at [761, 36] on span at bounding box center [767, 33] width 12 height 12
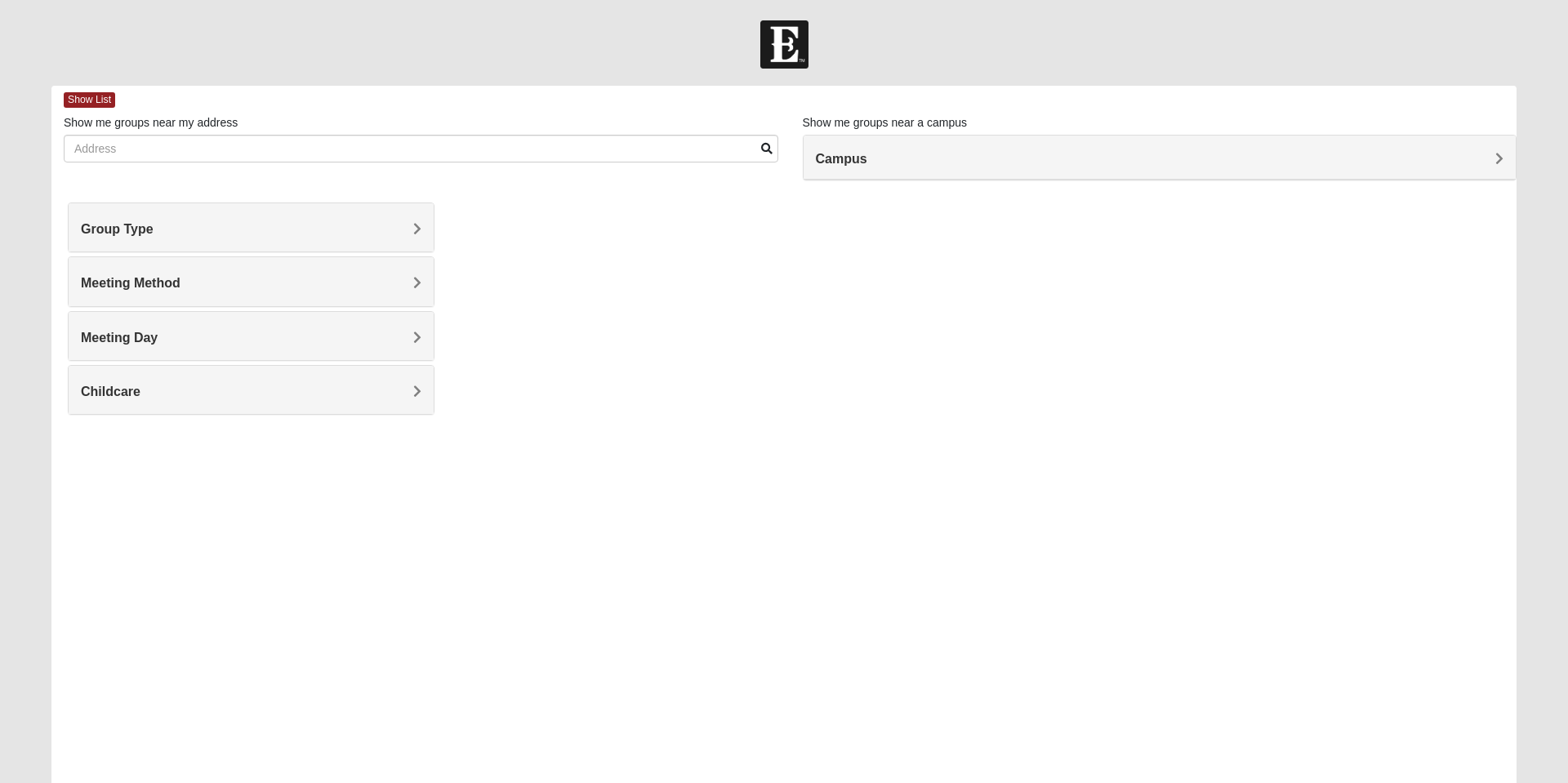
scroll to position [115, 0]
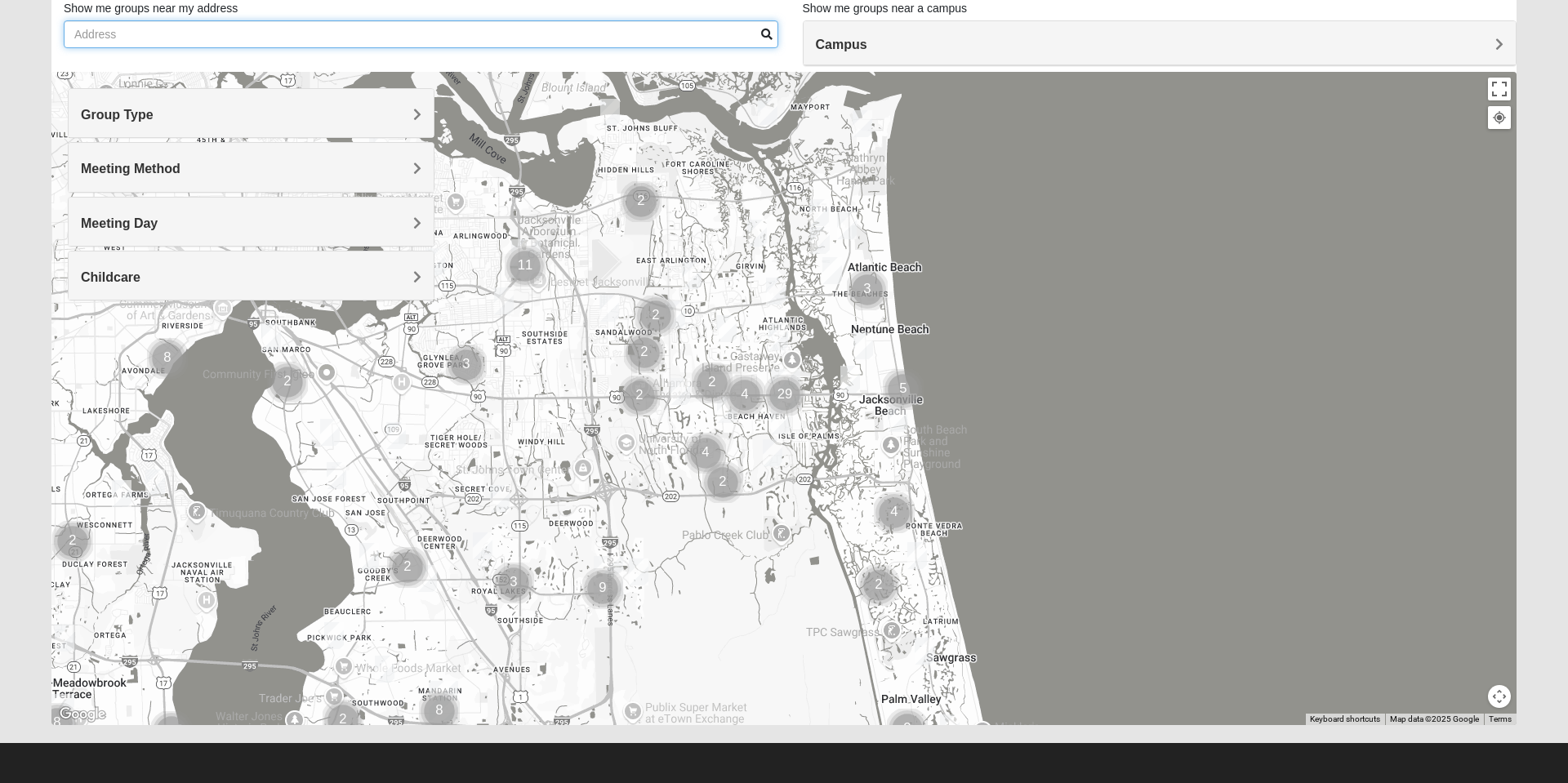
click at [108, 37] on input "Show me groups near my address" at bounding box center [421, 34] width 715 height 28
click at [358, 125] on div "Group Type" at bounding box center [251, 113] width 365 height 48
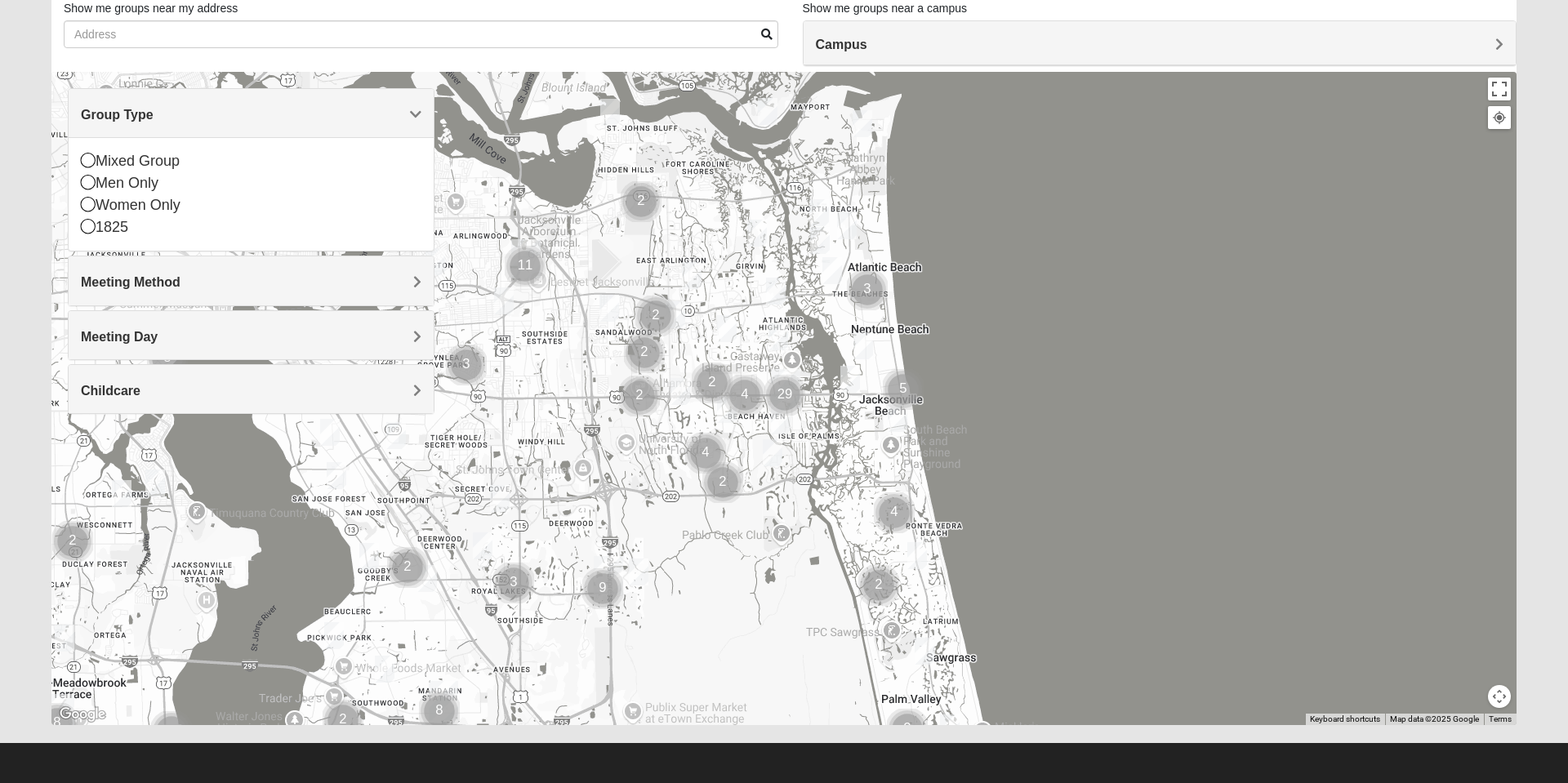
click at [95, 165] on icon at bounding box center [88, 159] width 14 height 14
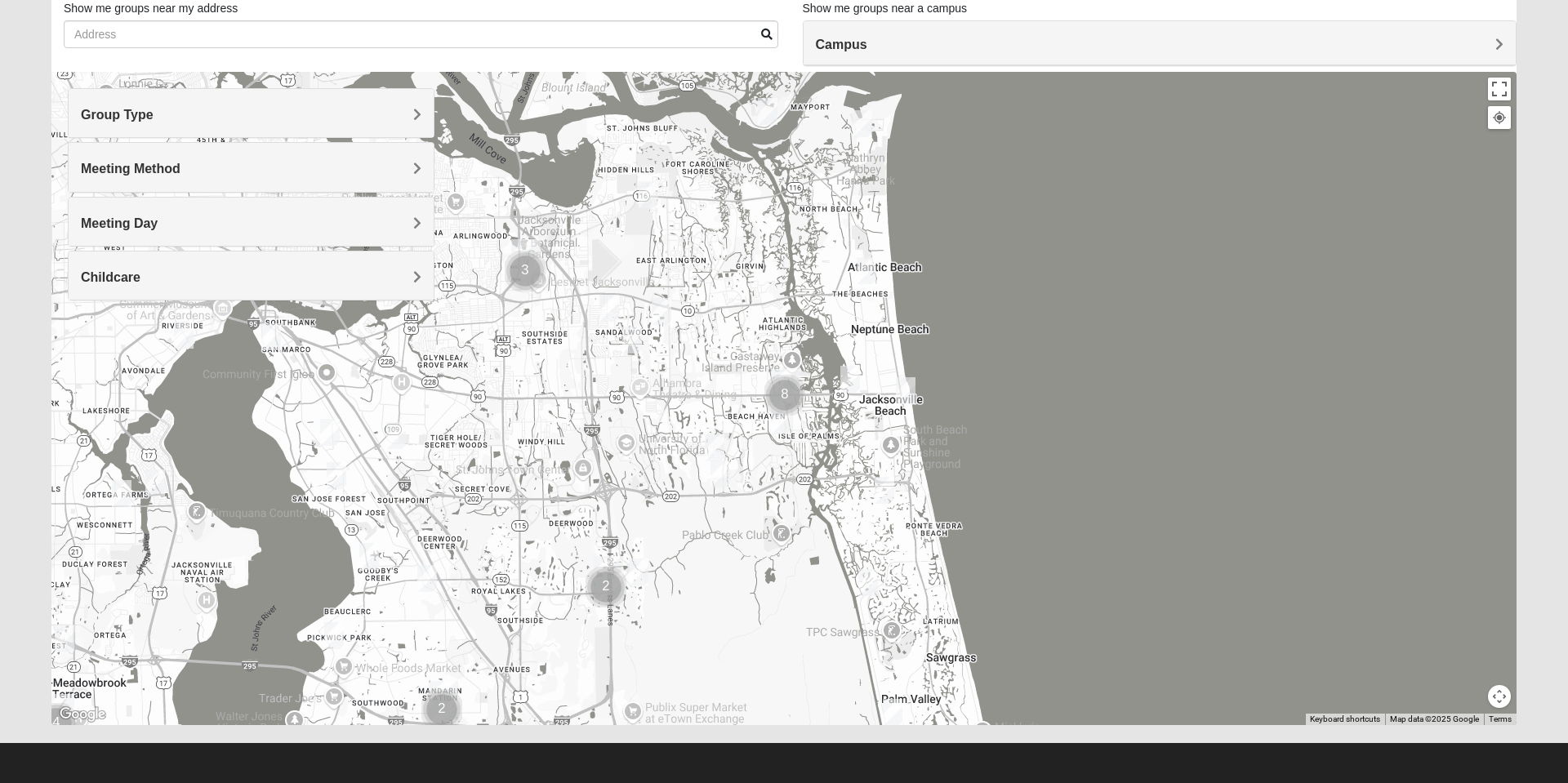
click at [304, 187] on div "Meeting Method" at bounding box center [251, 167] width 365 height 48
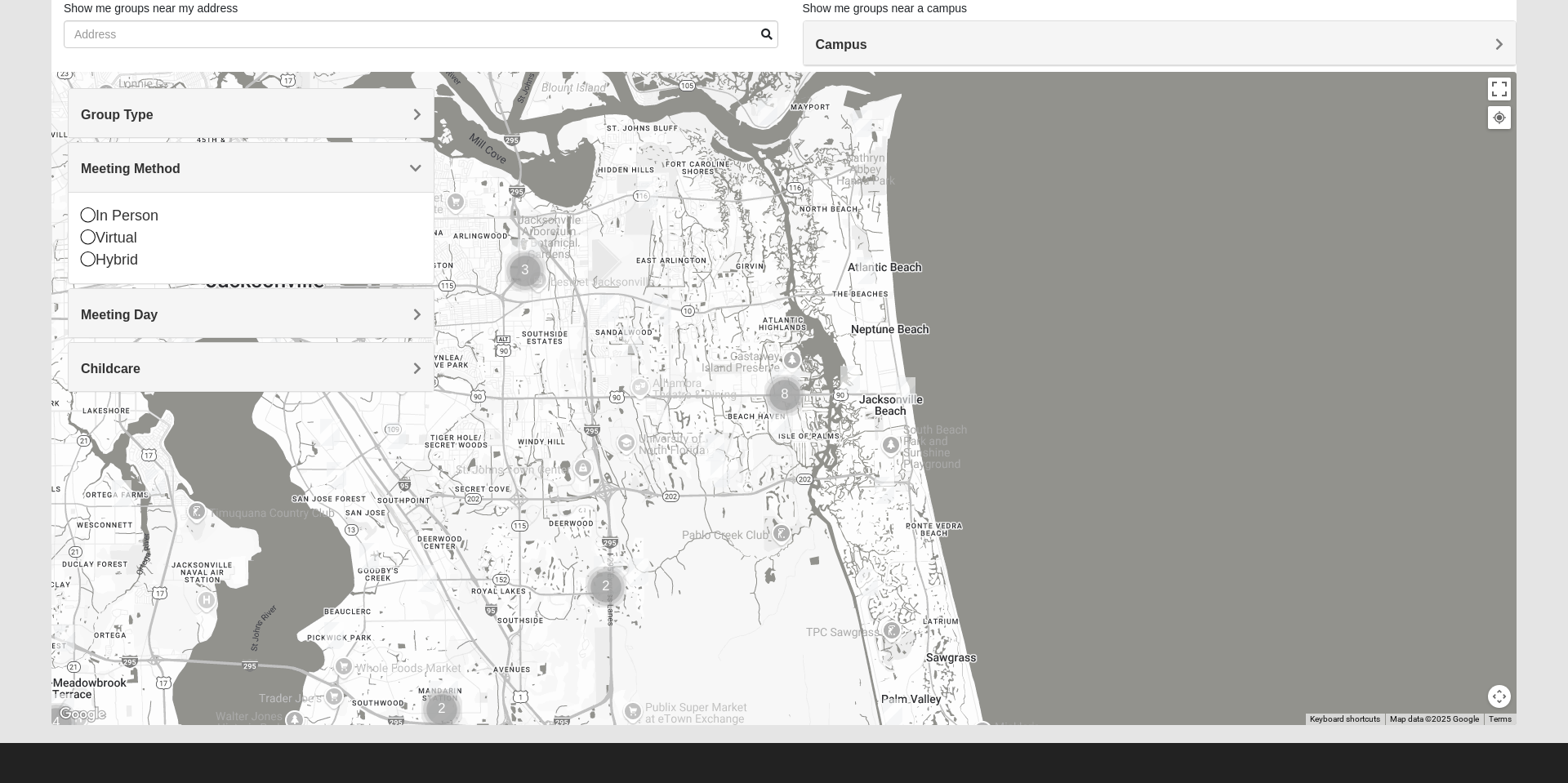
click at [88, 217] on icon at bounding box center [88, 214] width 14 height 14
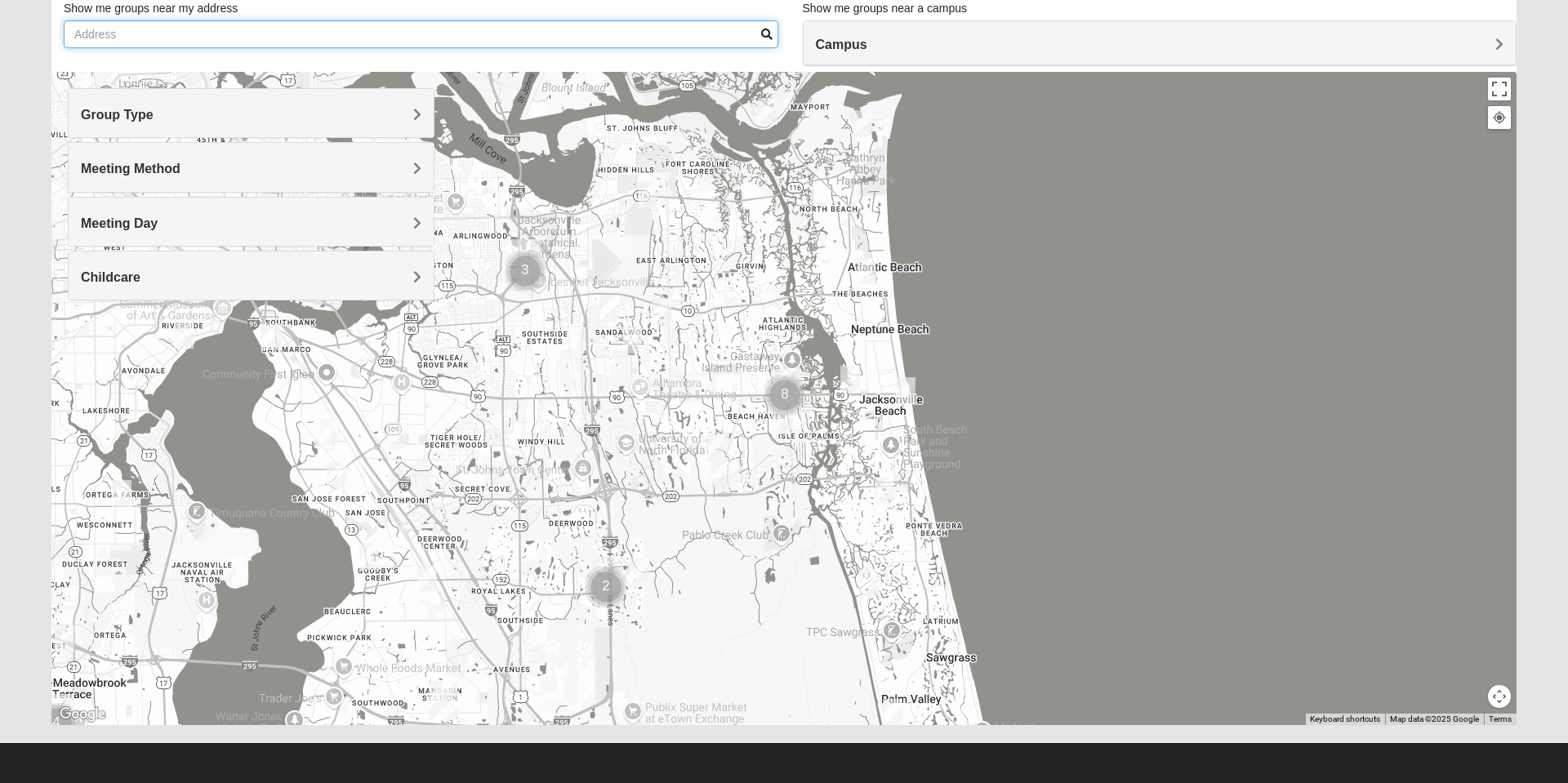
click at [215, 36] on input "Show me groups near my address" at bounding box center [421, 34] width 715 height 28
type input "2"
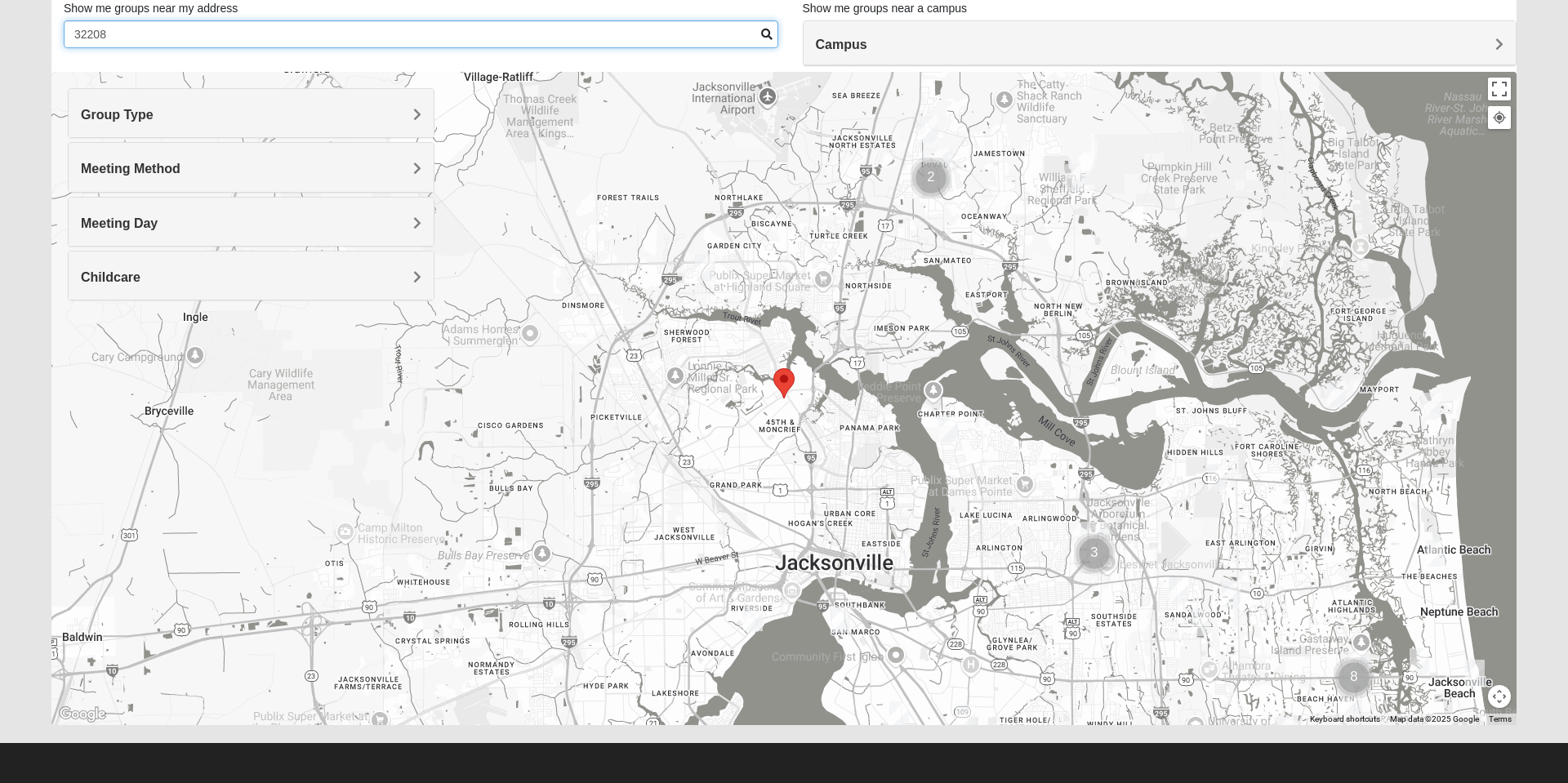
type input "32208"
click at [696, 270] on img "Mixed Turner 32218" at bounding box center [705, 268] width 33 height 40
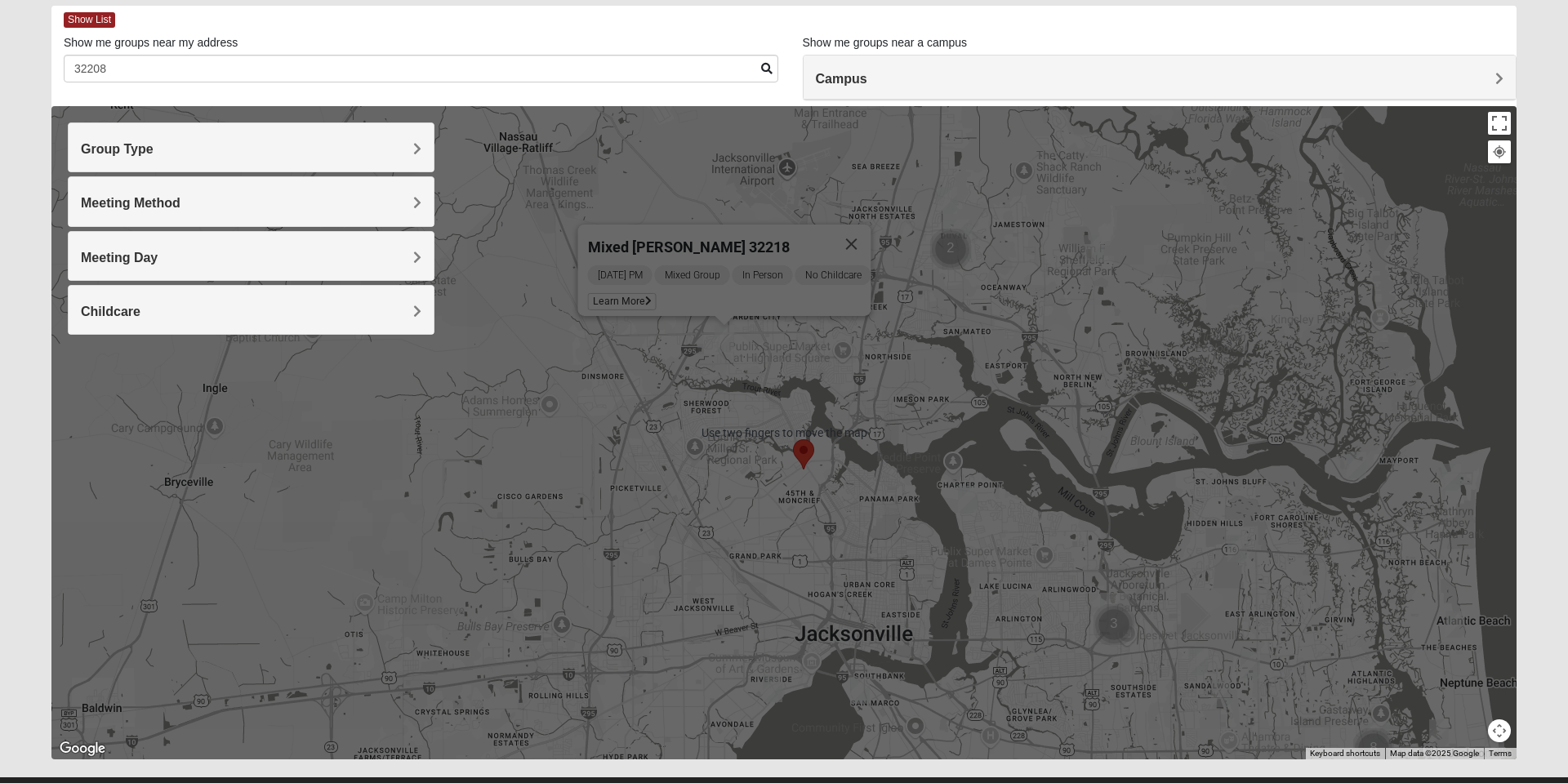
scroll to position [78, 0]
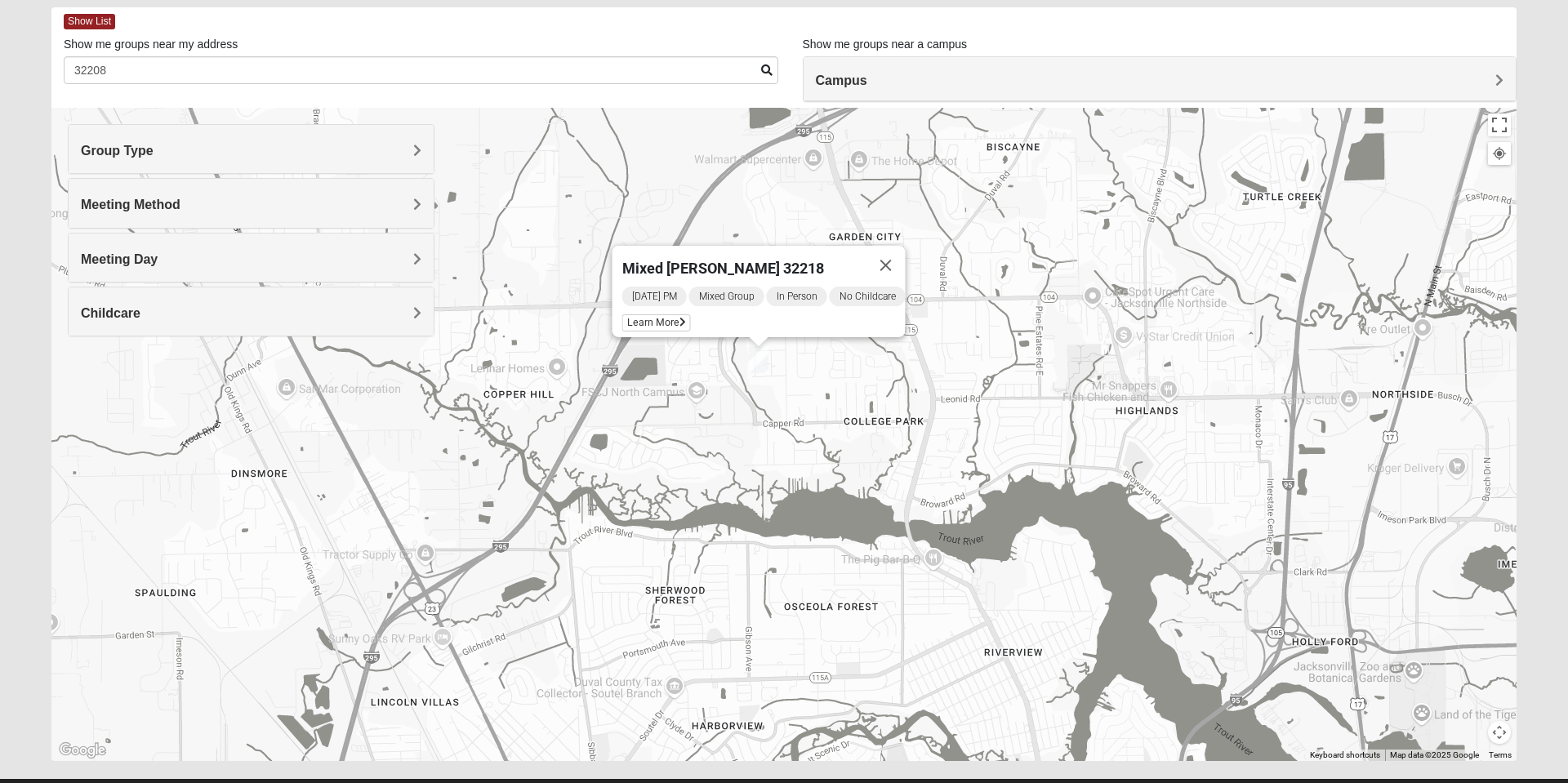
click at [632, 317] on span "Learn More" at bounding box center [656, 322] width 68 height 17
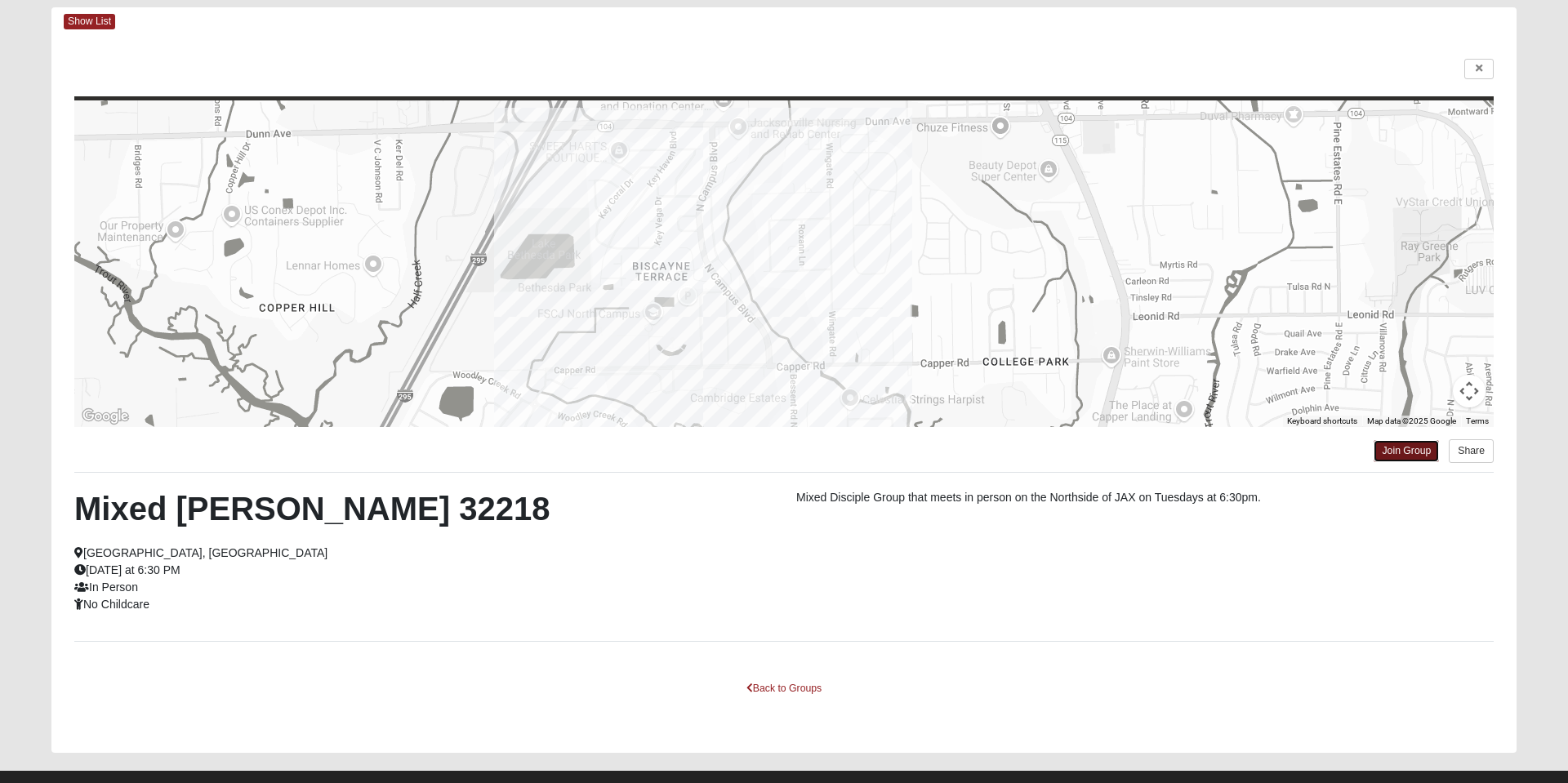
click at [1402, 452] on link "Join Group" at bounding box center [1407, 451] width 66 height 22
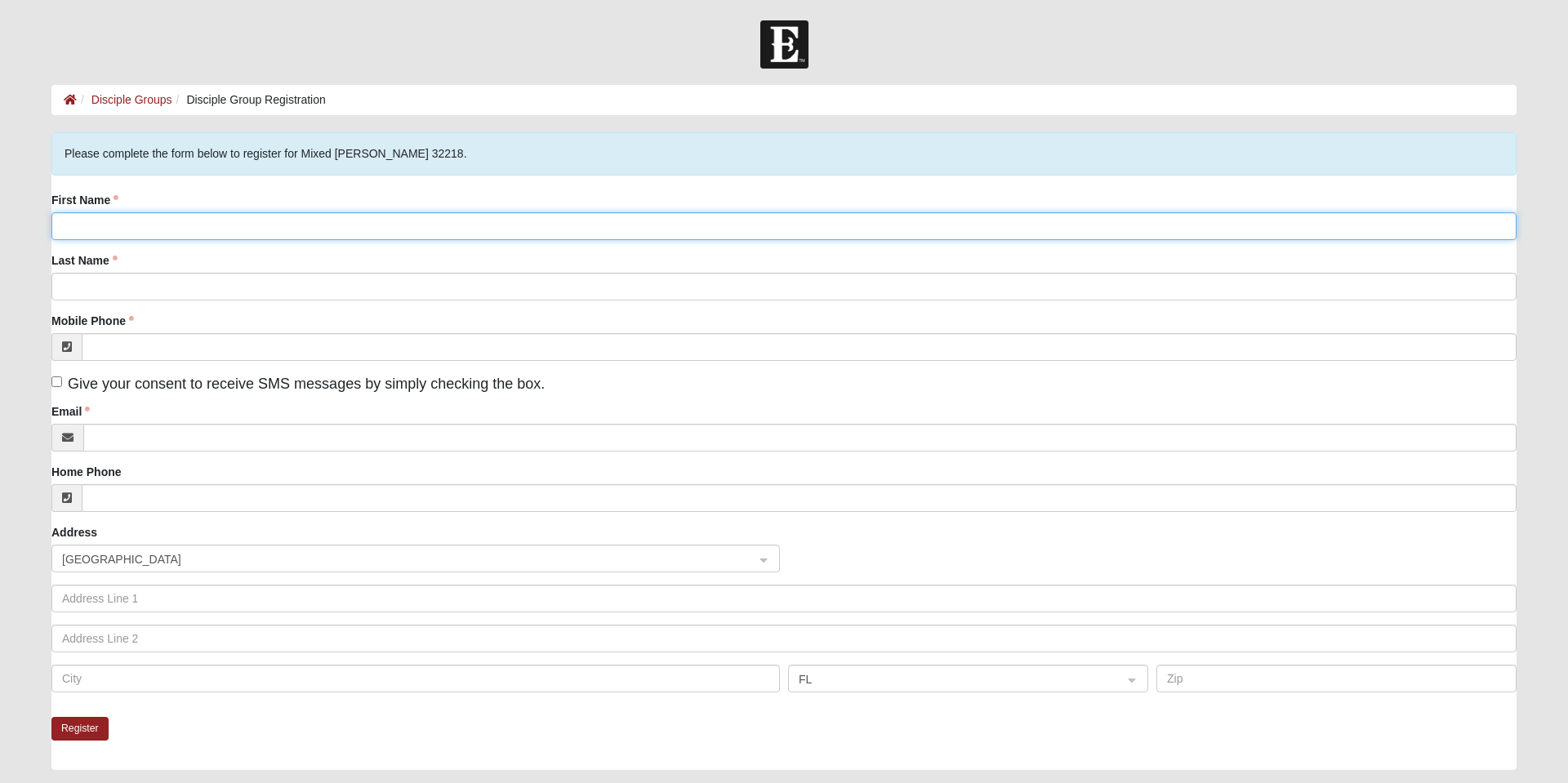
click at [104, 228] on input "First Name" at bounding box center [784, 226] width 1465 height 28
type input "pAUL"
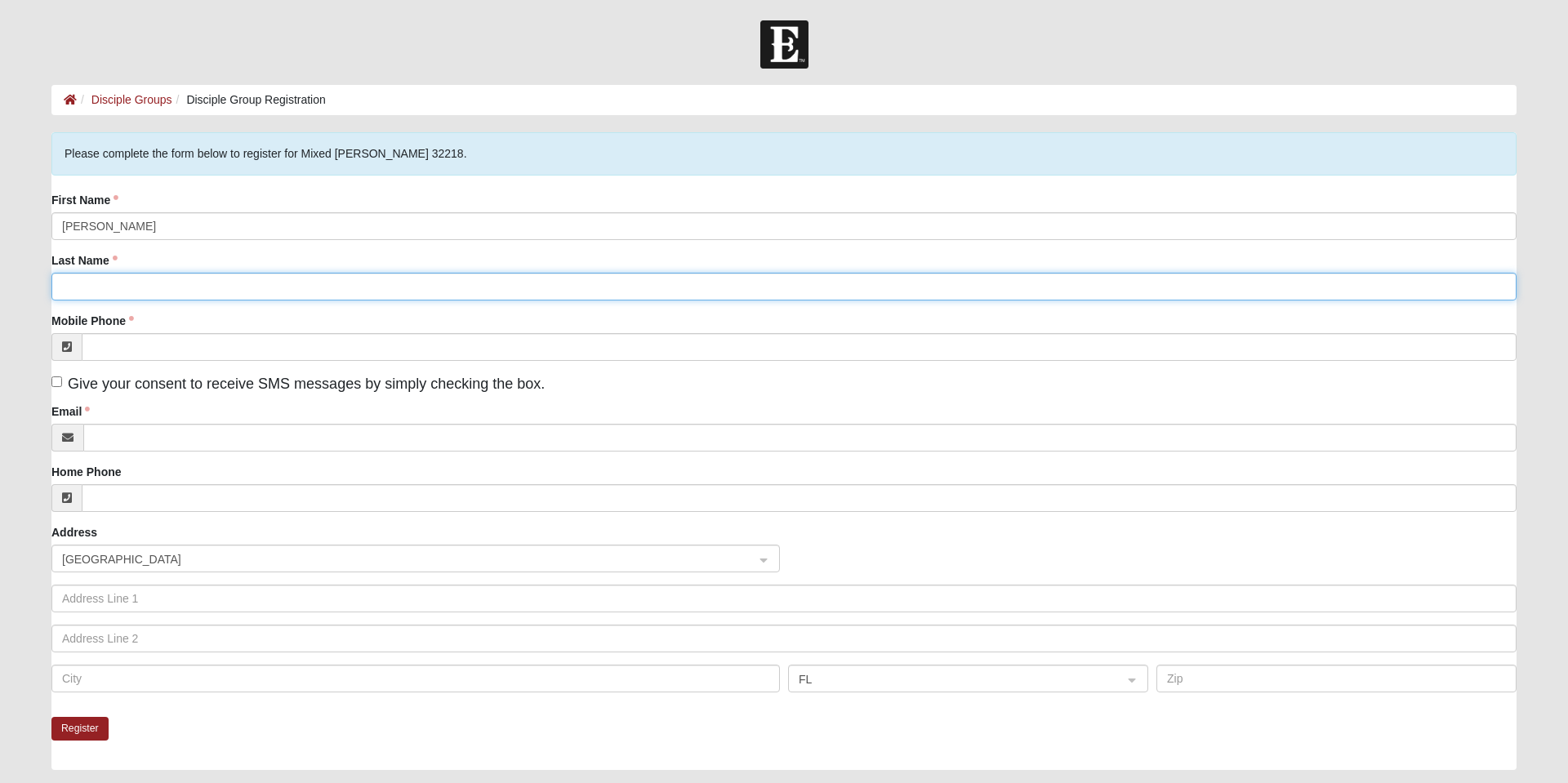
click at [101, 287] on input "Last Name" at bounding box center [784, 286] width 1465 height 28
type input "BIOLSI"
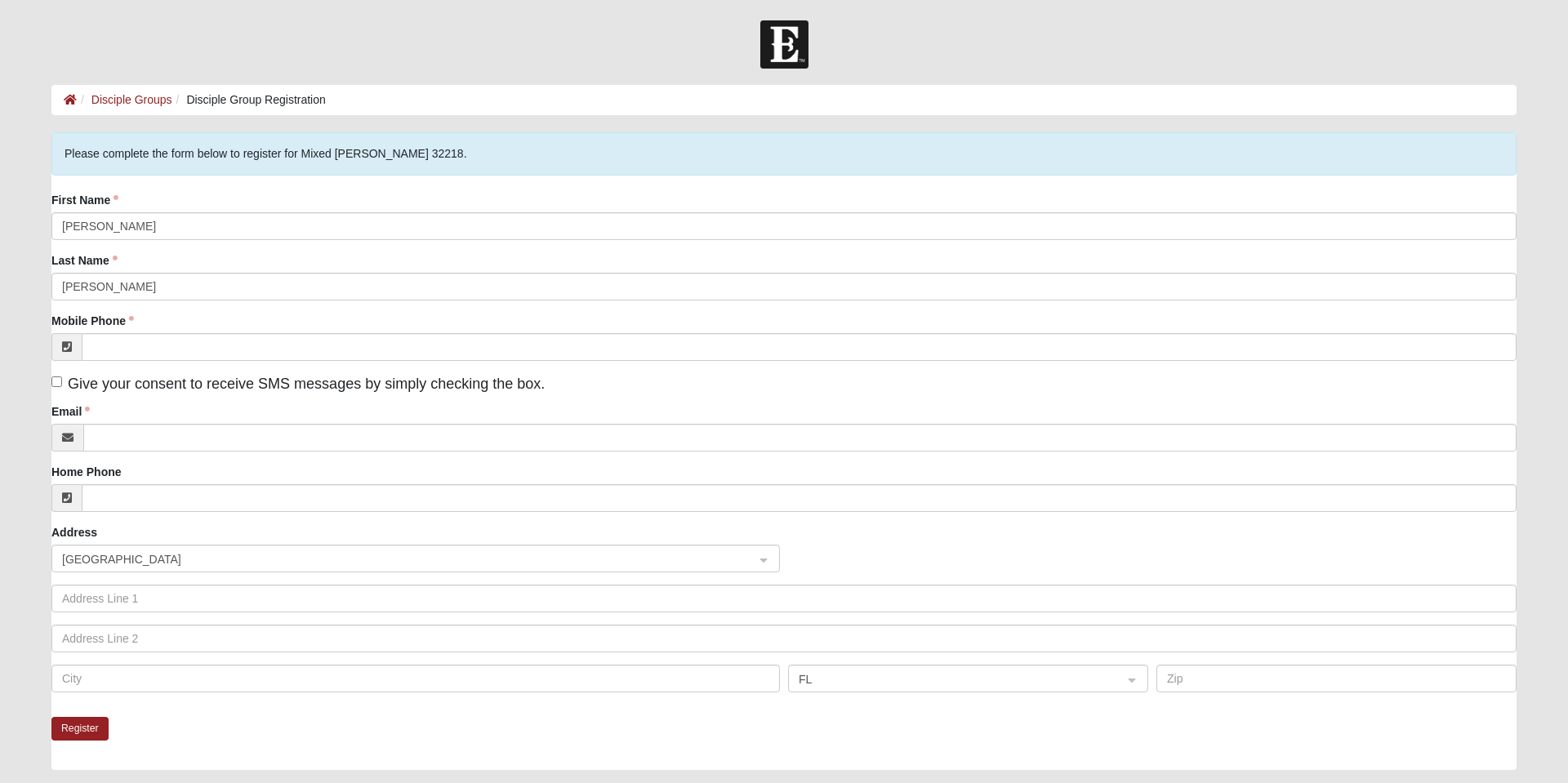
click at [142, 376] on span "Give your consent to receive SMS messages by simply checking the box." at bounding box center [307, 383] width 477 height 16
click at [62, 376] on input "Give your consent to receive SMS messages by simply checking the box." at bounding box center [56, 381] width 11 height 11
checkbox input "true"
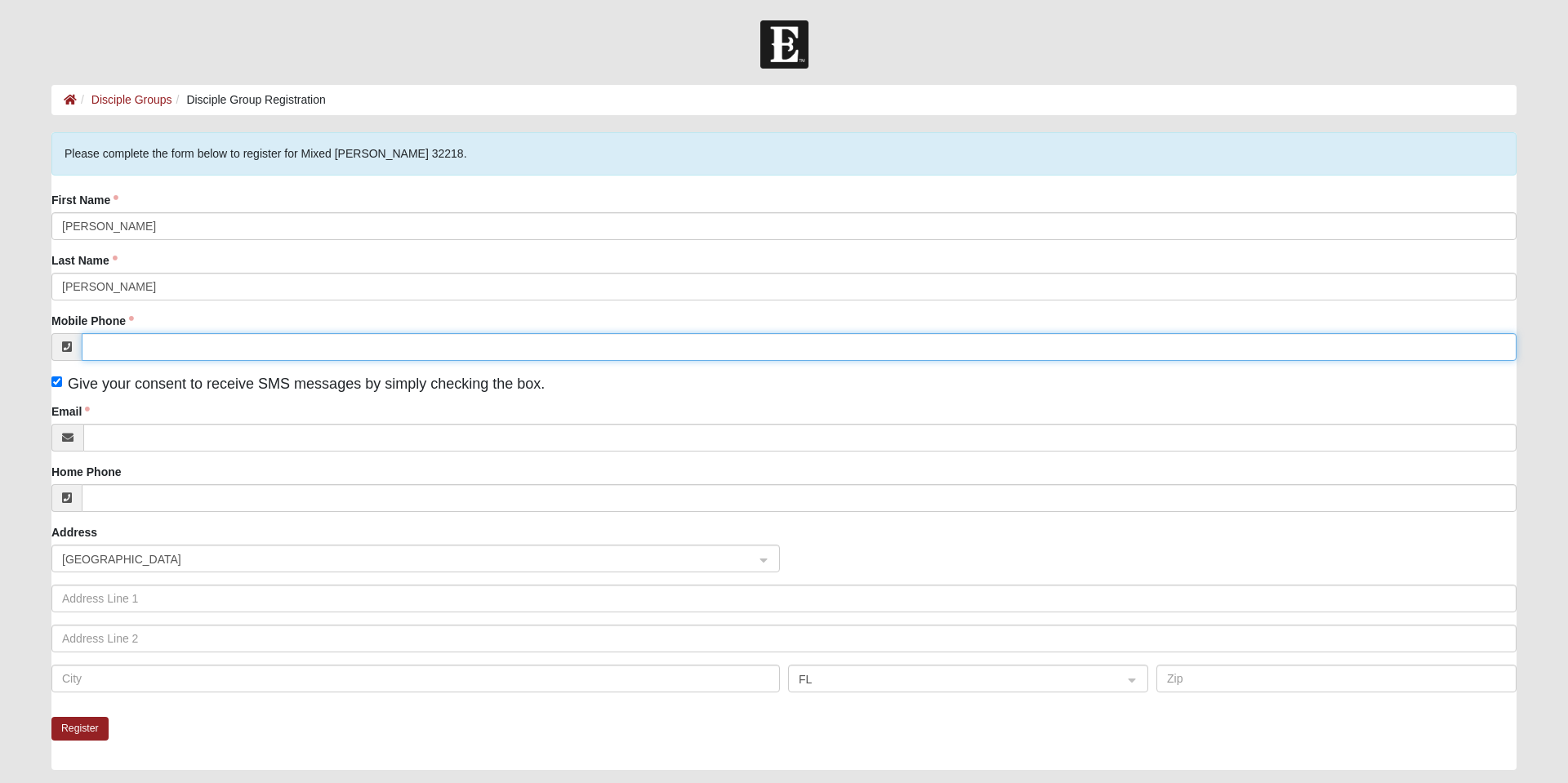
click at [172, 353] on input "Mobile Phone" at bounding box center [799, 347] width 1435 height 28
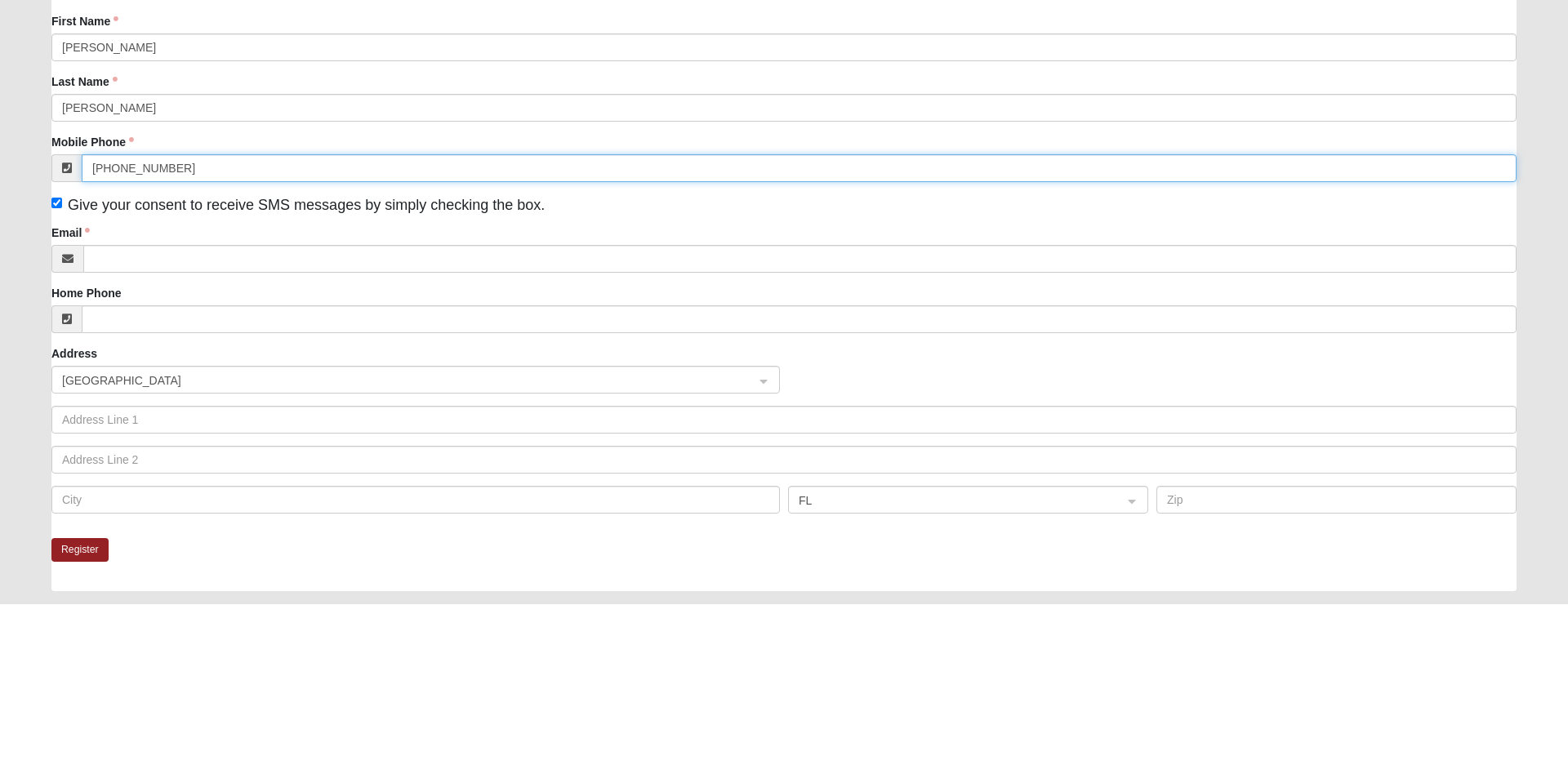
type input "(315) 486-9836"
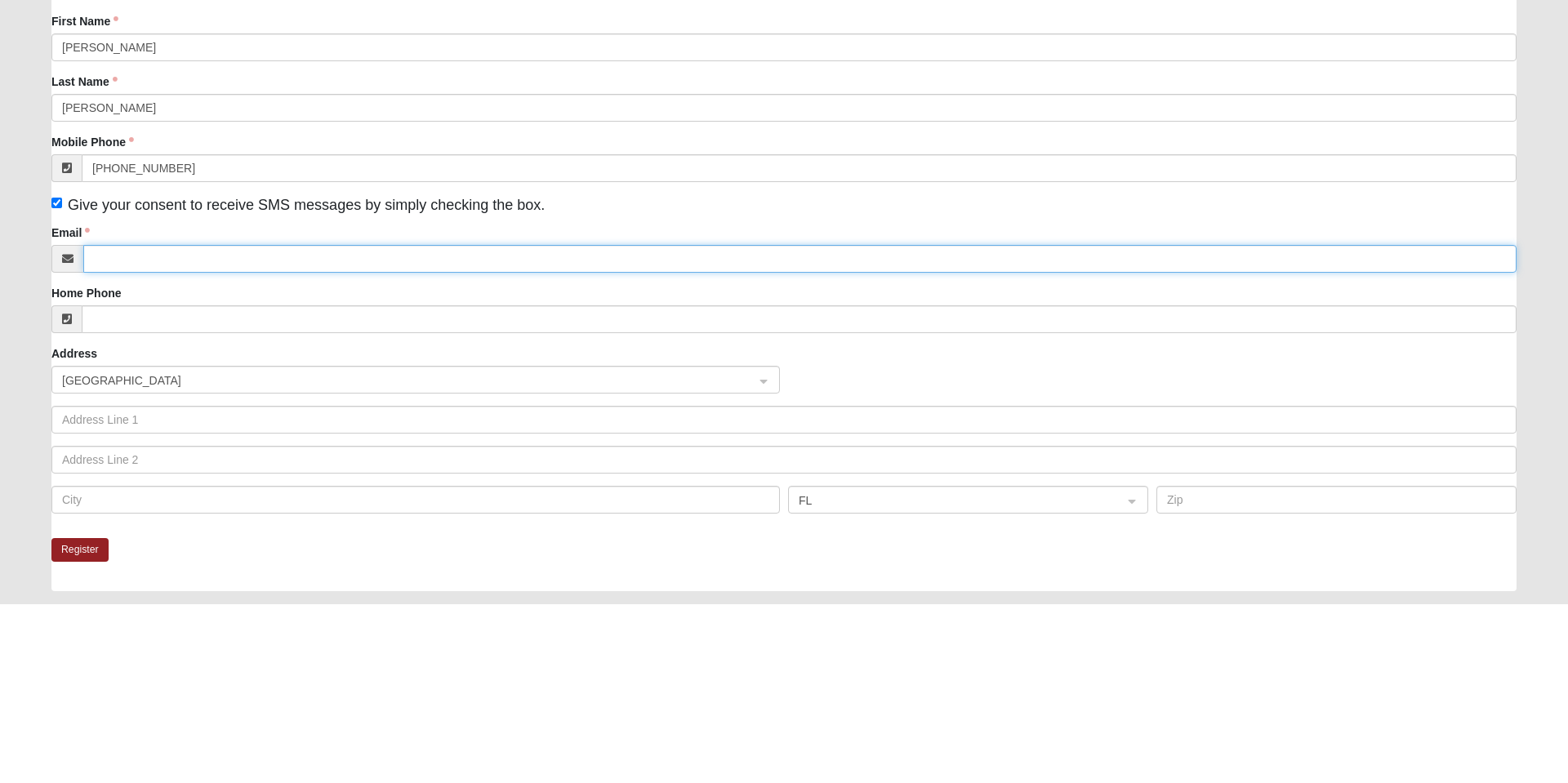
click at [154, 440] on input "Email" at bounding box center [800, 437] width 1433 height 28
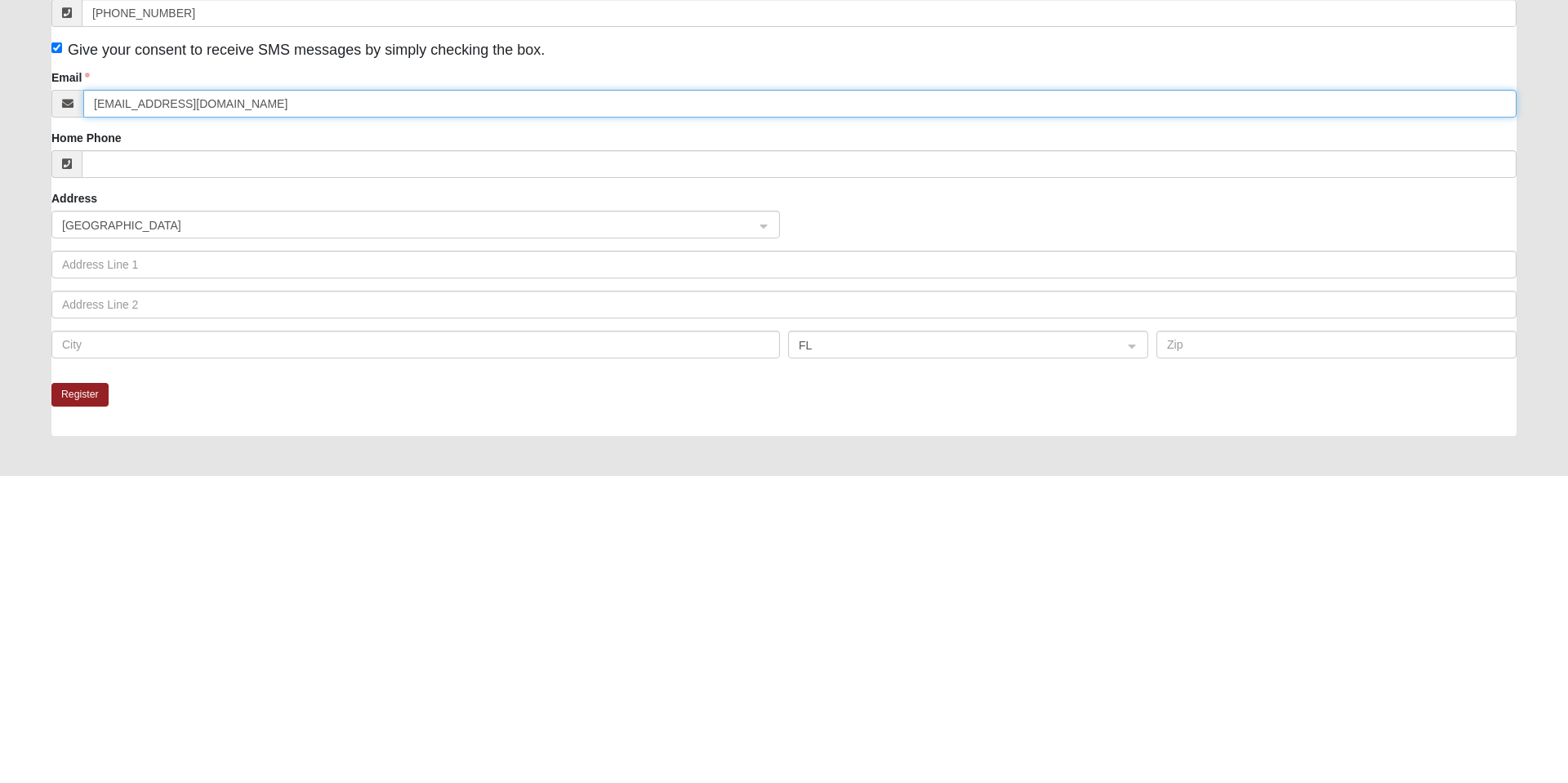
scroll to position [33, 0]
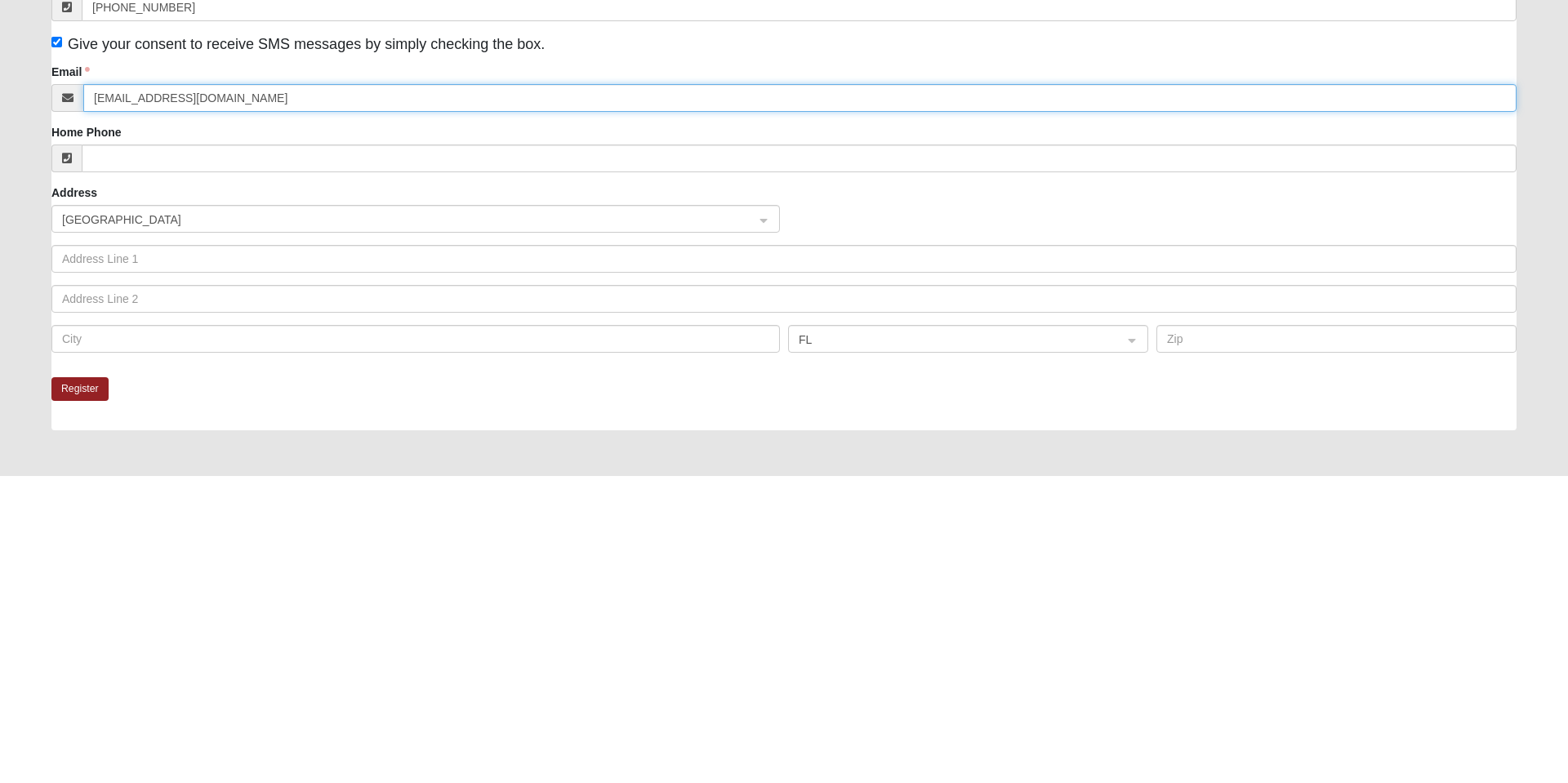
type input "KJBIOLSI@AOL.COM"
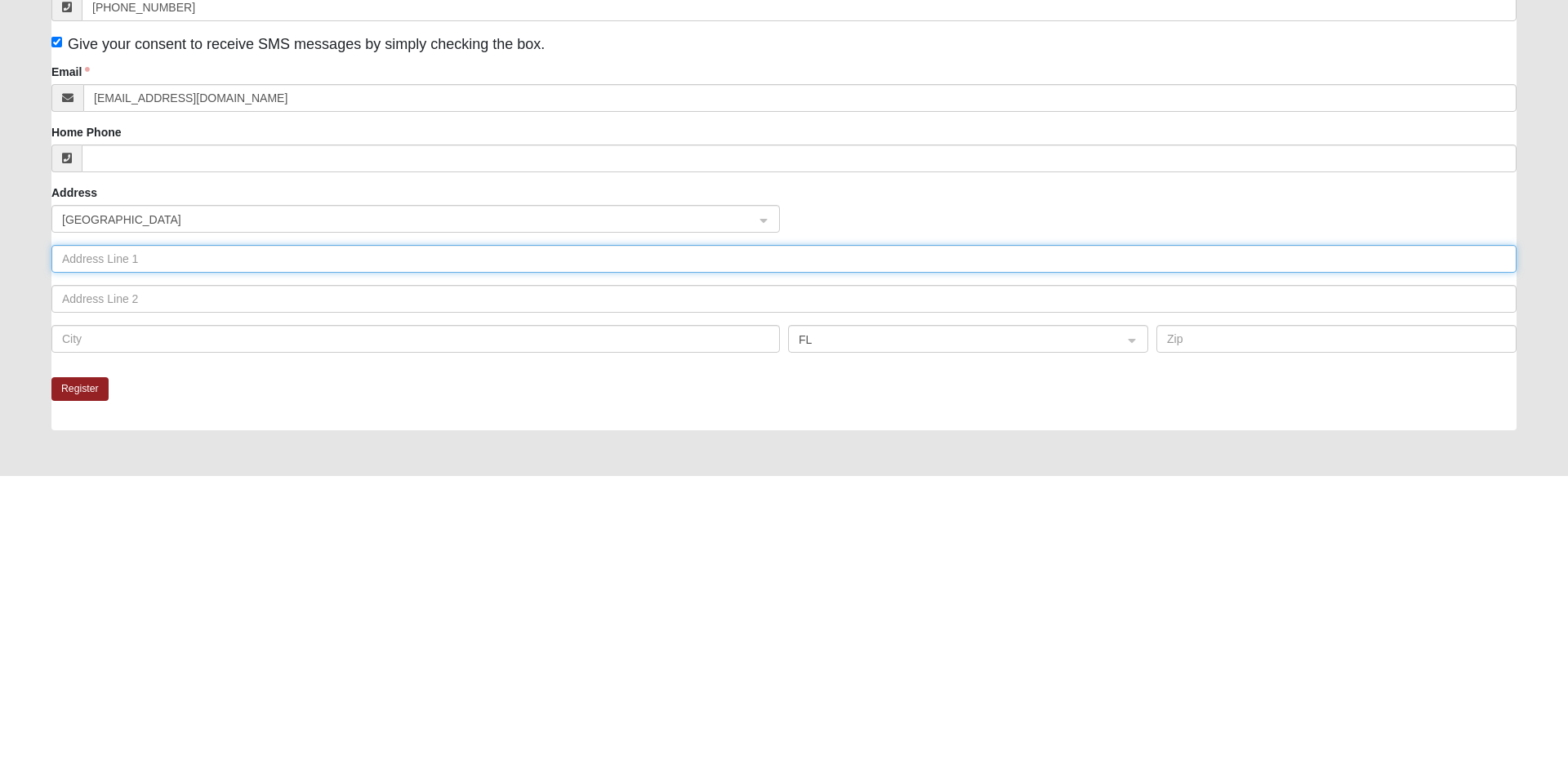
click at [192, 566] on input "text" at bounding box center [784, 566] width 1465 height 28
type input "5115 TROUT RIVER BLVD"
click at [132, 652] on input "text" at bounding box center [415, 646] width 728 height 28
type input "jACK"
type input "Jacksonville"
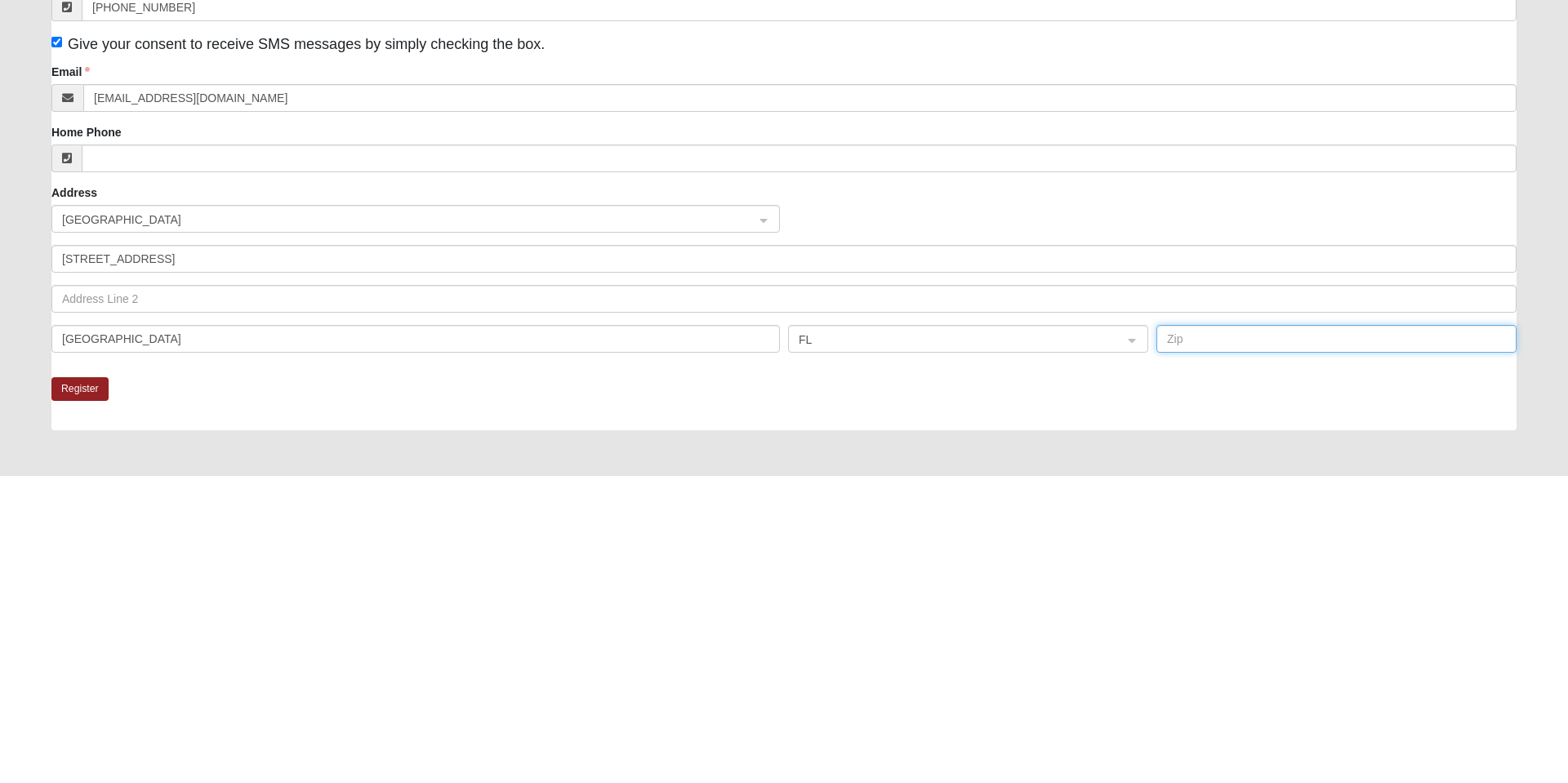
click at [1199, 648] on input "text" at bounding box center [1337, 646] width 360 height 28
type input "32208"
click input "submit" at bounding box center [0, 0] width 0 height 0
click at [91, 701] on button "Register" at bounding box center [80, 696] width 57 height 24
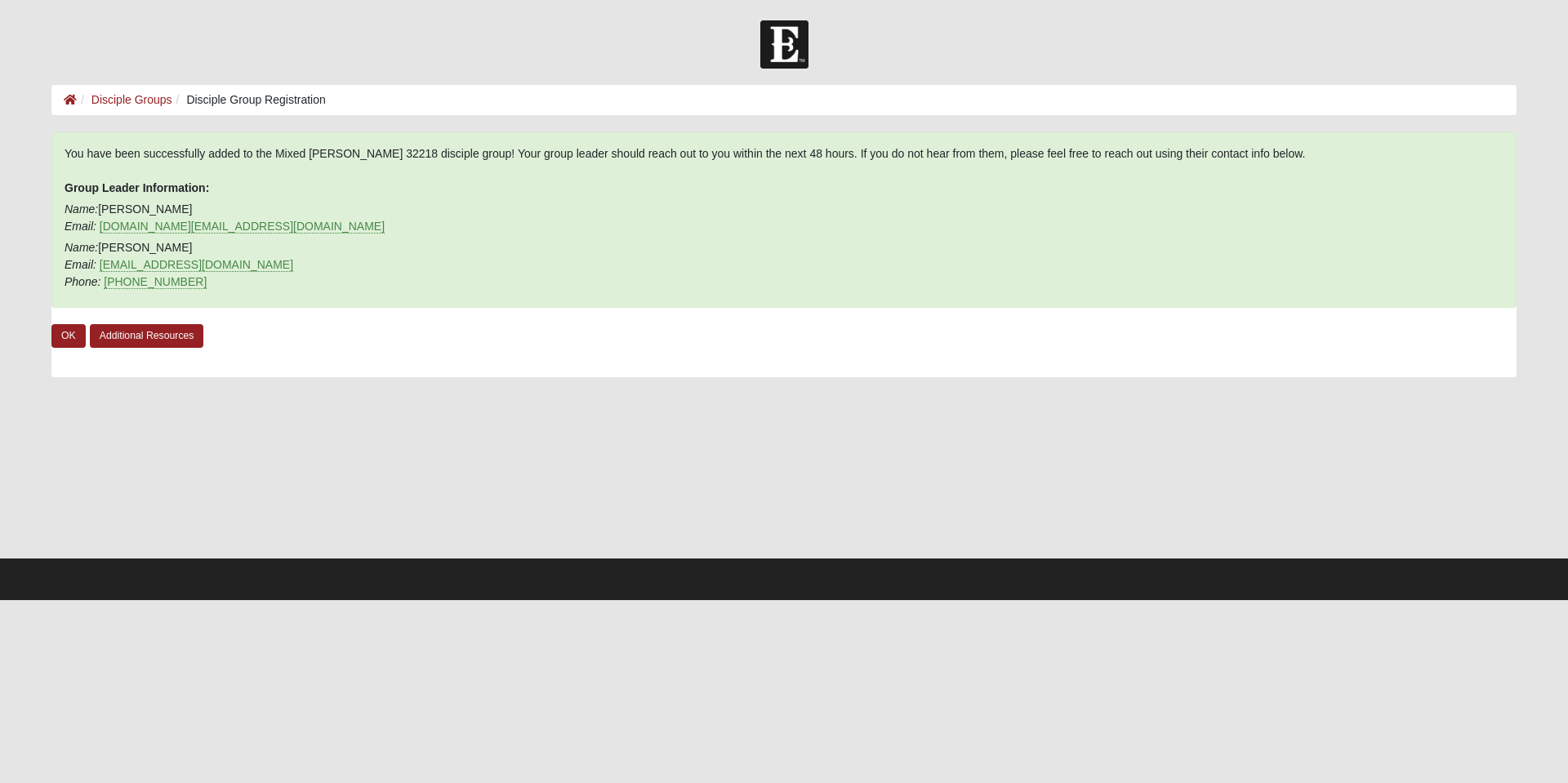
scroll to position [0, 0]
click at [75, 341] on link "OK" at bounding box center [68, 336] width 35 height 24
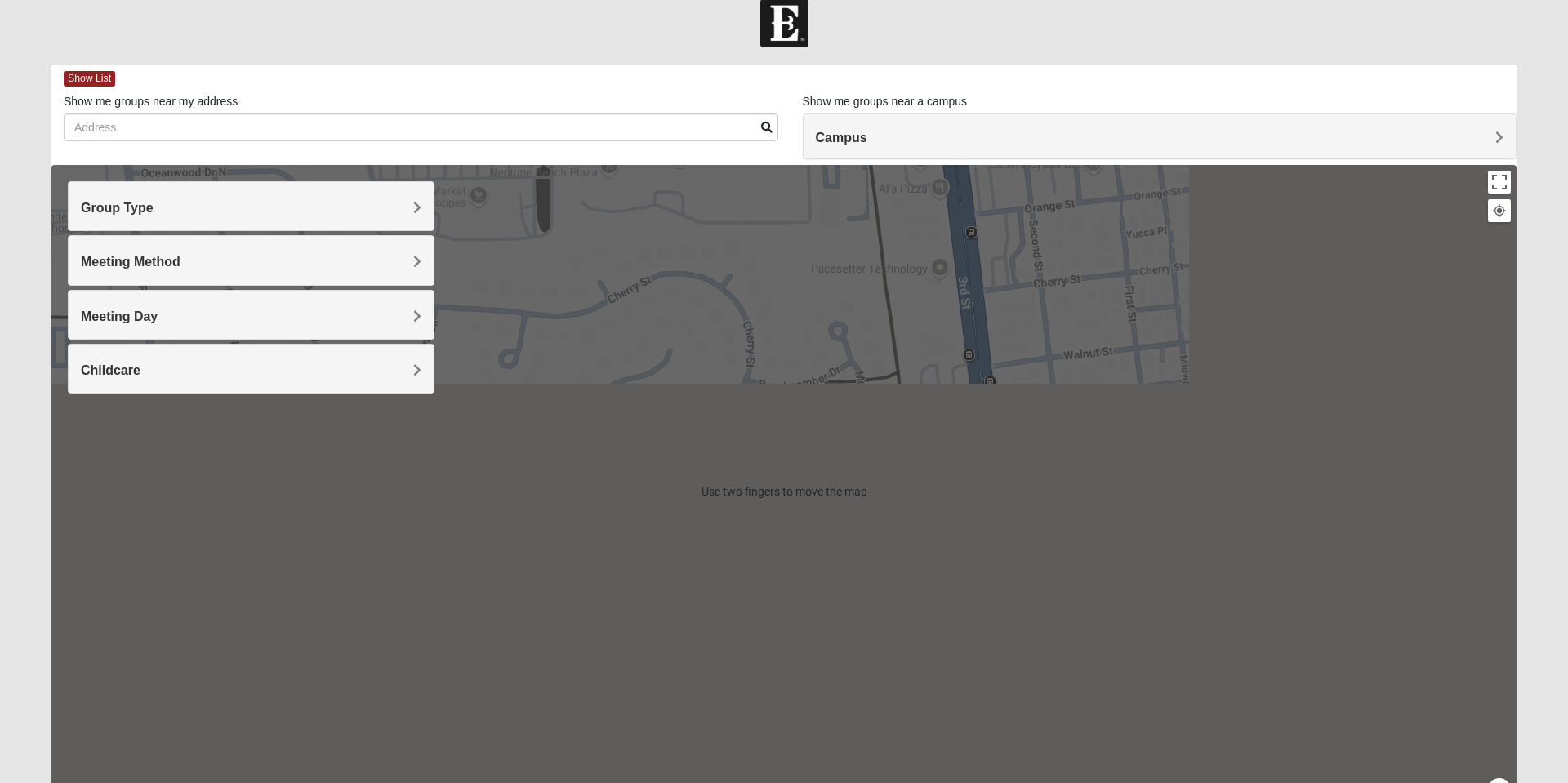
scroll to position [116, 0]
